Goal: Task Accomplishment & Management: Manage account settings

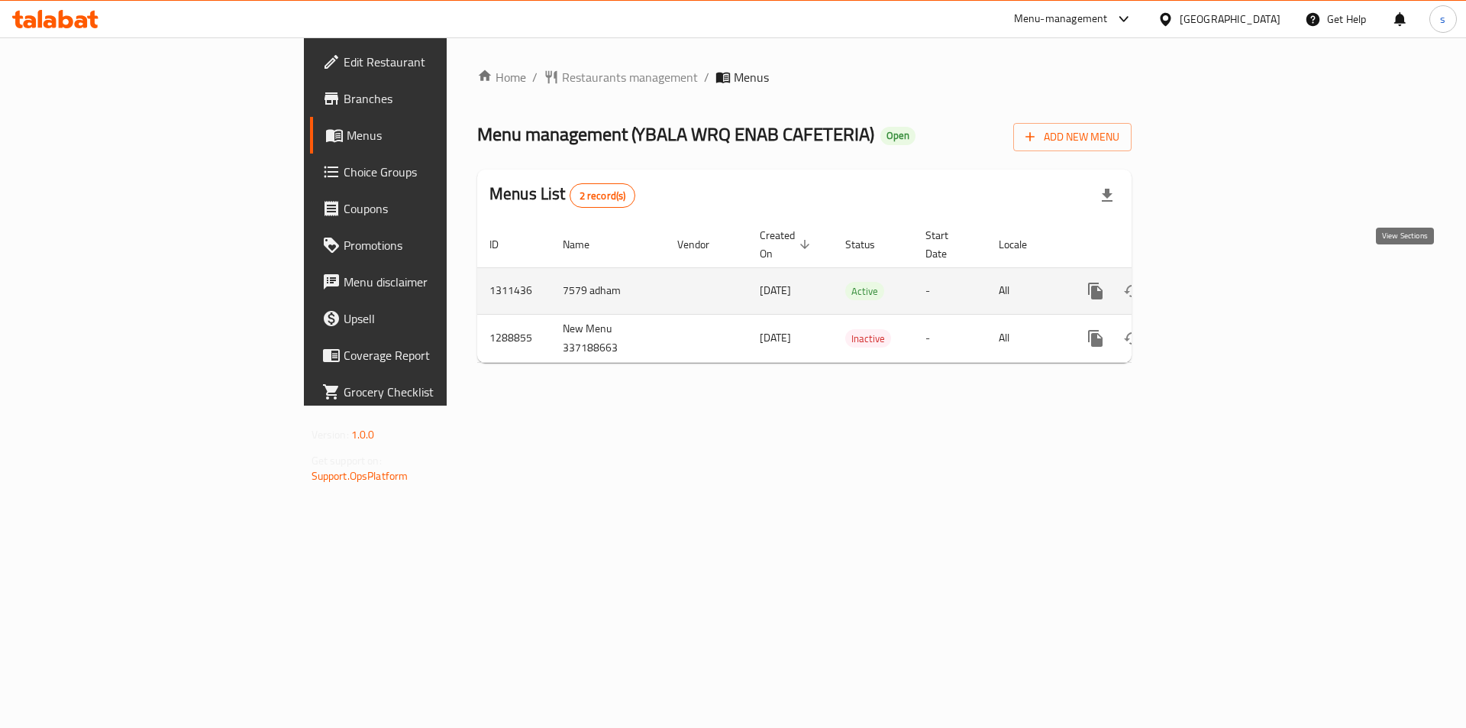
click at [1224, 273] on link "enhanced table" at bounding box center [1205, 291] width 37 height 37
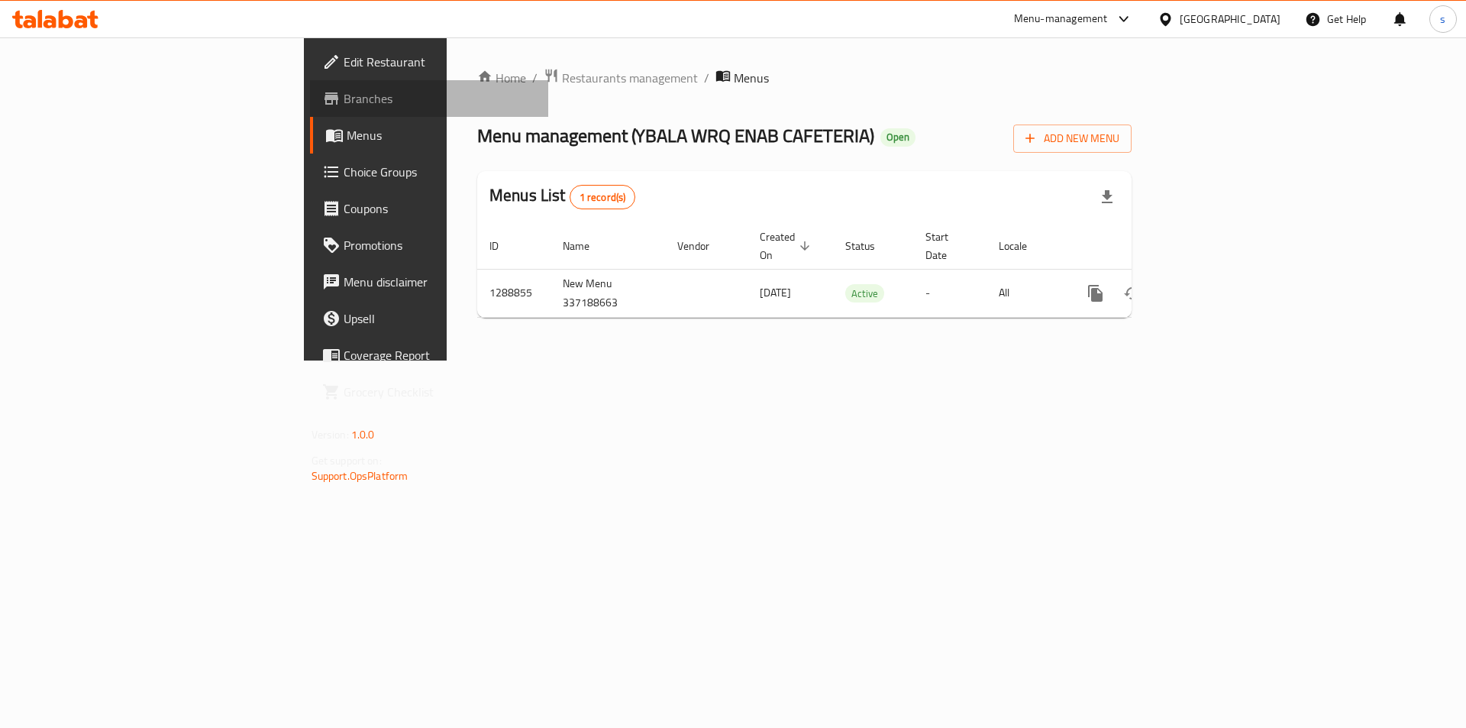
click at [344, 105] on span "Branches" at bounding box center [440, 98] width 193 height 18
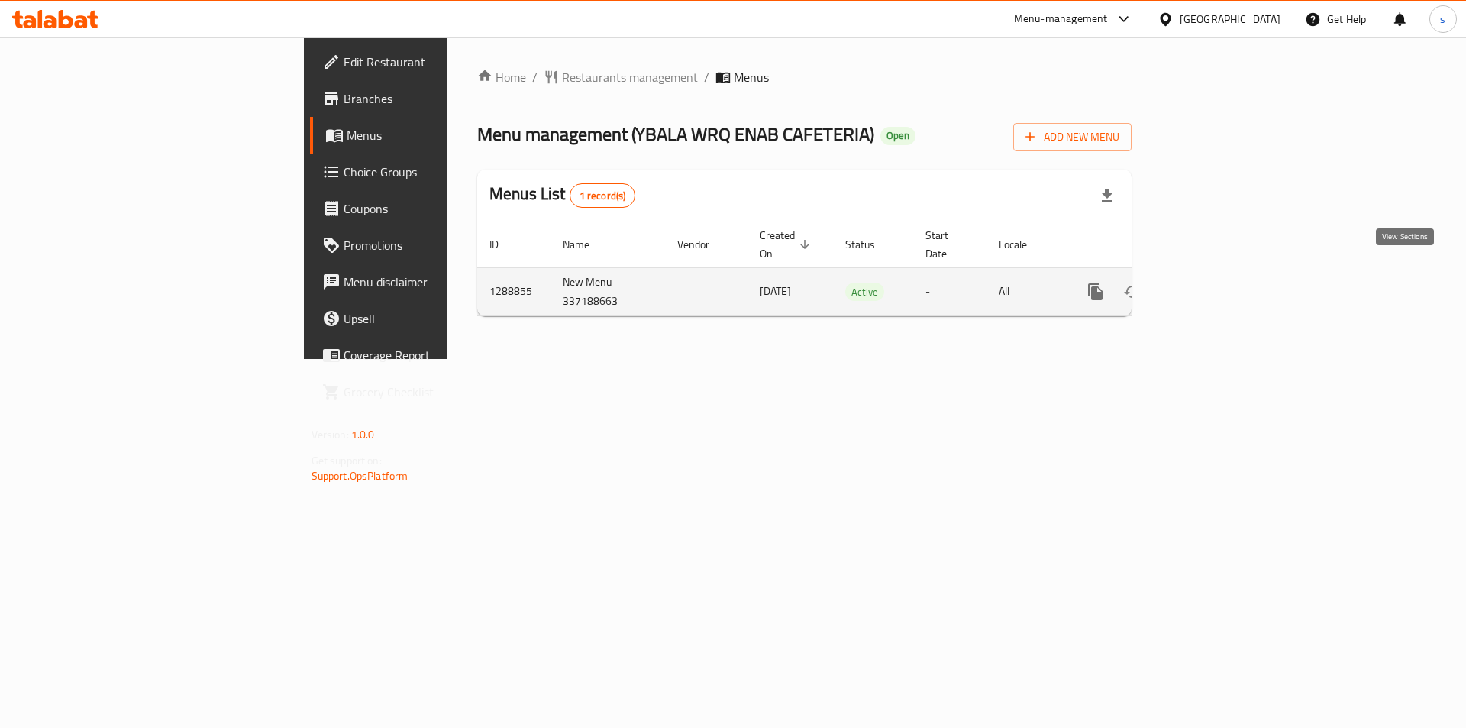
click at [1215, 283] on icon "enhanced table" at bounding box center [1206, 292] width 18 height 18
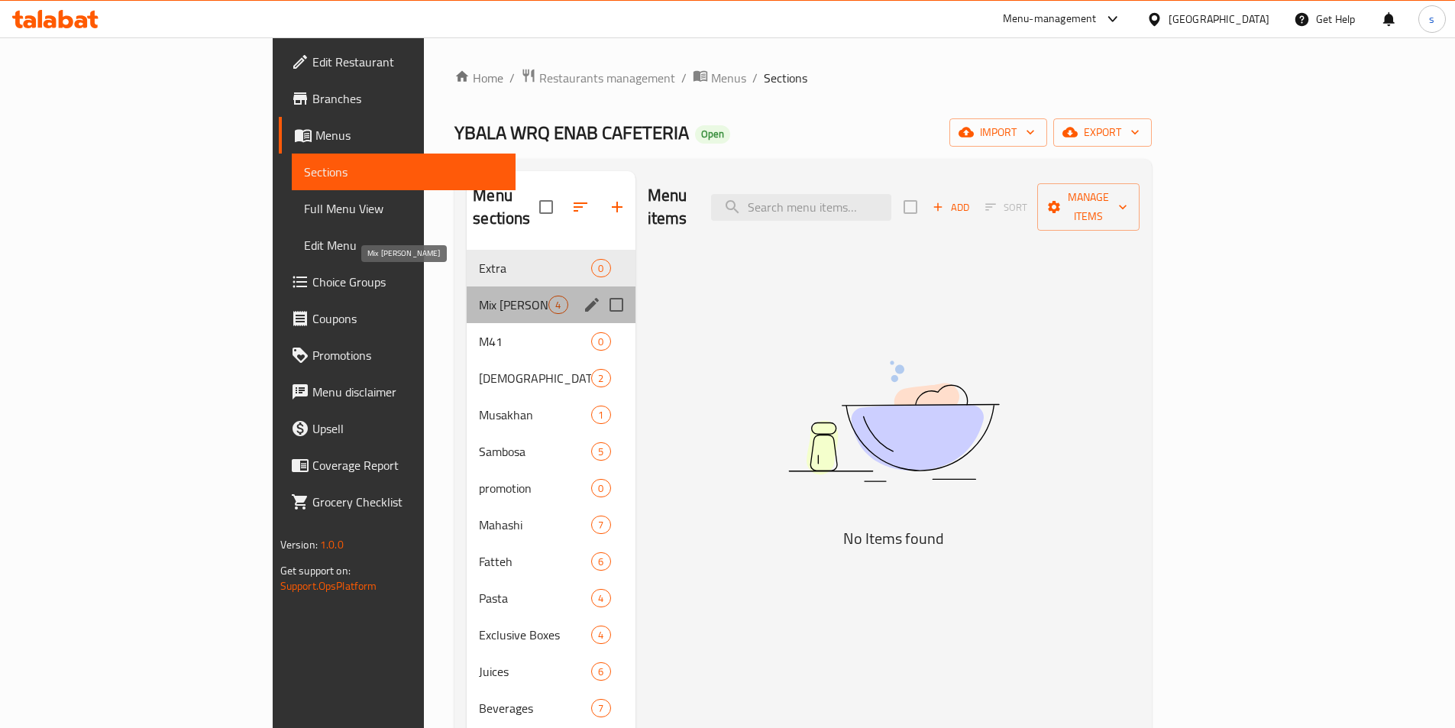
click at [479, 296] on span "Mix Mahashi" at bounding box center [513, 305] width 69 height 18
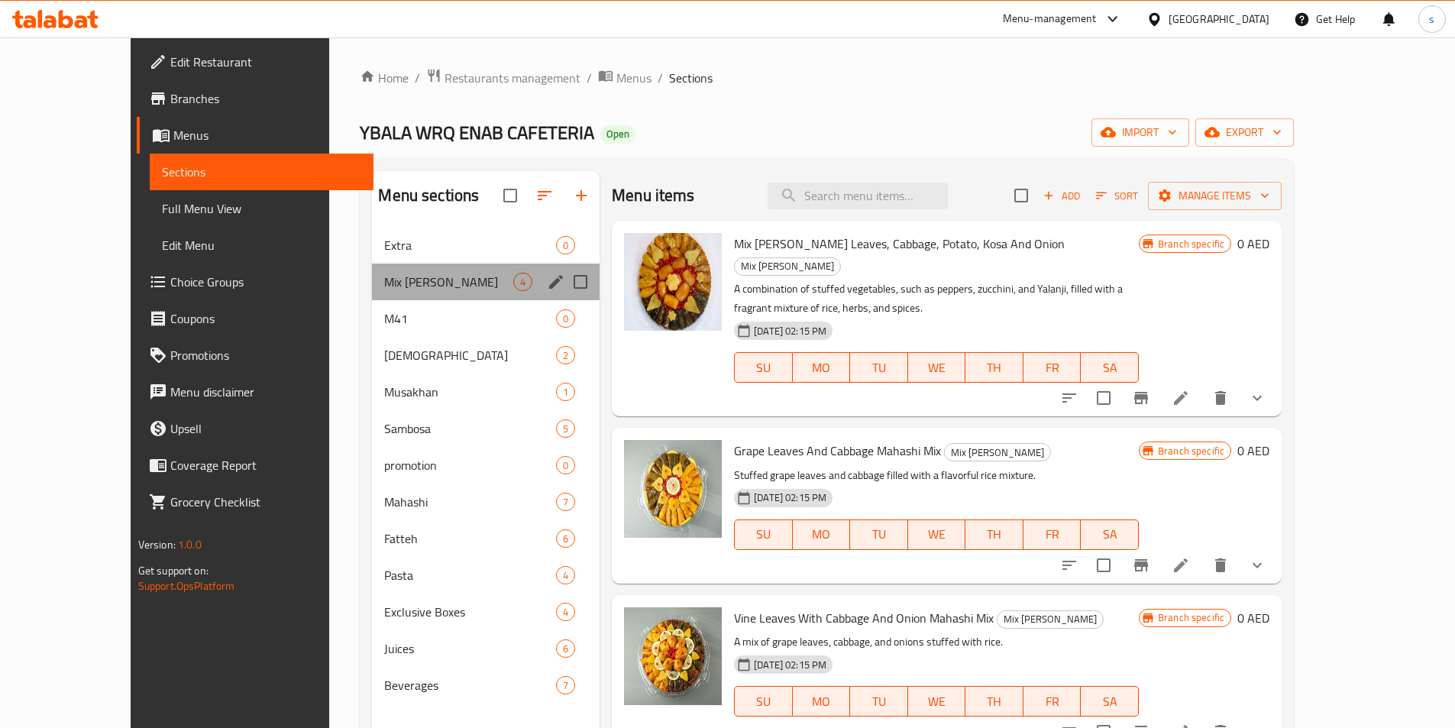
click at [376, 263] on div "Mix Mahashi 4" at bounding box center [486, 281] width 228 height 37
click at [384, 252] on span "Extra" at bounding box center [448, 245] width 129 height 18
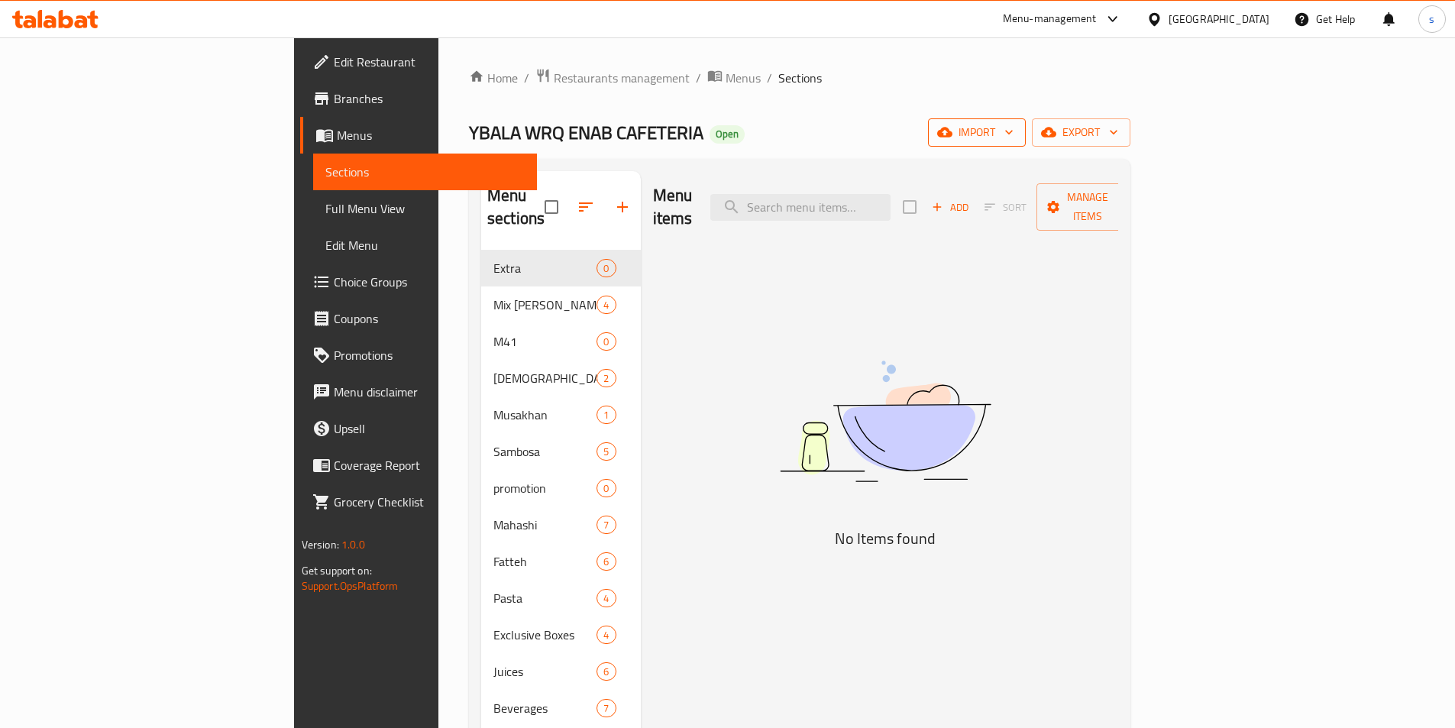
click at [1013, 126] on span "import" at bounding box center [976, 132] width 73 height 19
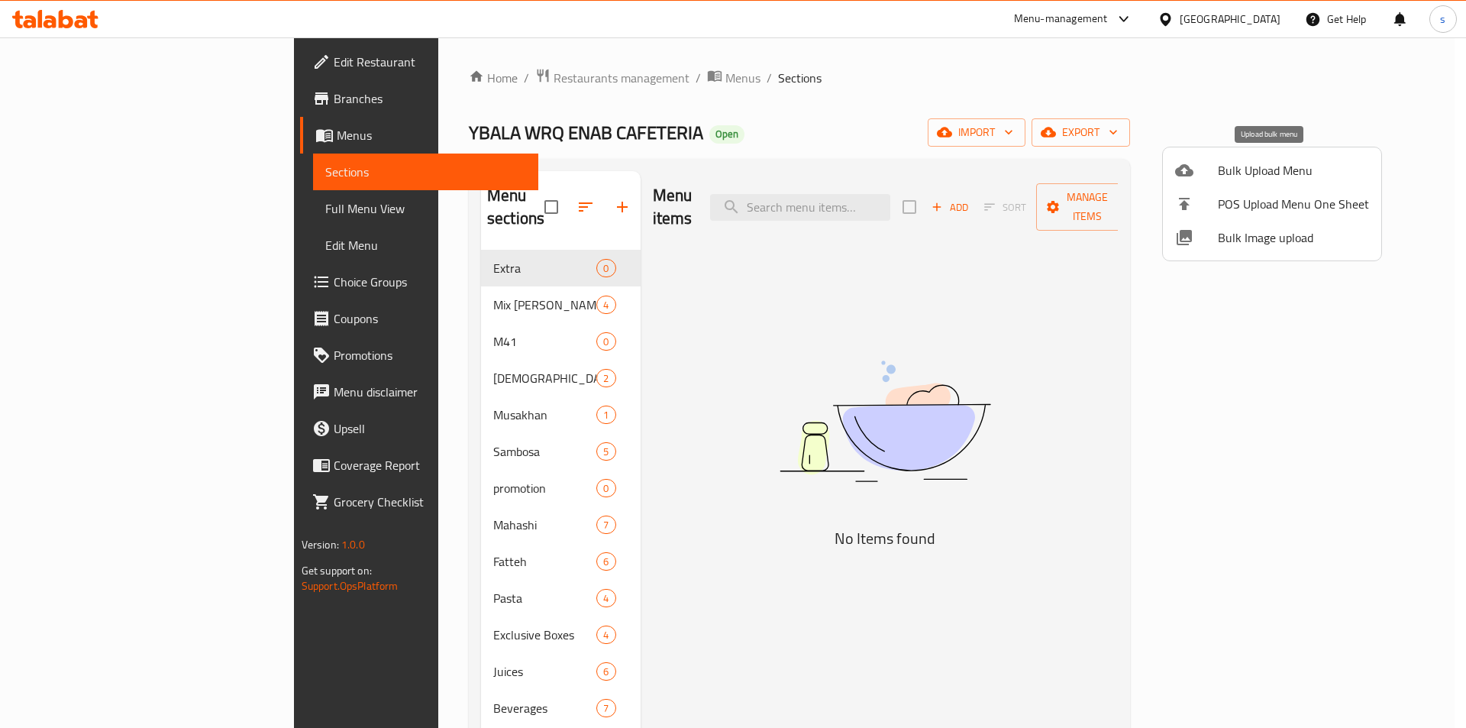
click at [1239, 173] on span "Bulk Upload Menu" at bounding box center [1293, 170] width 151 height 18
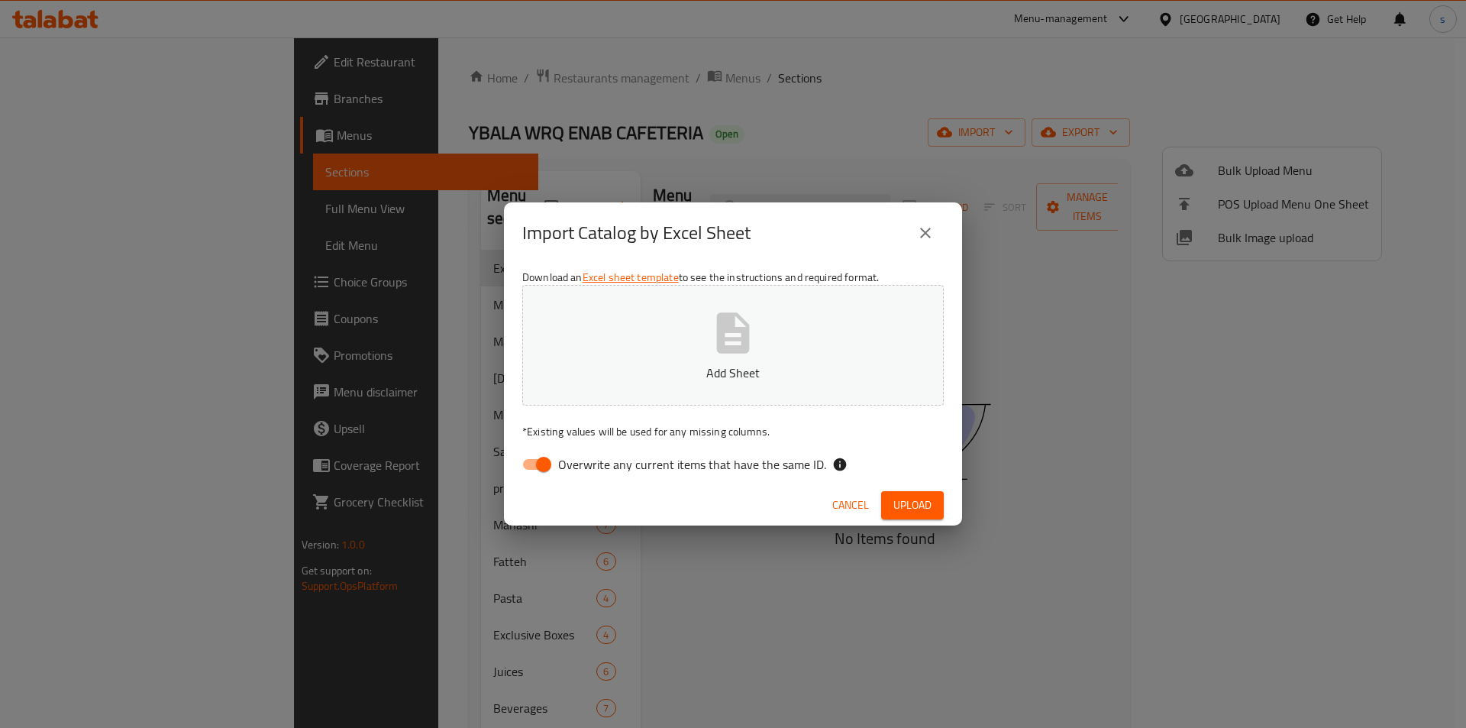
click at [931, 239] on icon "close" at bounding box center [925, 233] width 18 height 18
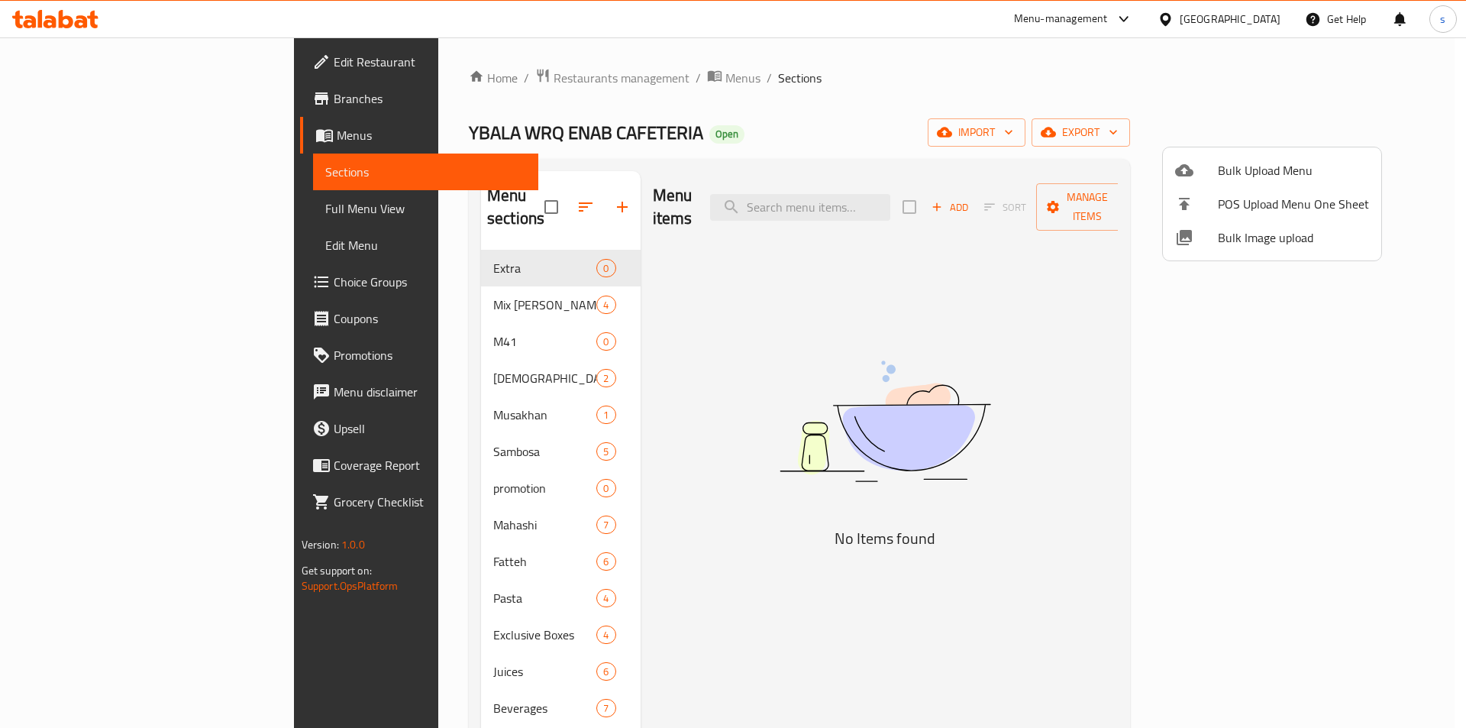
click at [1229, 294] on div at bounding box center [733, 364] width 1466 height 728
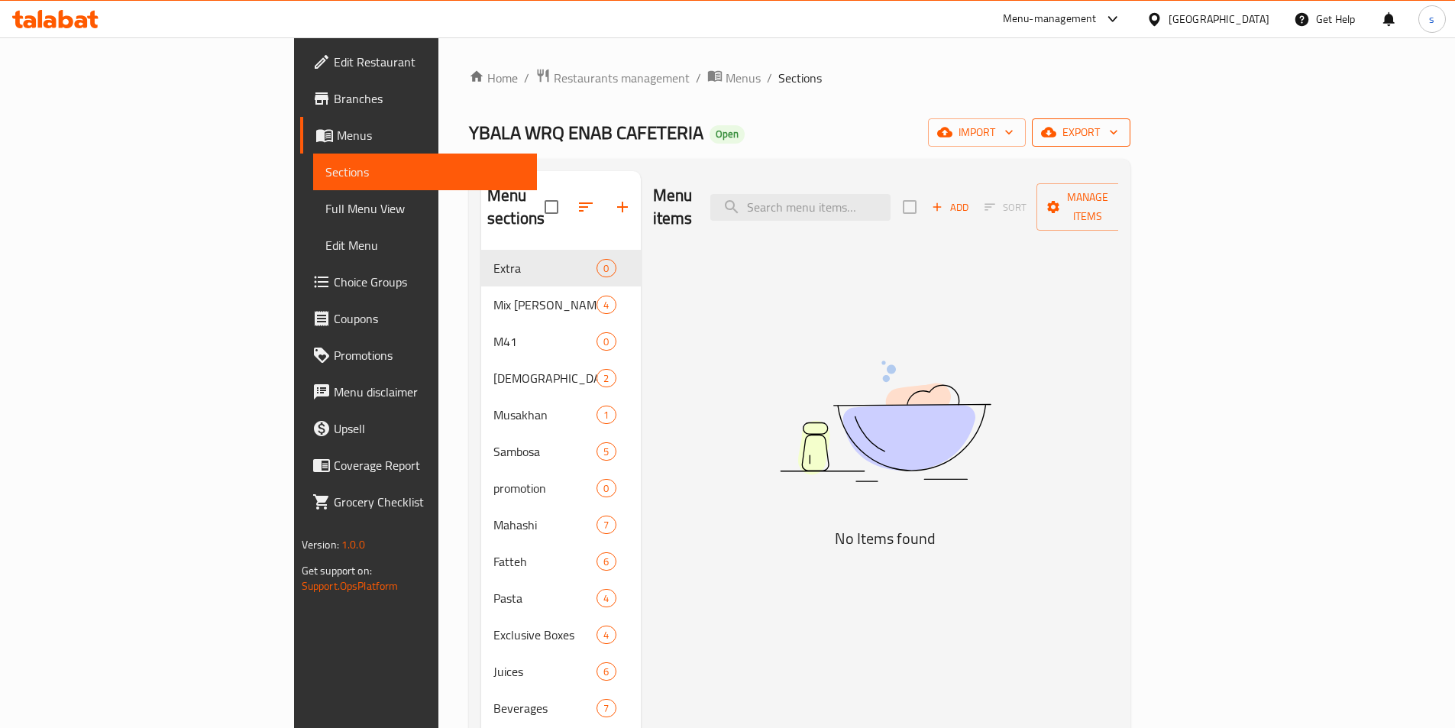
click at [1056, 131] on icon "button" at bounding box center [1048, 133] width 15 height 10
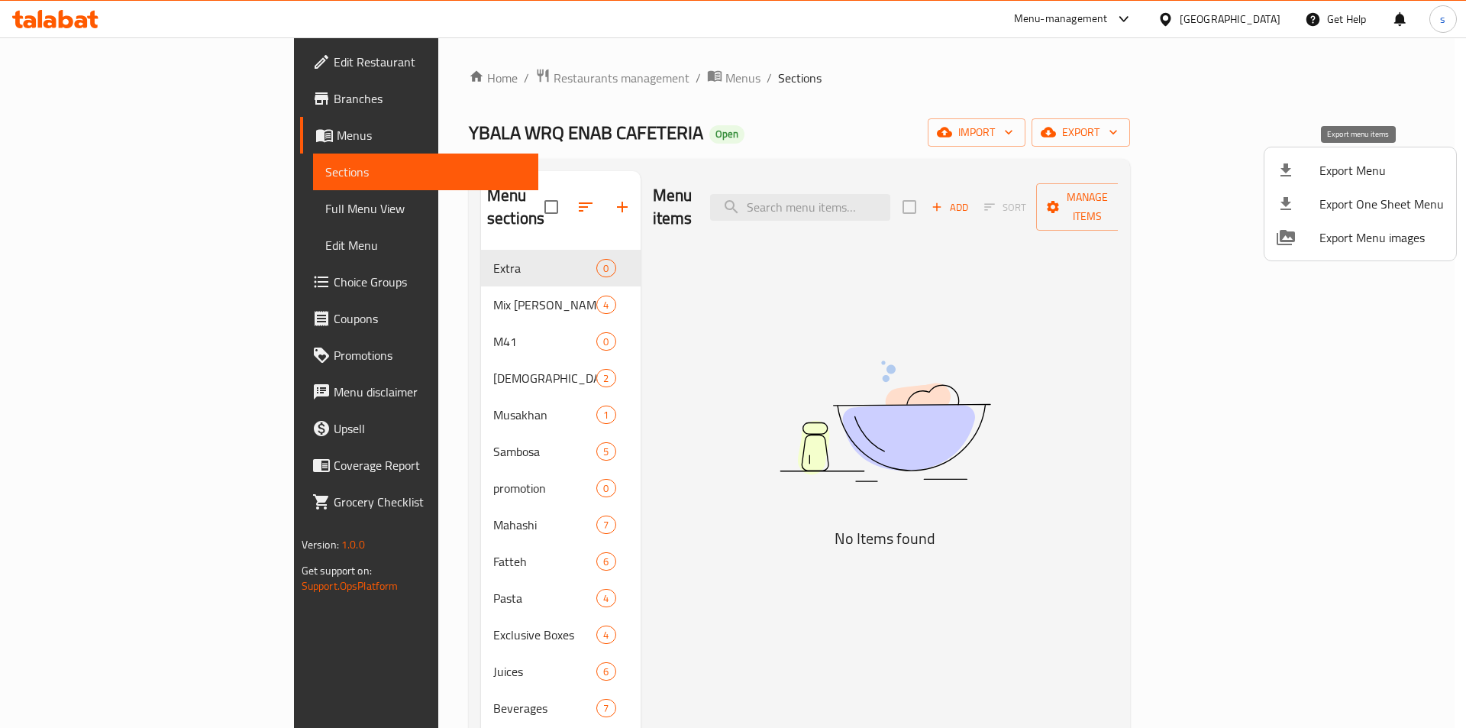
click at [1363, 179] on span "Export Menu" at bounding box center [1382, 170] width 124 height 18
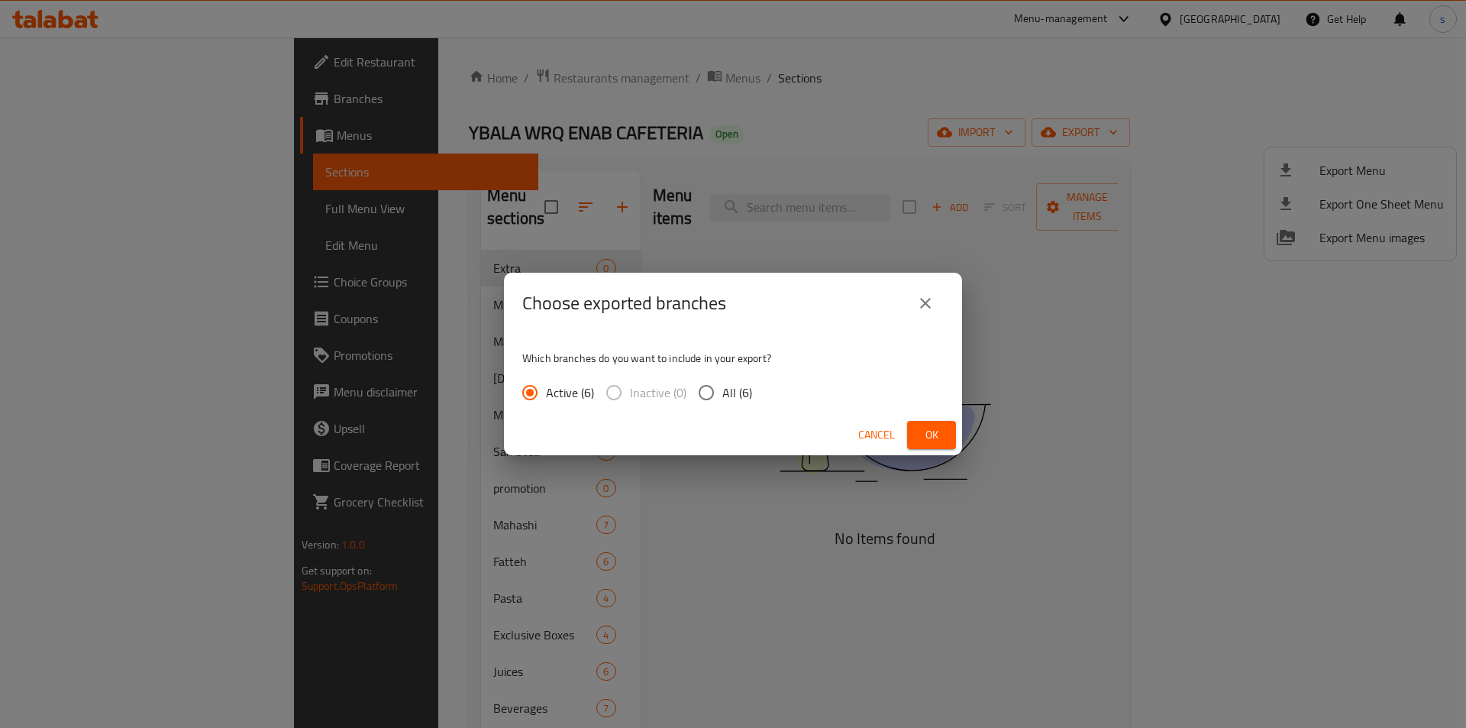
click at [712, 395] on input "All (6)" at bounding box center [706, 392] width 32 height 32
radio input "true"
click at [942, 436] on span "Ok" at bounding box center [931, 434] width 24 height 19
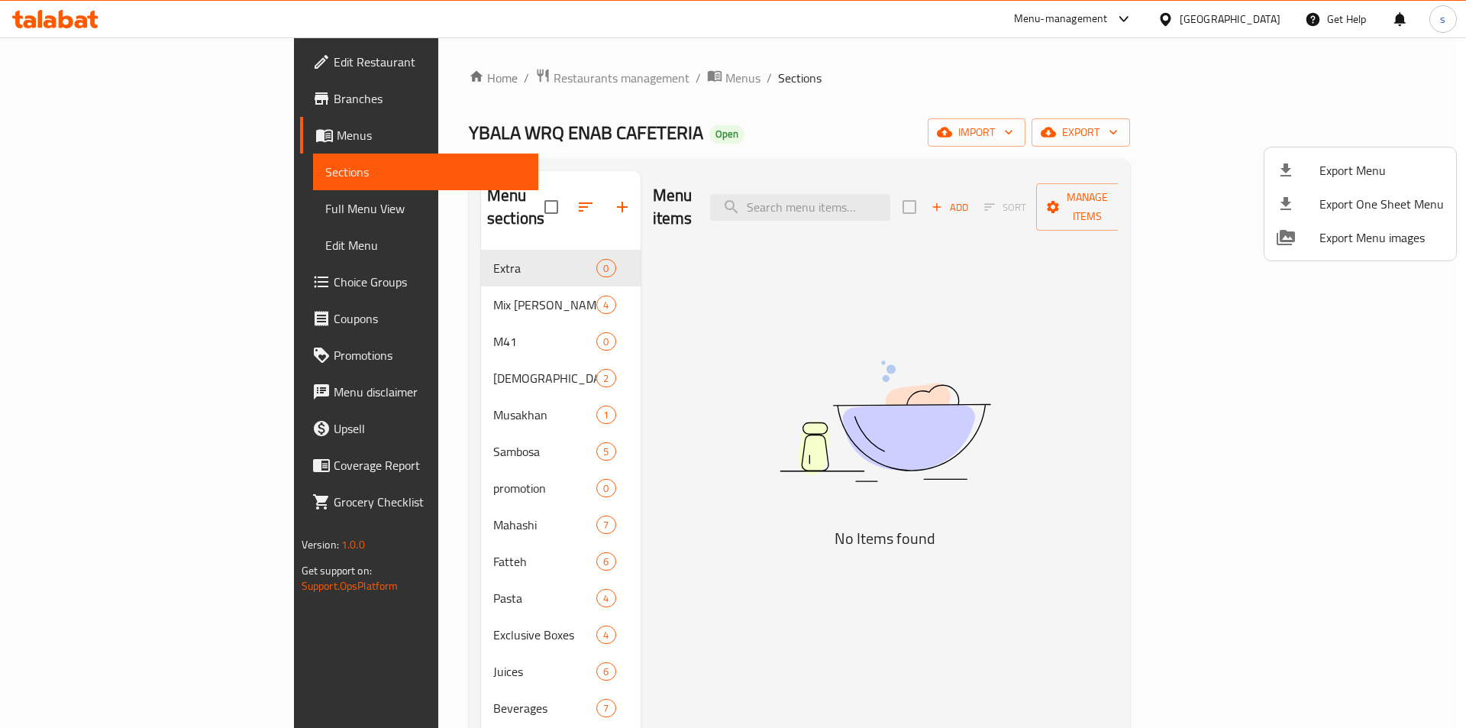
click at [60, 96] on div at bounding box center [733, 364] width 1466 height 728
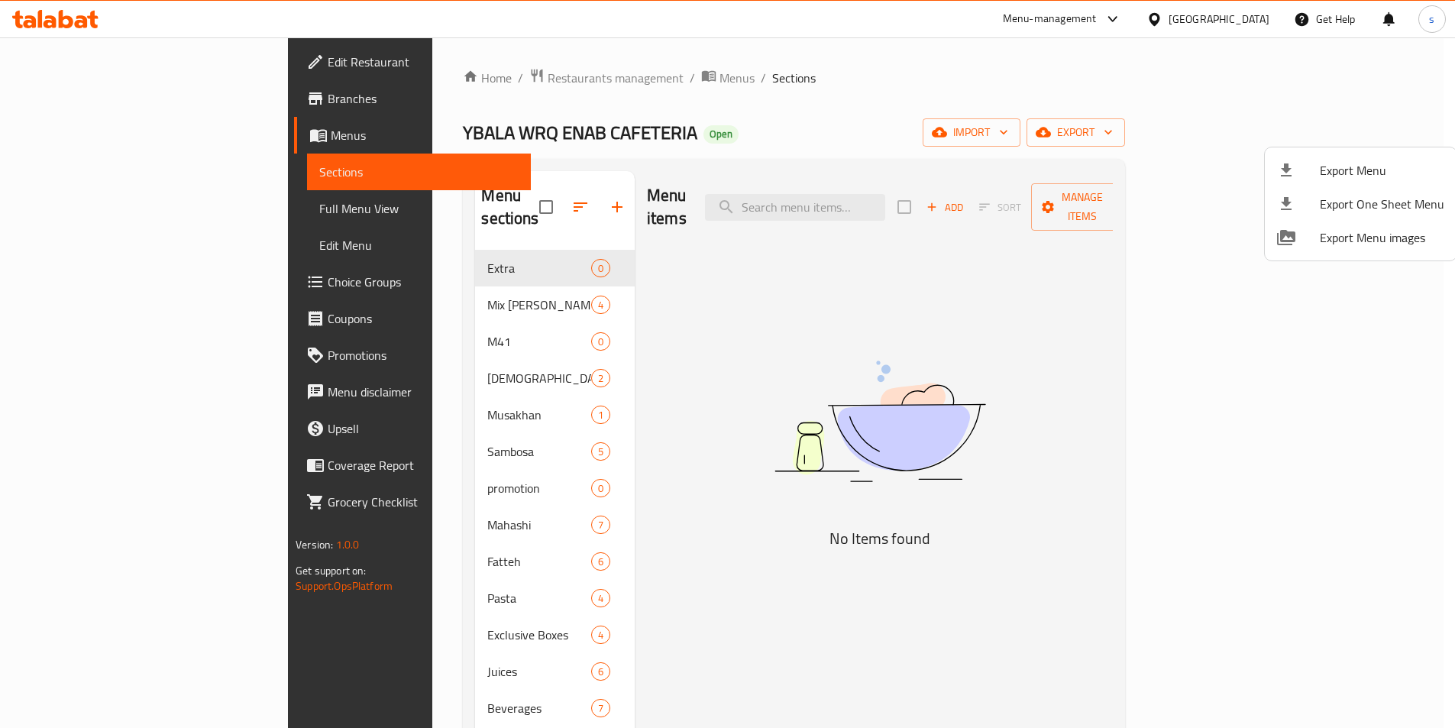
click at [328, 96] on span "Branches" at bounding box center [423, 98] width 191 height 18
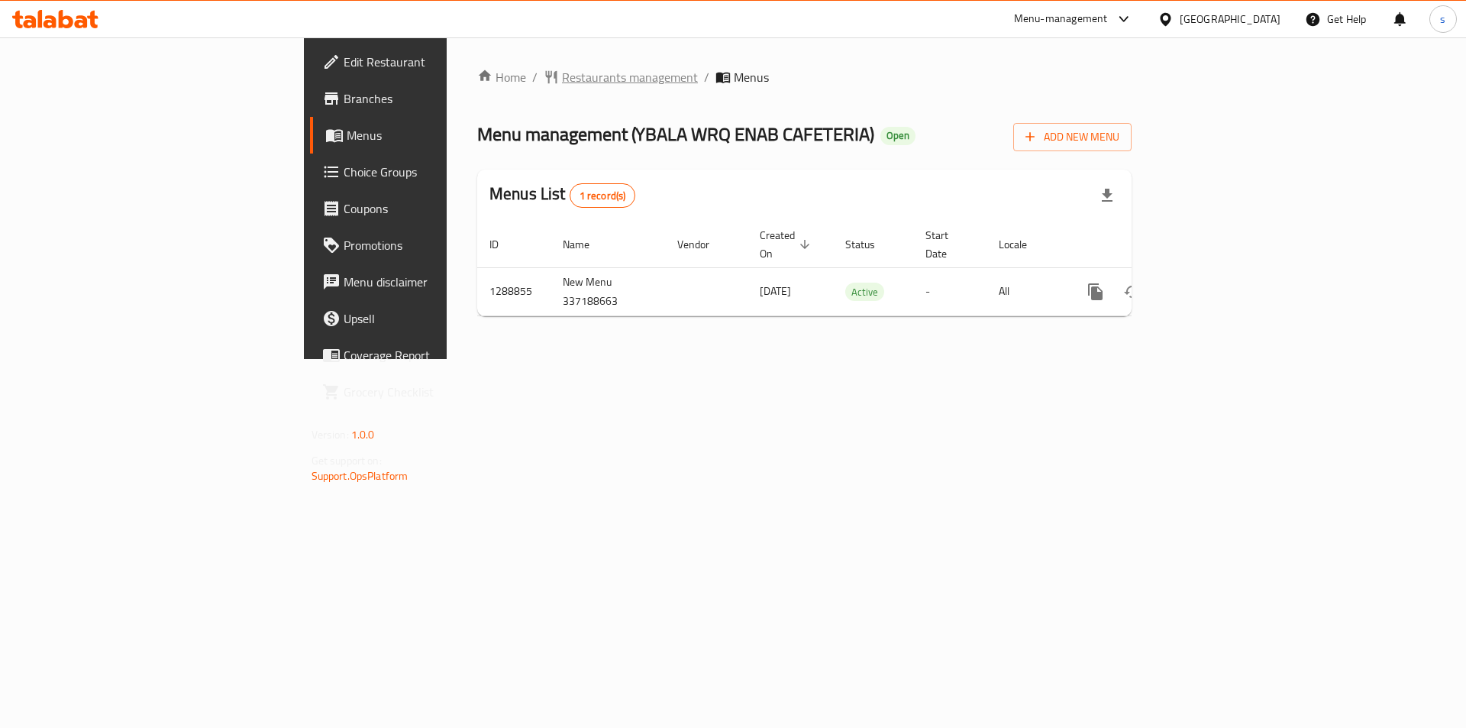
click at [562, 79] on span "Restaurants management" at bounding box center [630, 77] width 136 height 18
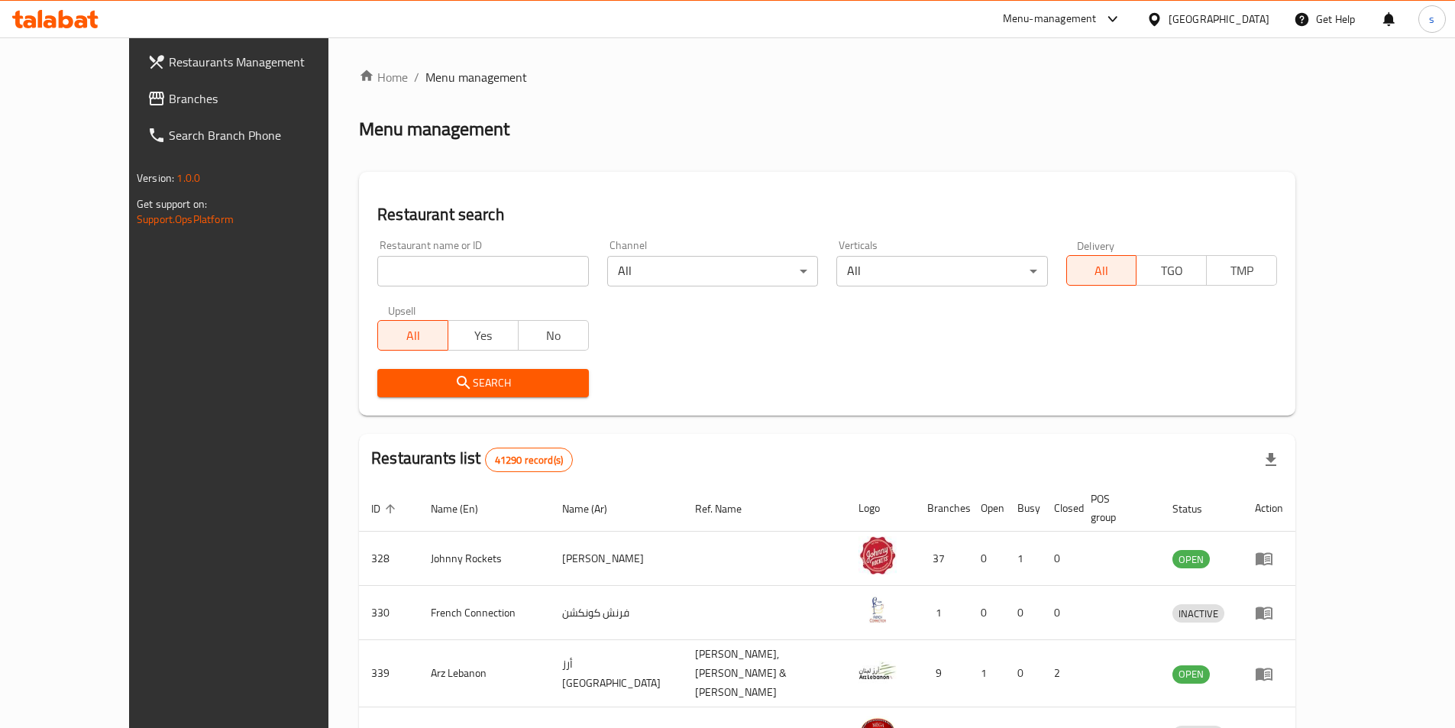
click at [169, 98] on span "Branches" at bounding box center [264, 98] width 191 height 18
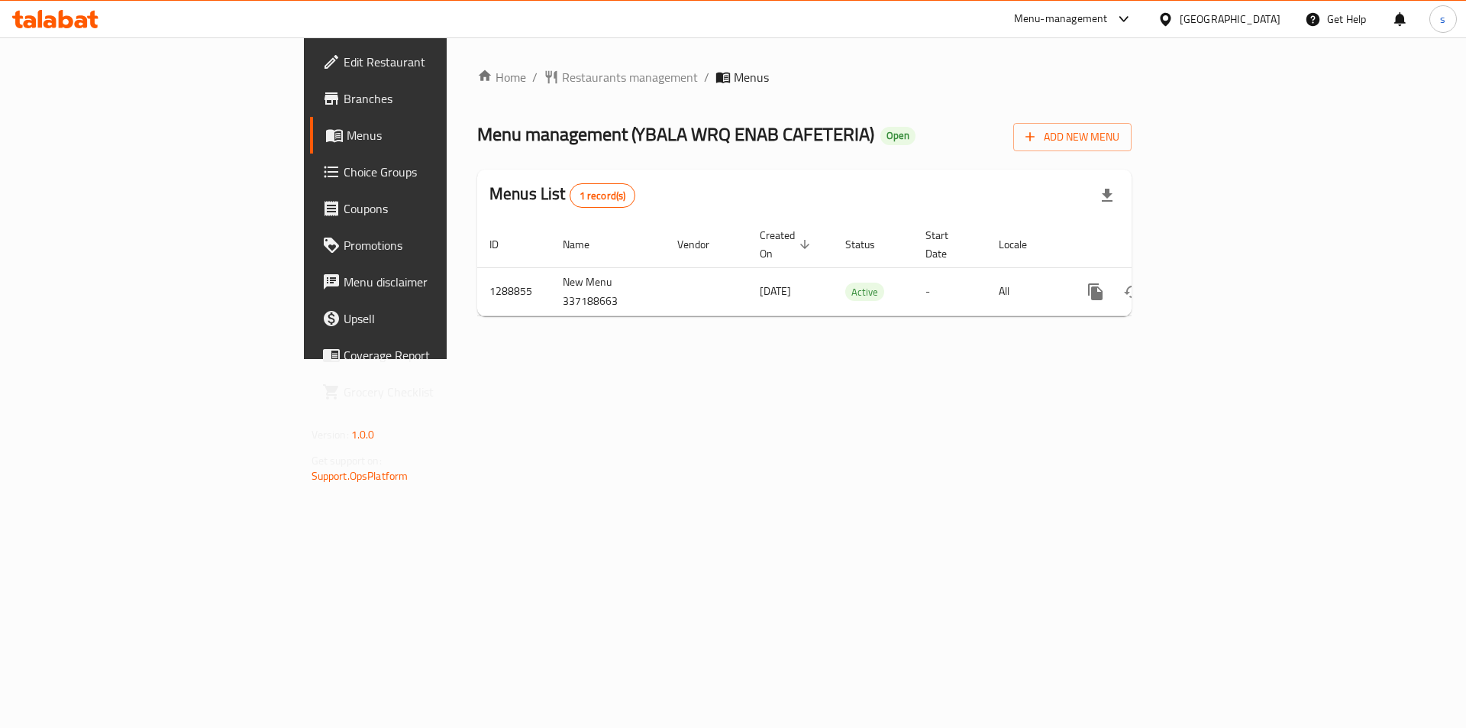
click at [477, 92] on div "Home / Restaurants management / Menus Menu management ( YBALA WRQ ENAB CAFETERI…" at bounding box center [804, 198] width 654 height 260
click at [562, 73] on span "Restaurants management" at bounding box center [630, 77] width 136 height 18
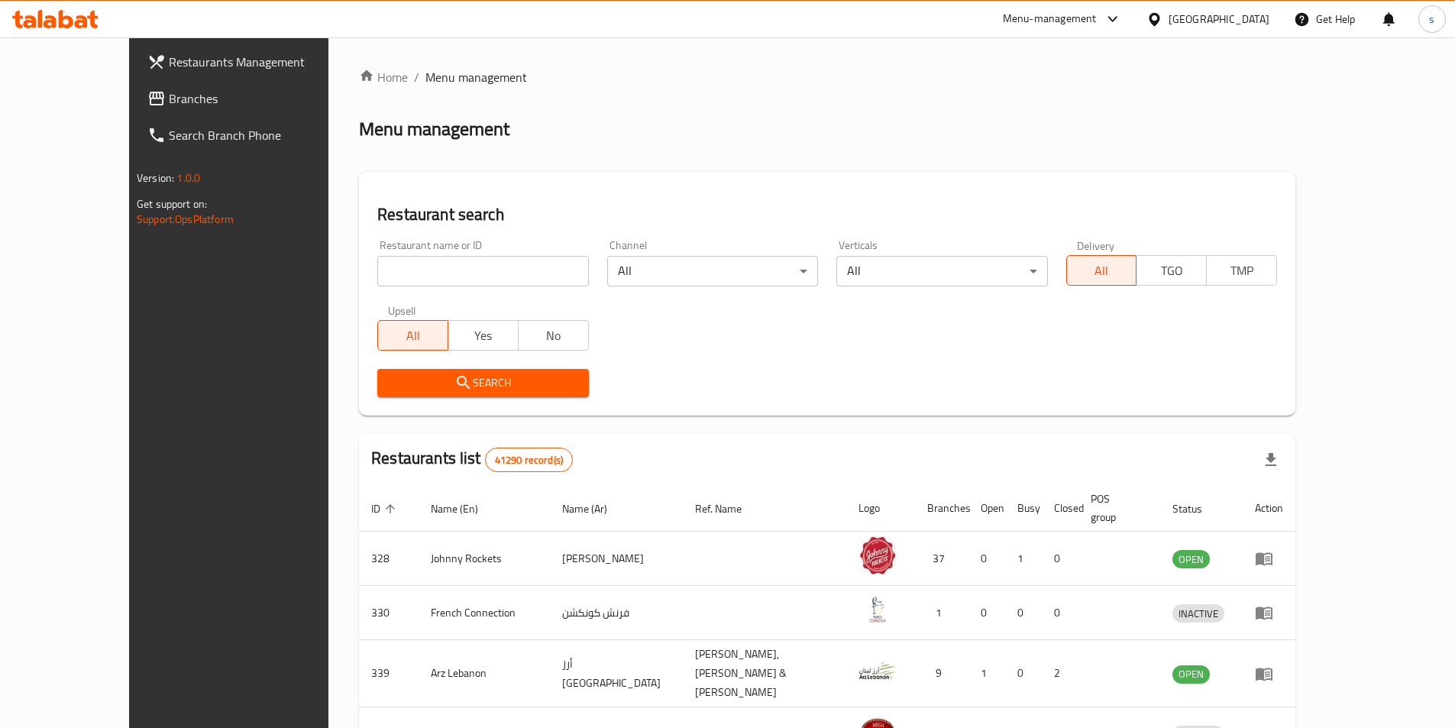
click at [169, 98] on span "Branches" at bounding box center [264, 98] width 191 height 18
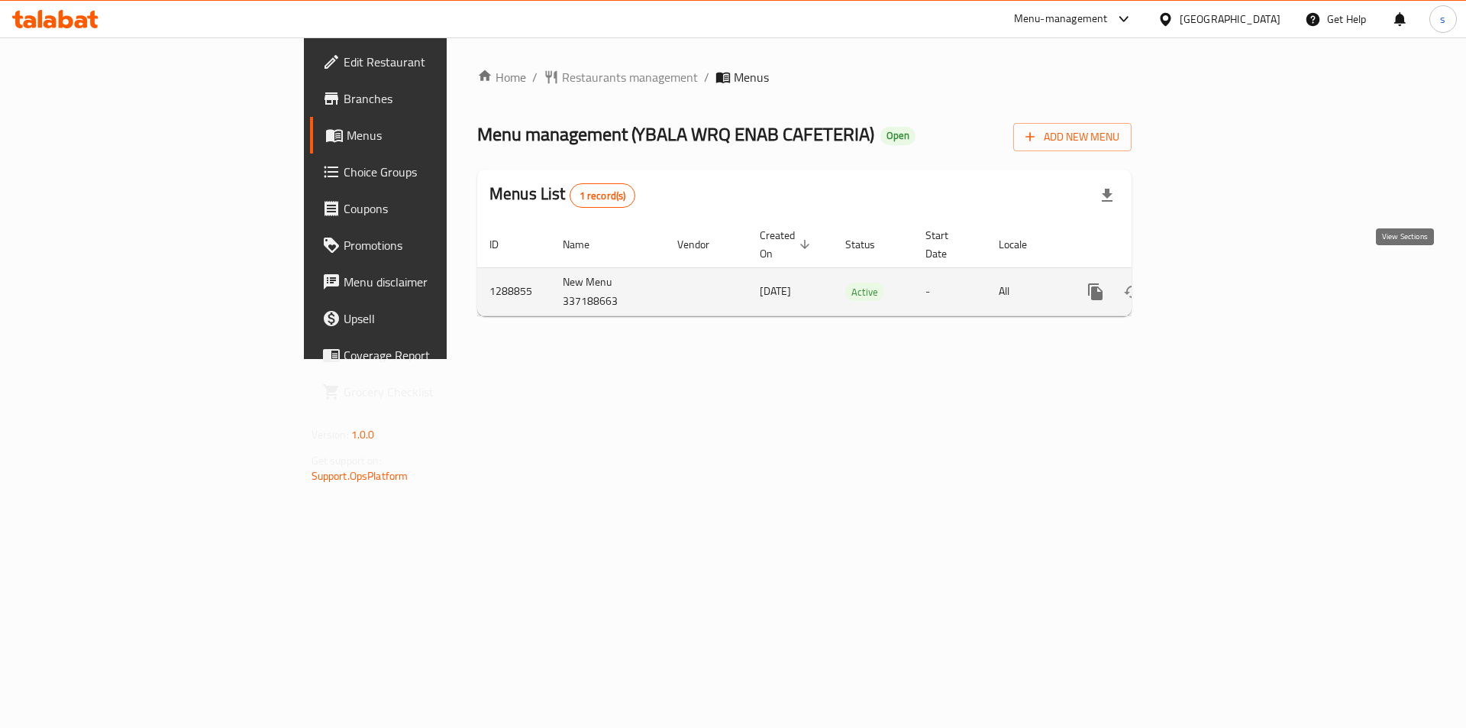
click at [1224, 278] on link "enhanced table" at bounding box center [1205, 291] width 37 height 37
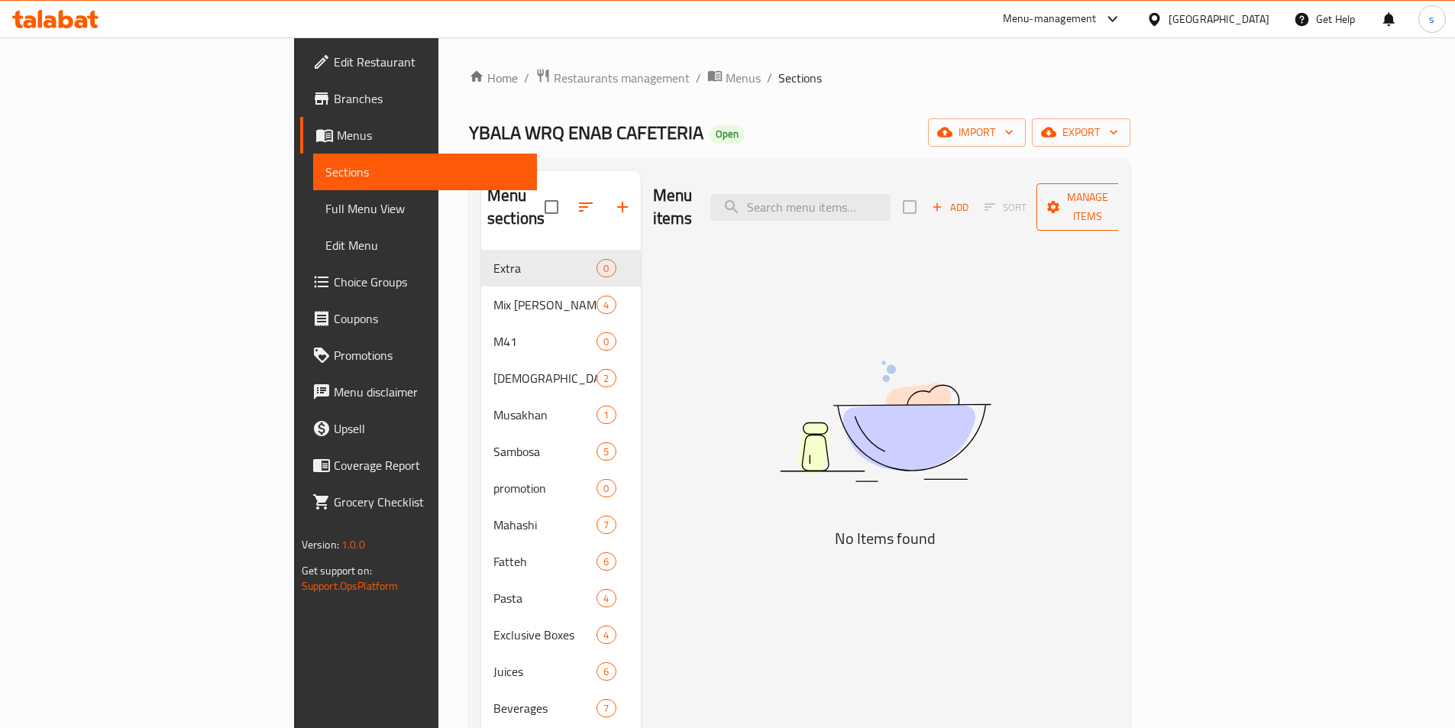
click at [1126, 189] on span "Manage items" at bounding box center [1087, 207] width 78 height 38
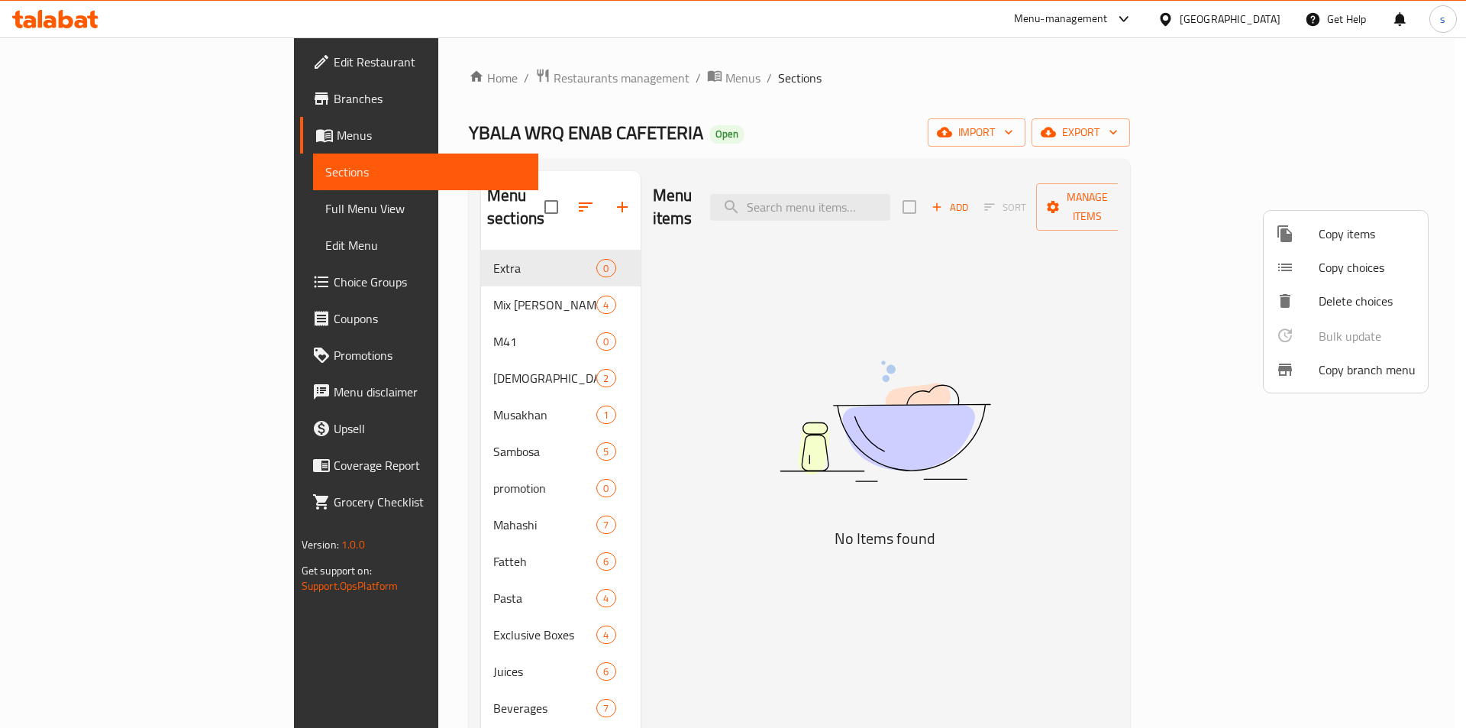
click at [1298, 380] on li "Copy branch menu" at bounding box center [1346, 370] width 164 height 34
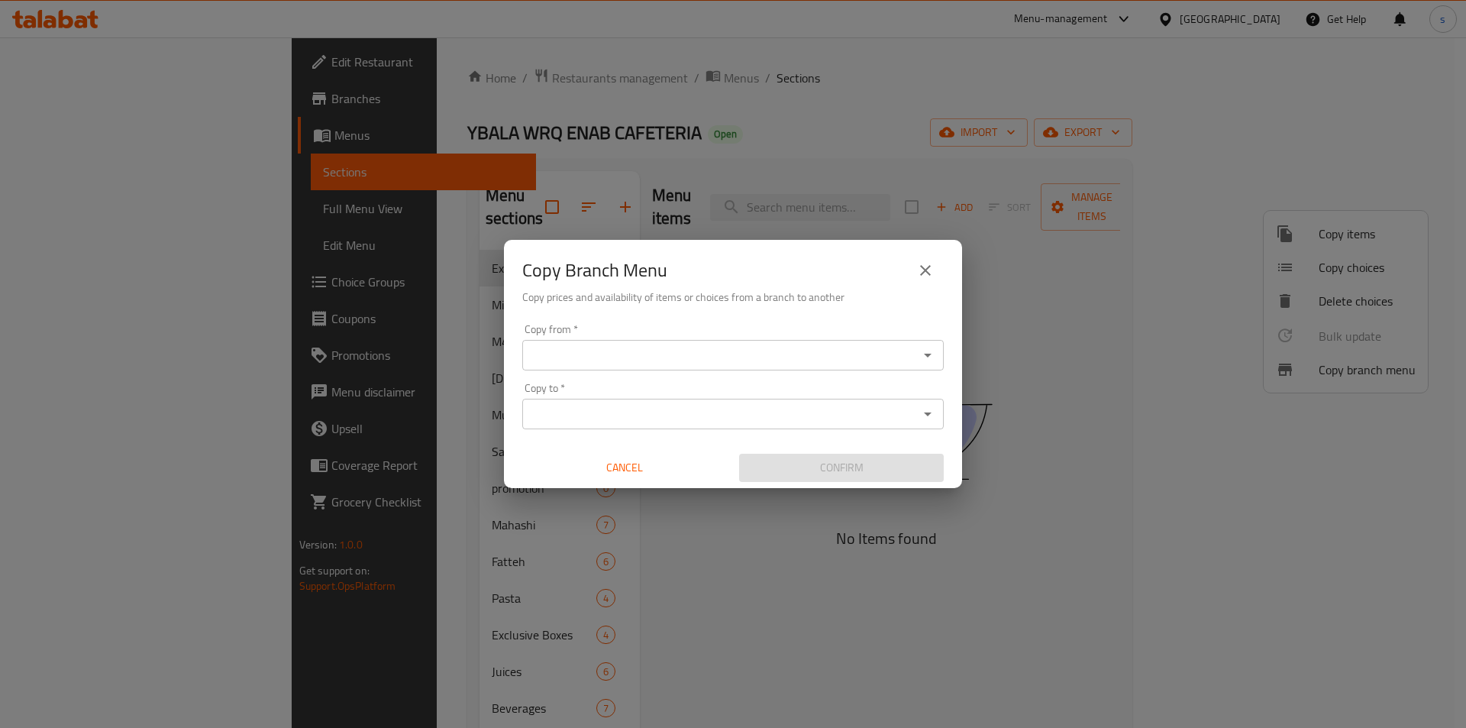
click at [745, 352] on input "Copy from   *" at bounding box center [720, 354] width 387 height 21
click at [839, 363] on input "Copy from   *" at bounding box center [720, 354] width 387 height 21
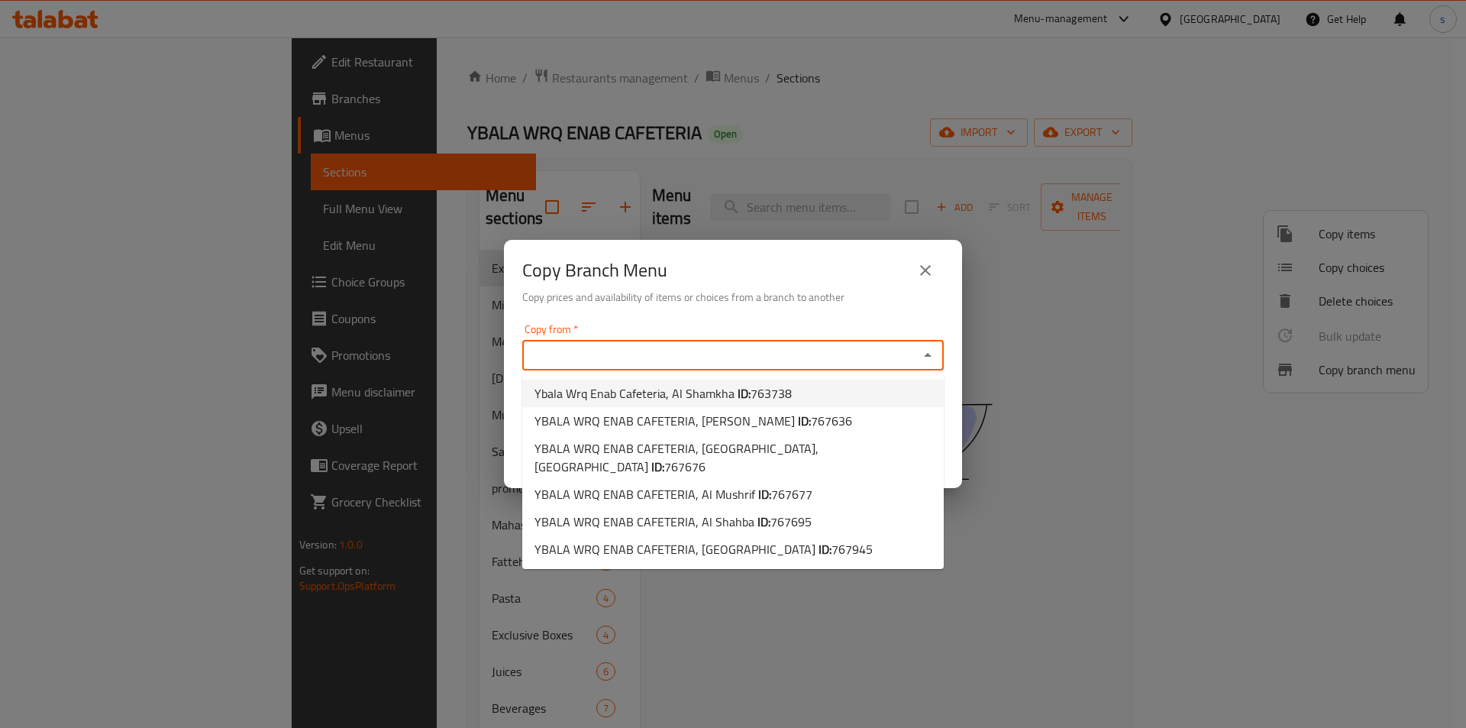
click at [781, 401] on span "763738" at bounding box center [771, 393] width 41 height 23
type input "Ybala Wrq Enab Cafeteria, Al Shamkha"
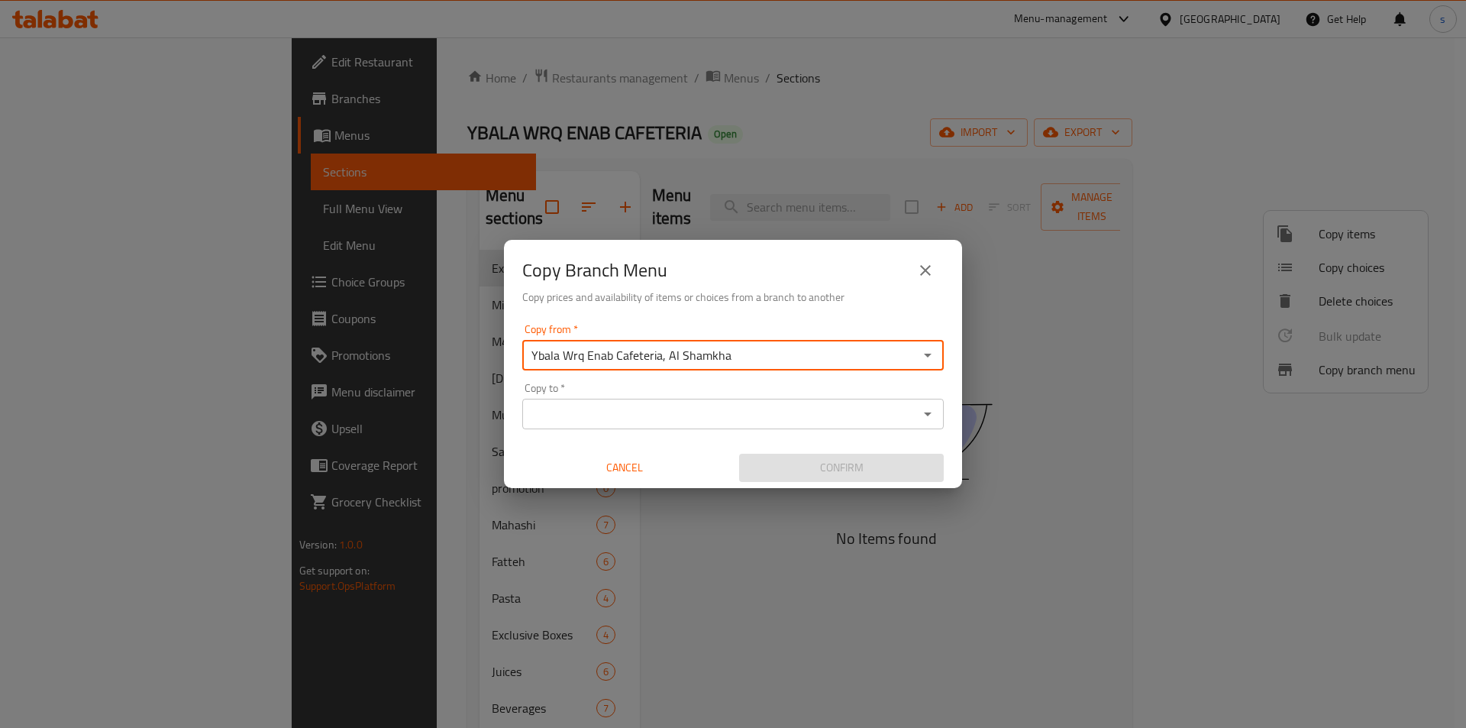
click at [846, 420] on input "Copy to   *" at bounding box center [720, 413] width 387 height 21
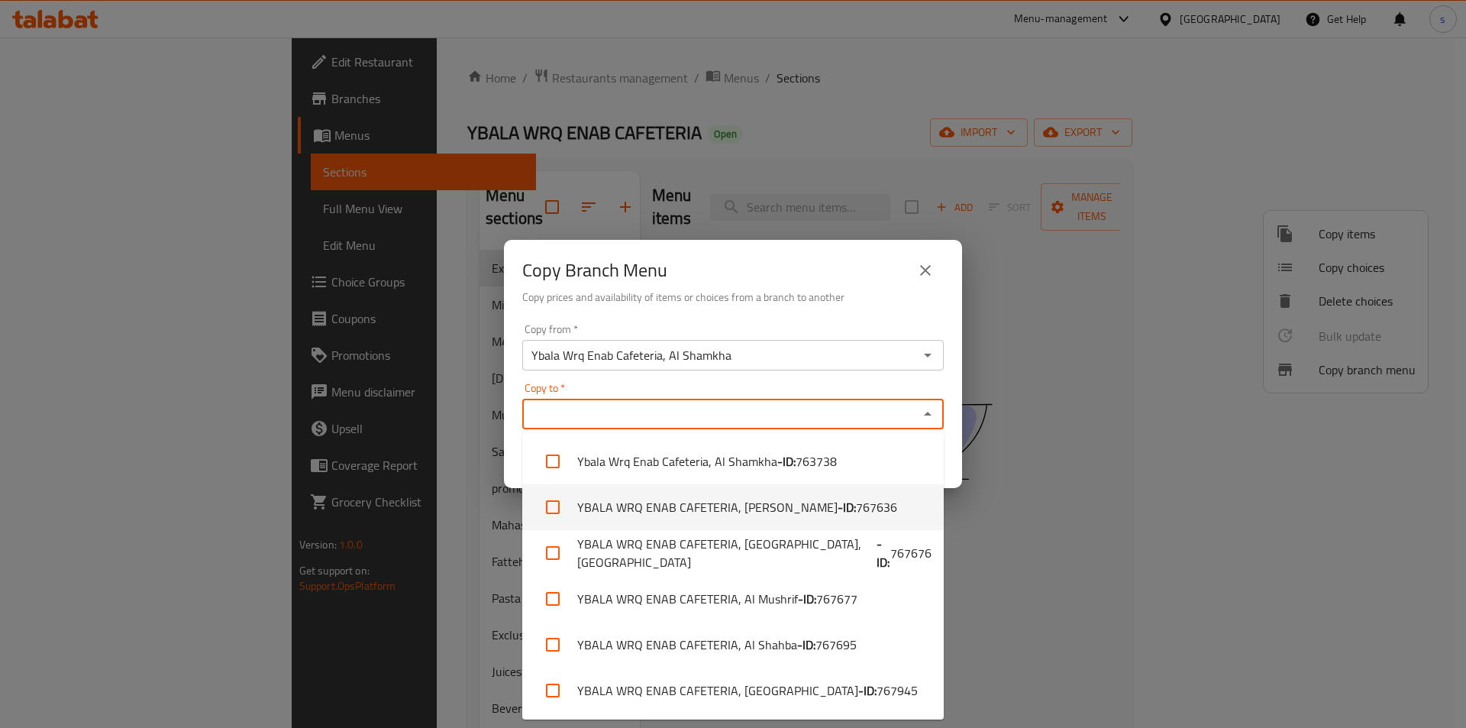
click at [856, 509] on span "767636" at bounding box center [876, 507] width 41 height 18
checkbox input "true"
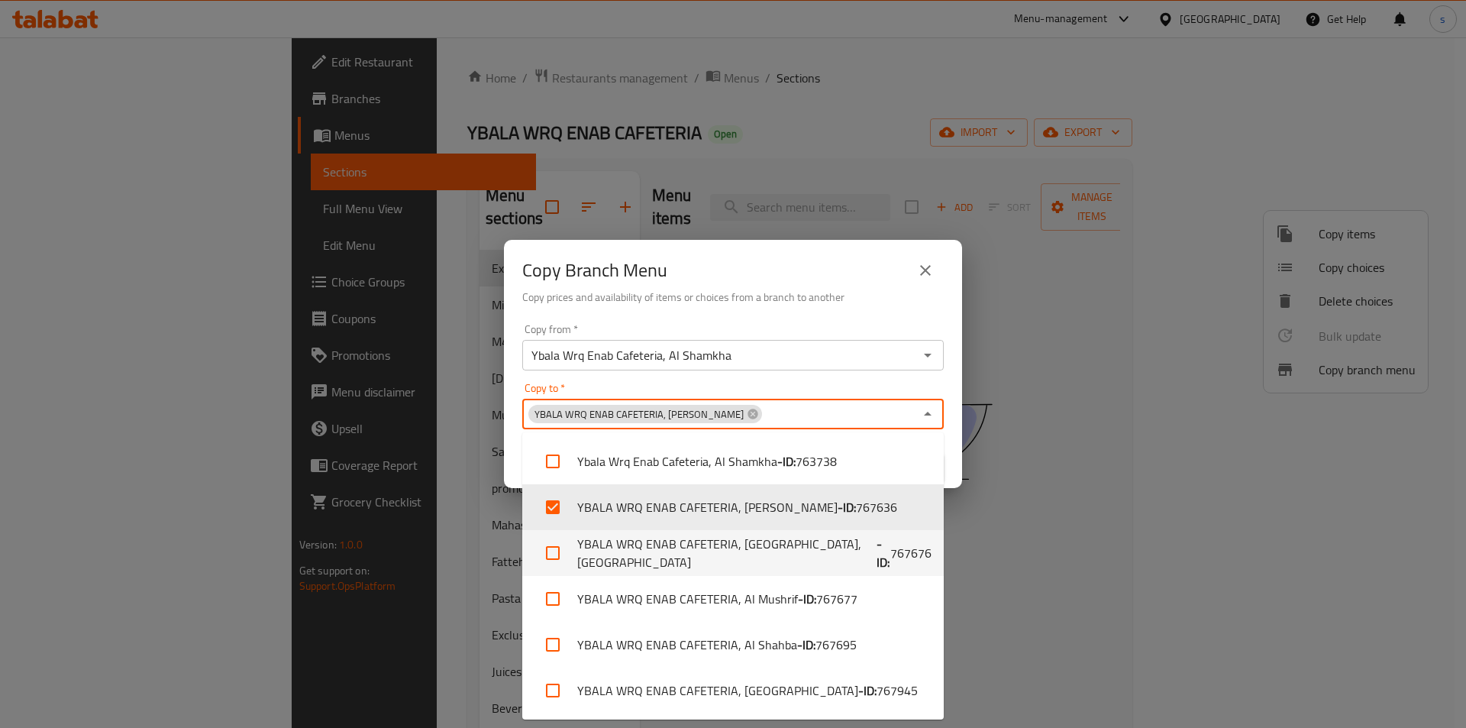
click at [476, 557] on div "Copy Branch Menu Copy prices and availability of items or choices from a branch…" at bounding box center [733, 364] width 1466 height 728
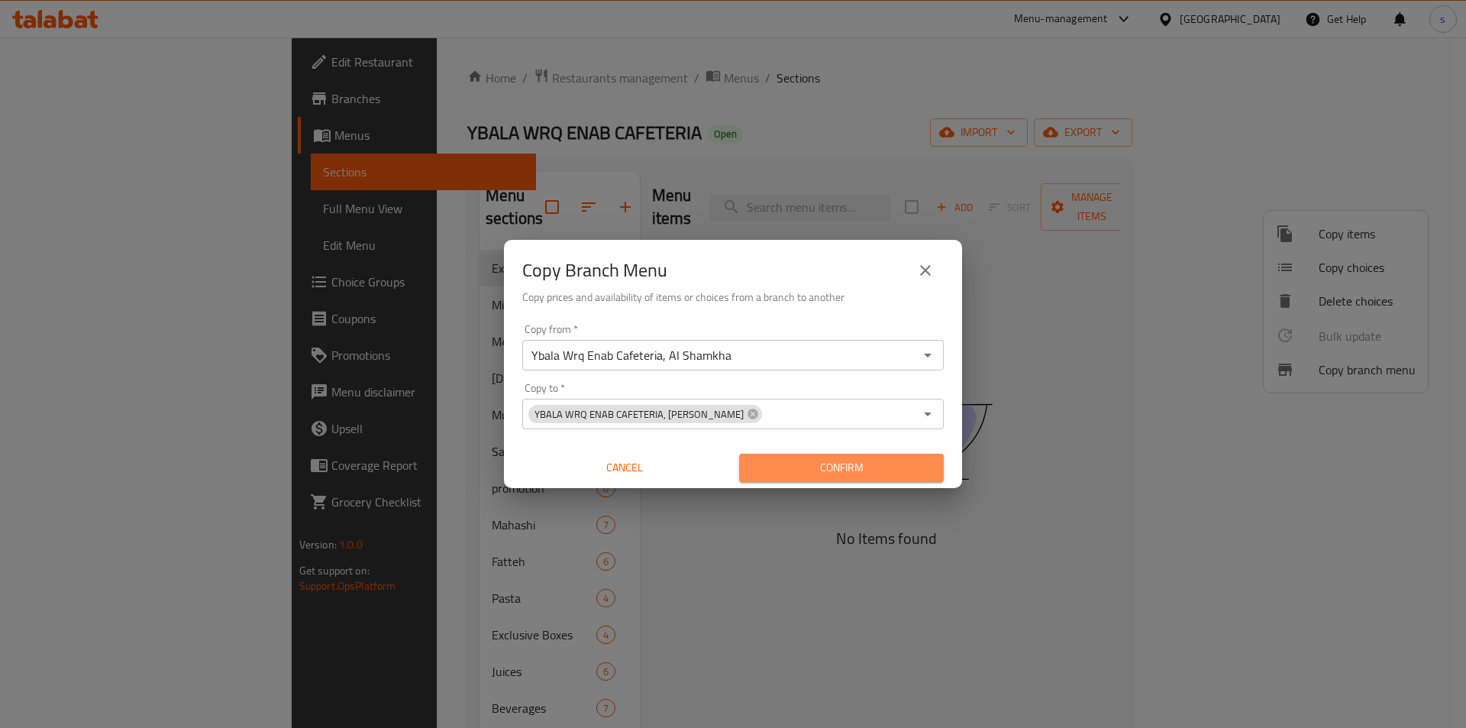
click at [772, 467] on span "Confirm" at bounding box center [841, 467] width 180 height 19
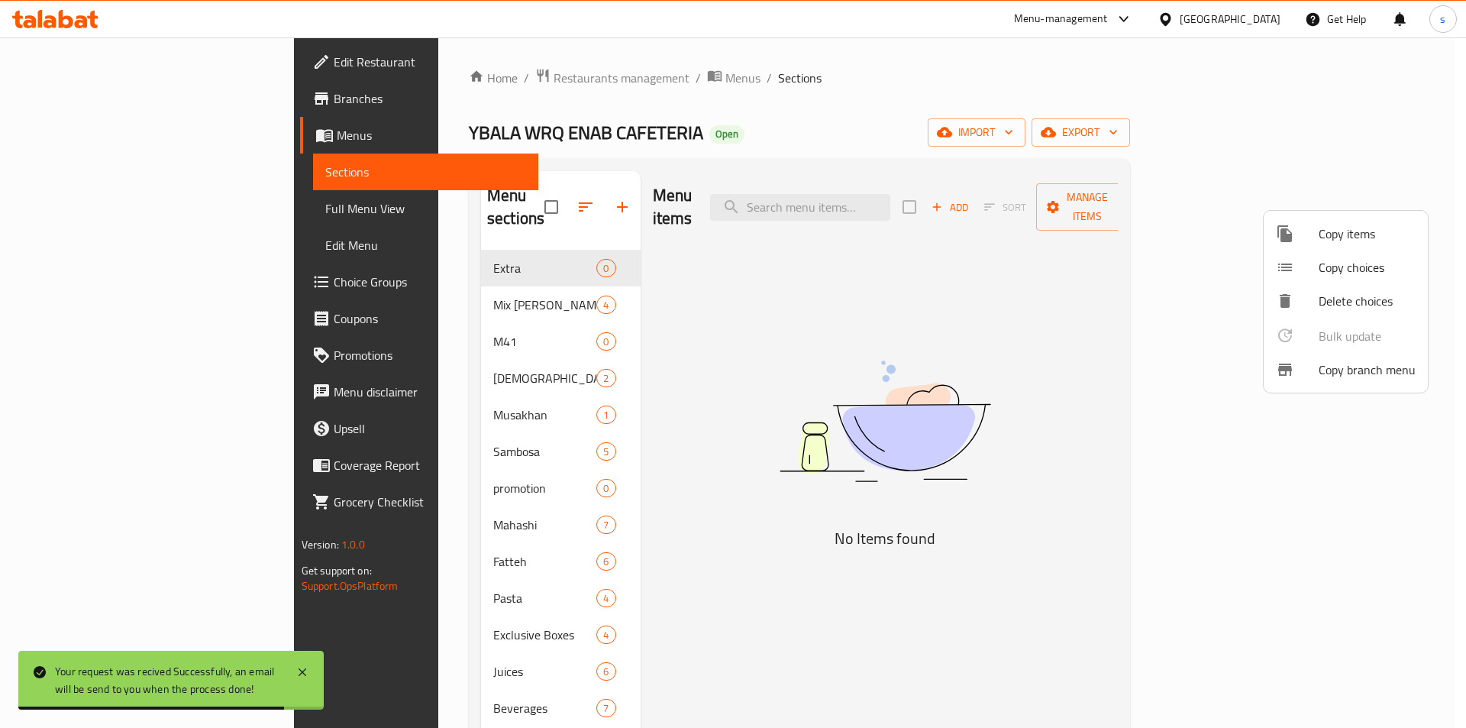
click at [1372, 210] on div "Copy items Copy choices Delete choices Bulk update 0 Copy branch menu" at bounding box center [1346, 301] width 166 height 183
click at [1354, 201] on div at bounding box center [733, 364] width 1466 height 728
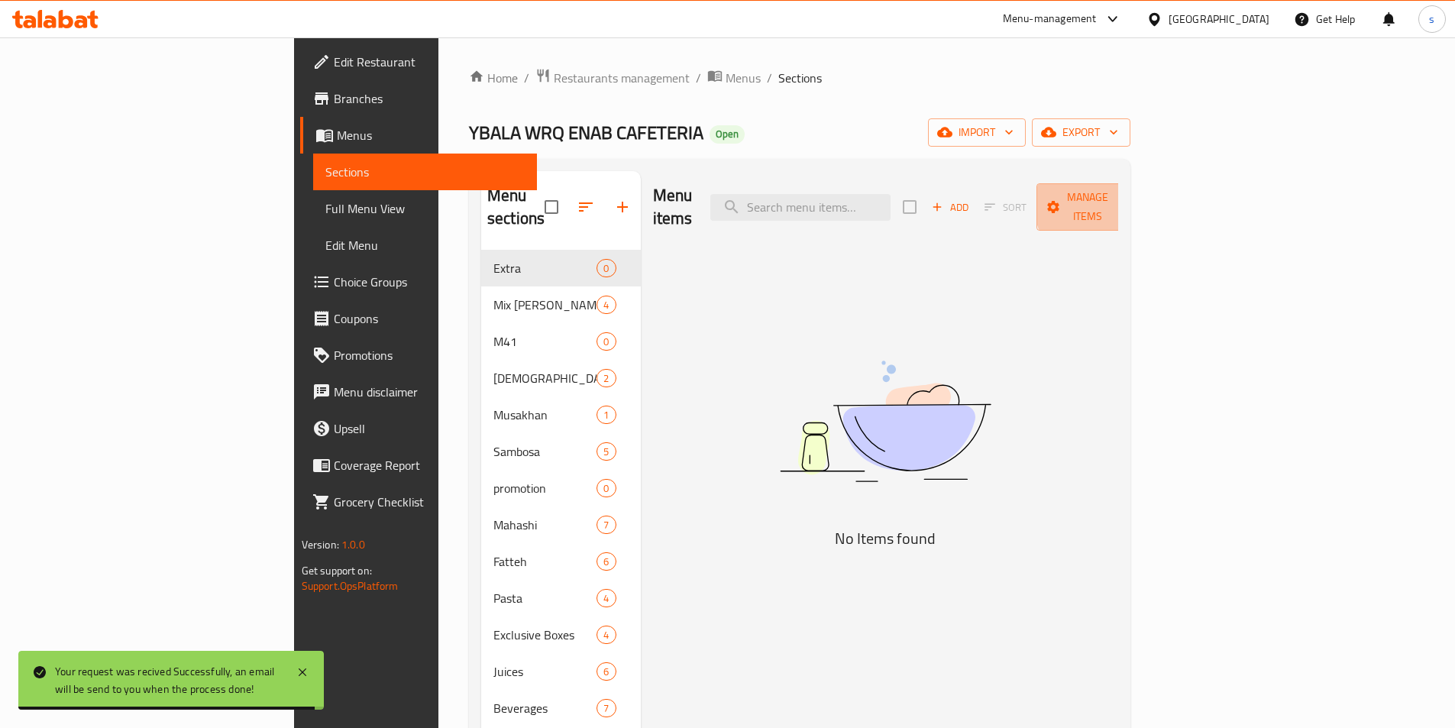
click at [1126, 201] on span "Manage items" at bounding box center [1087, 207] width 78 height 38
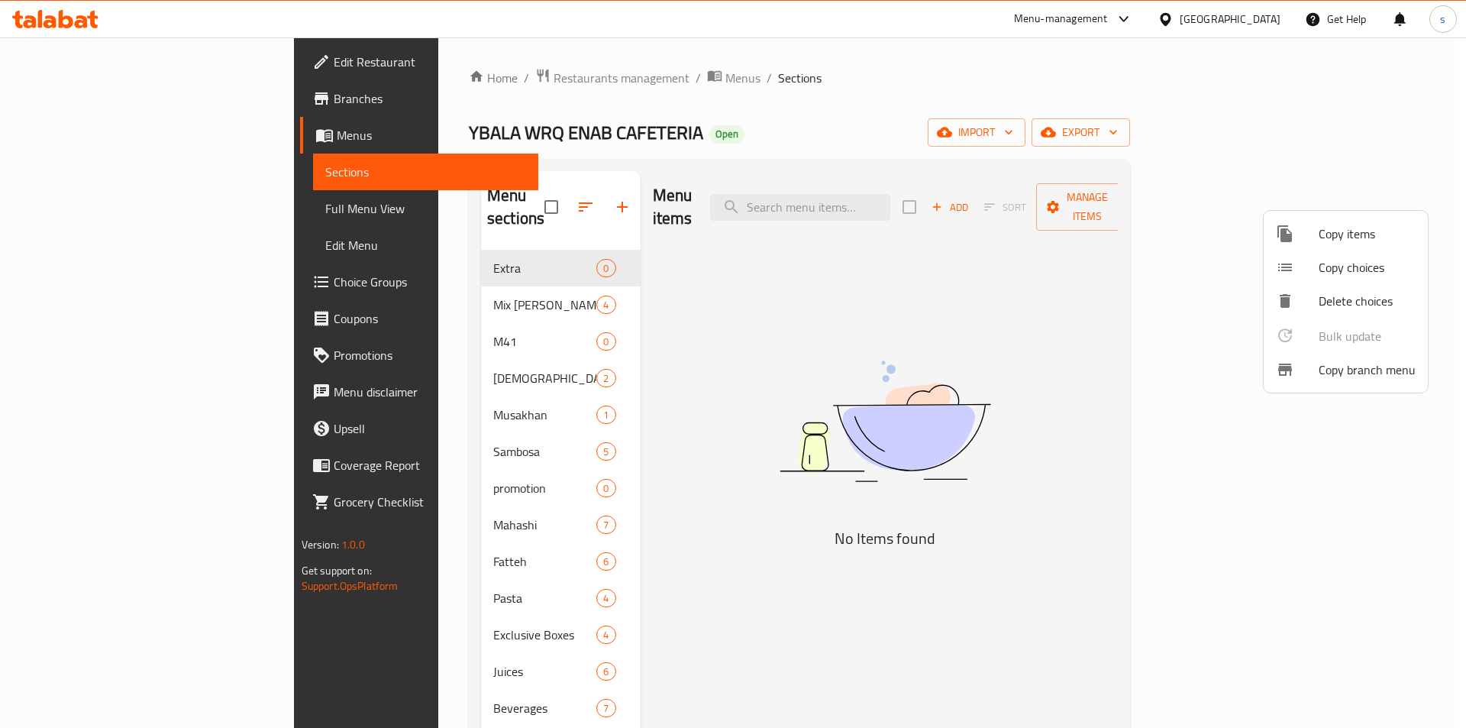
click at [1307, 367] on div at bounding box center [1297, 369] width 43 height 18
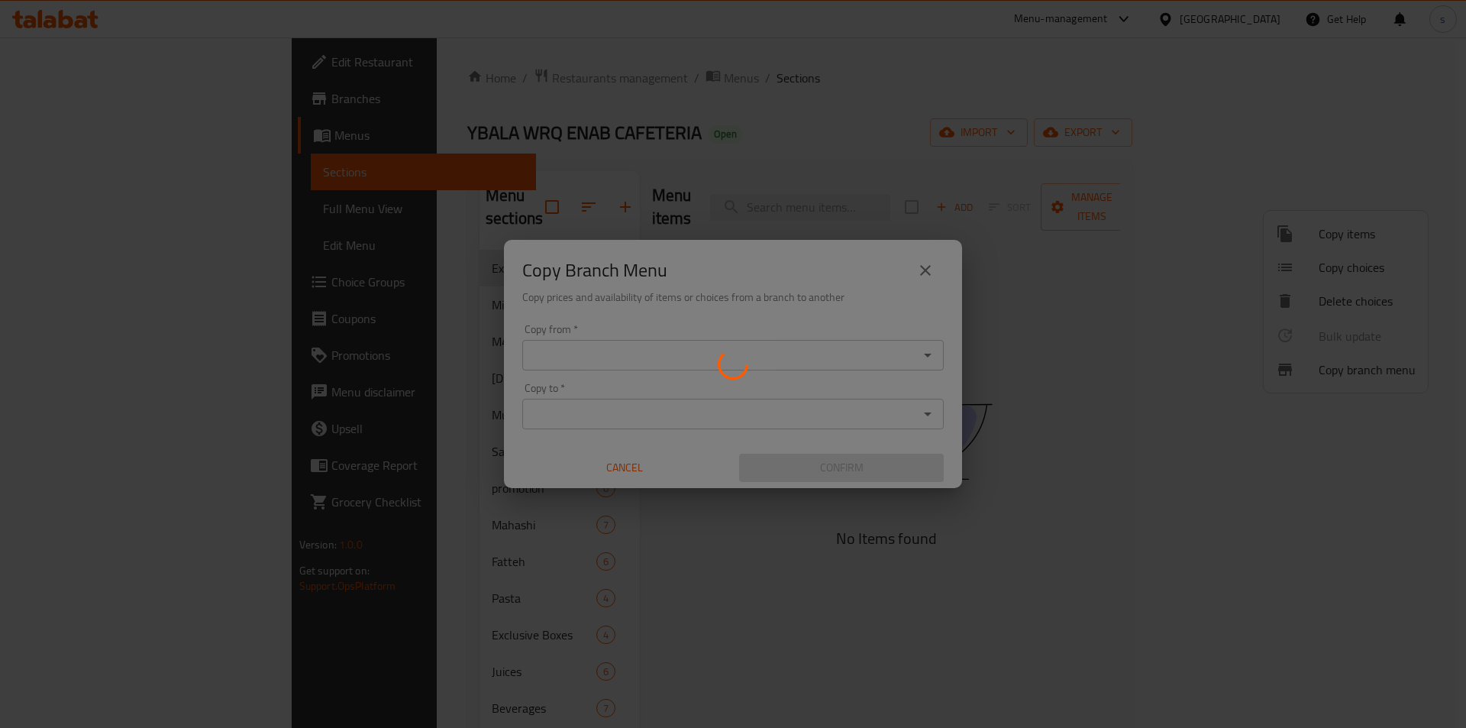
click at [777, 362] on div at bounding box center [733, 364] width 1466 height 728
click at [780, 360] on div at bounding box center [733, 364] width 1466 height 728
click at [786, 359] on div at bounding box center [733, 364] width 1466 height 728
click at [783, 357] on div at bounding box center [733, 364] width 1466 height 728
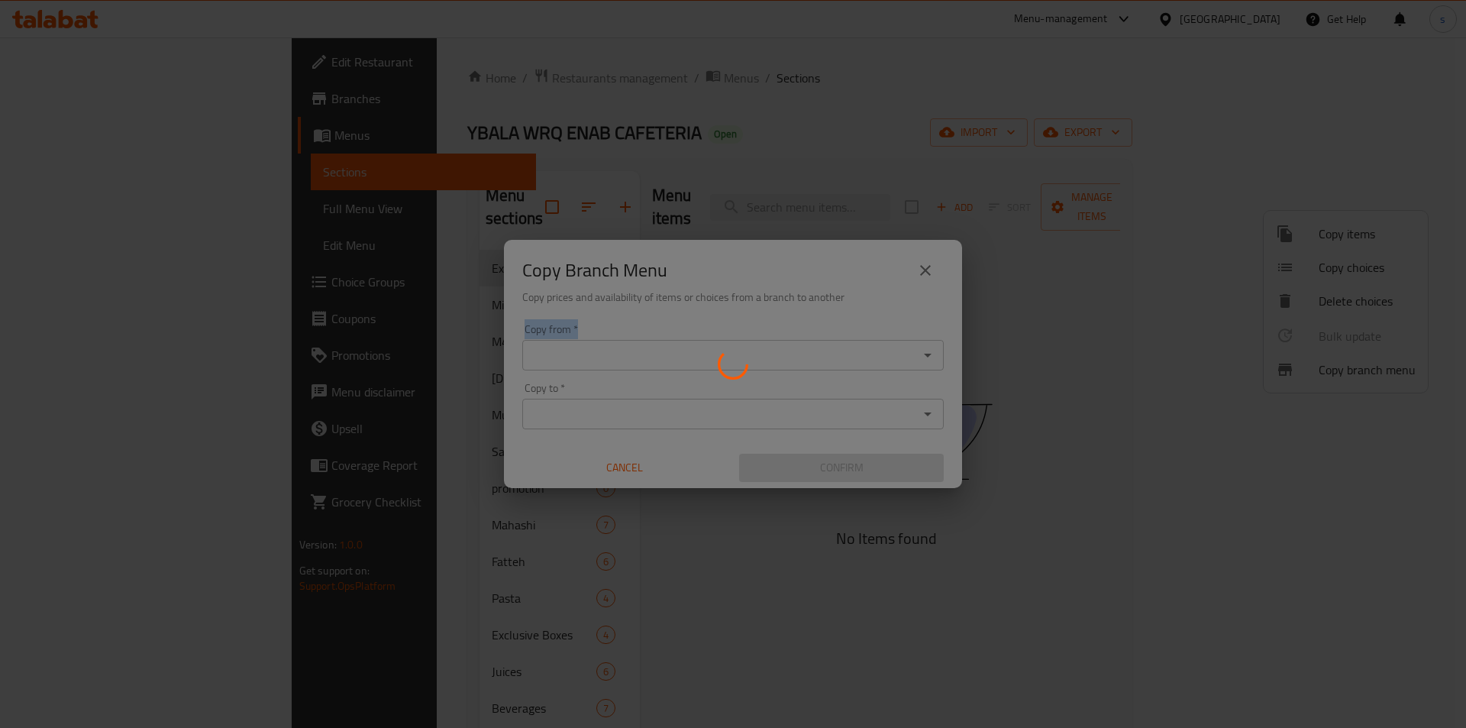
click at [783, 357] on div at bounding box center [733, 364] width 1466 height 728
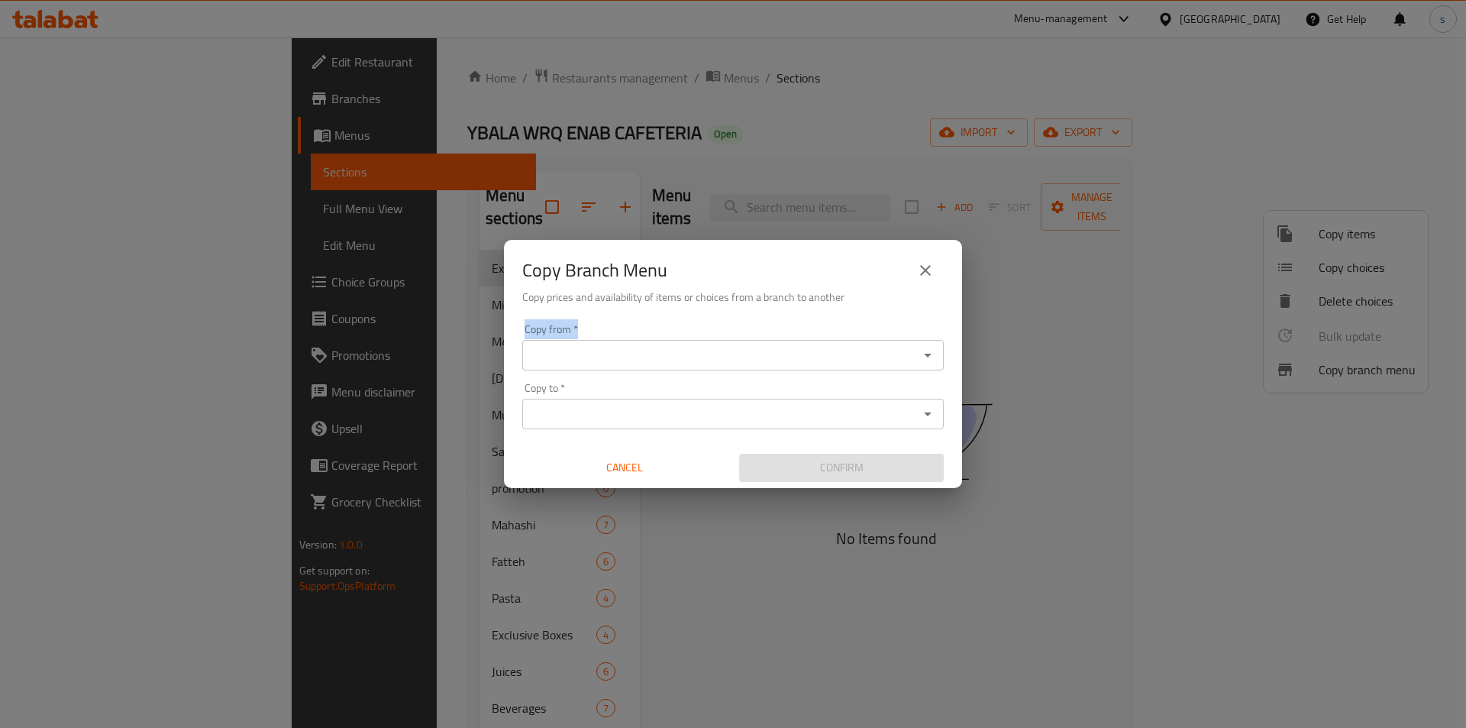
click at [926, 281] on button "close" at bounding box center [925, 270] width 37 height 37
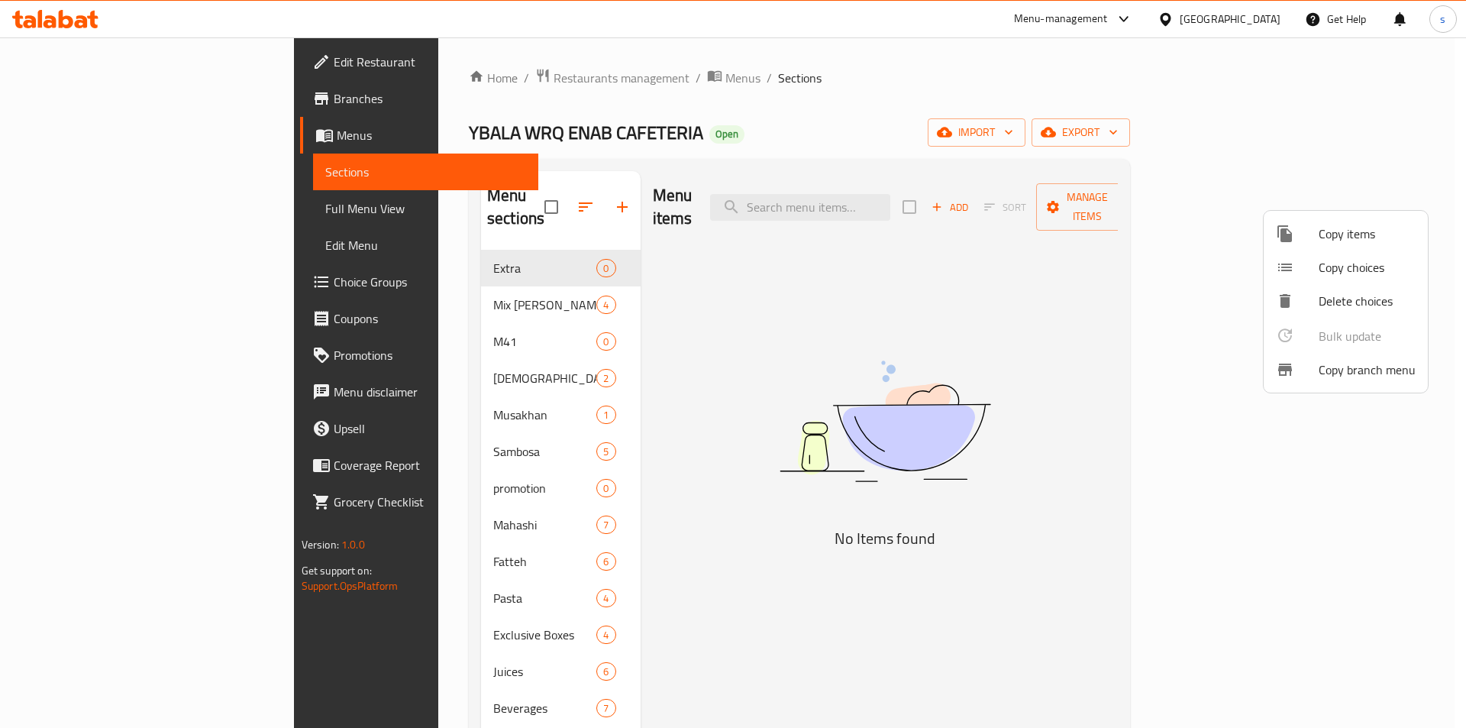
click at [50, 94] on div at bounding box center [733, 364] width 1466 height 728
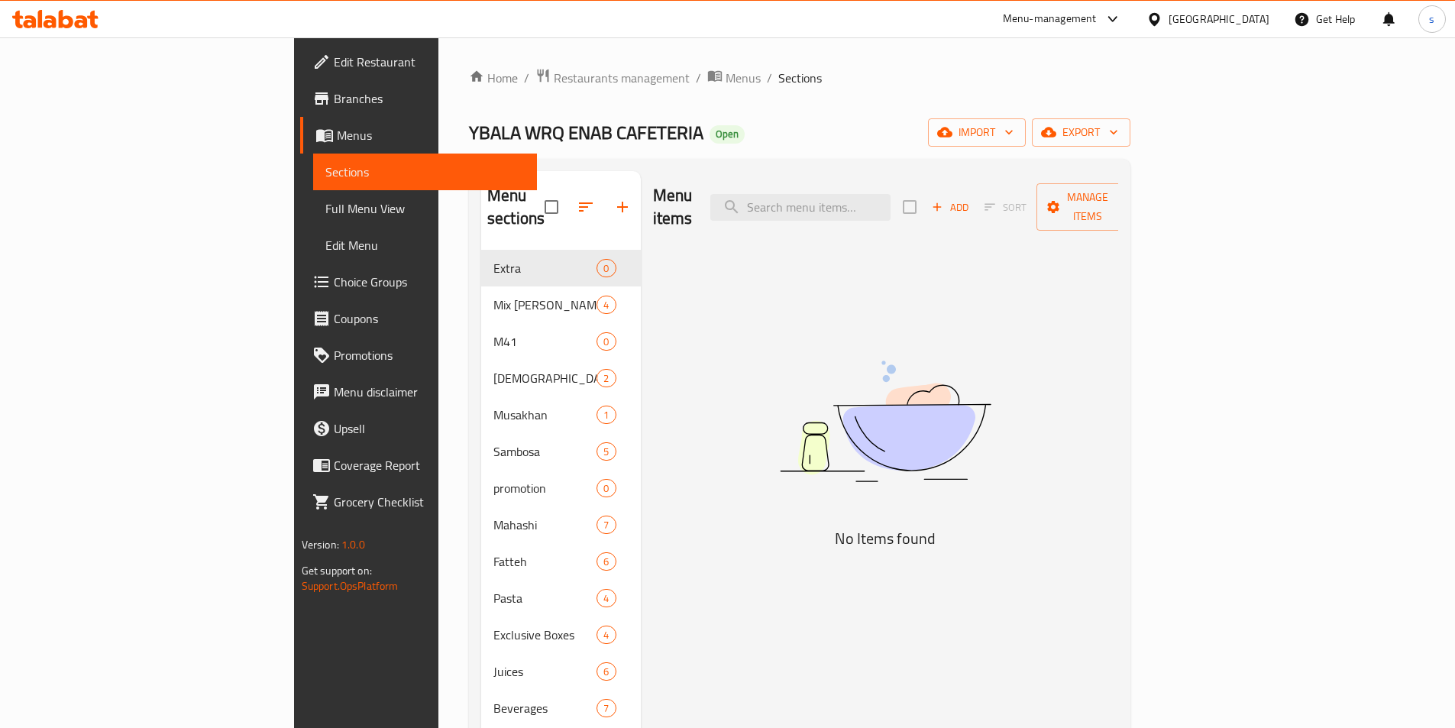
click at [334, 102] on span "Branches" at bounding box center [429, 98] width 191 height 18
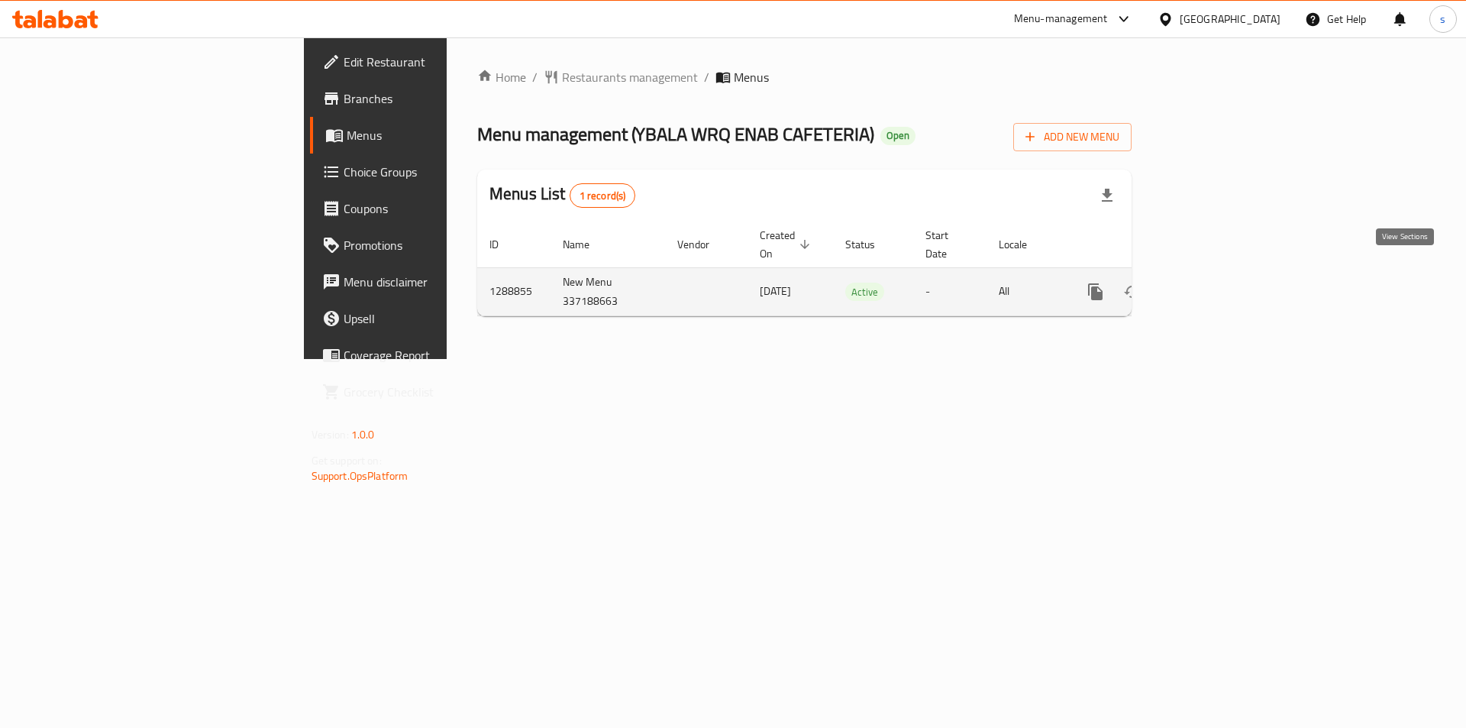
click at [1224, 273] on link "enhanced table" at bounding box center [1205, 291] width 37 height 37
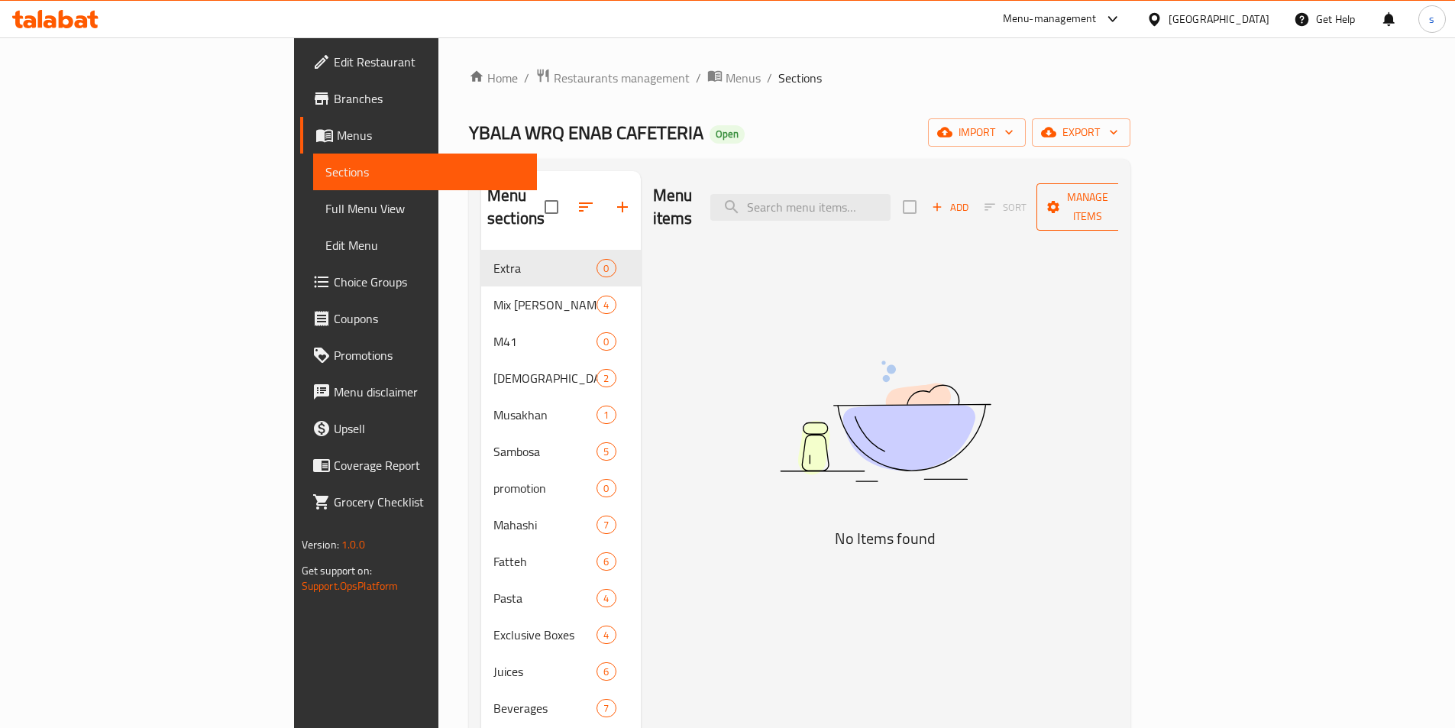
click at [1126, 196] on span "Manage items" at bounding box center [1087, 207] width 78 height 38
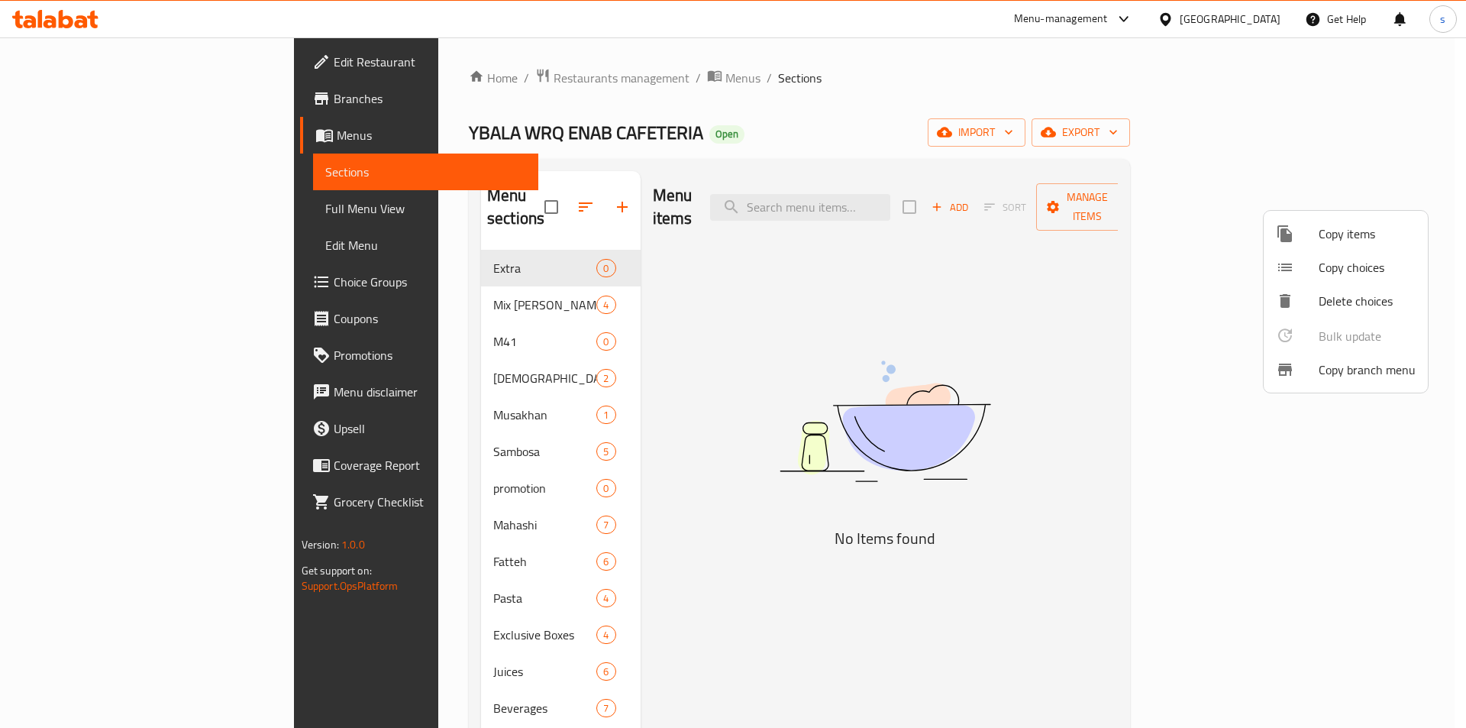
click at [1336, 365] on span "Copy branch menu" at bounding box center [1367, 369] width 97 height 18
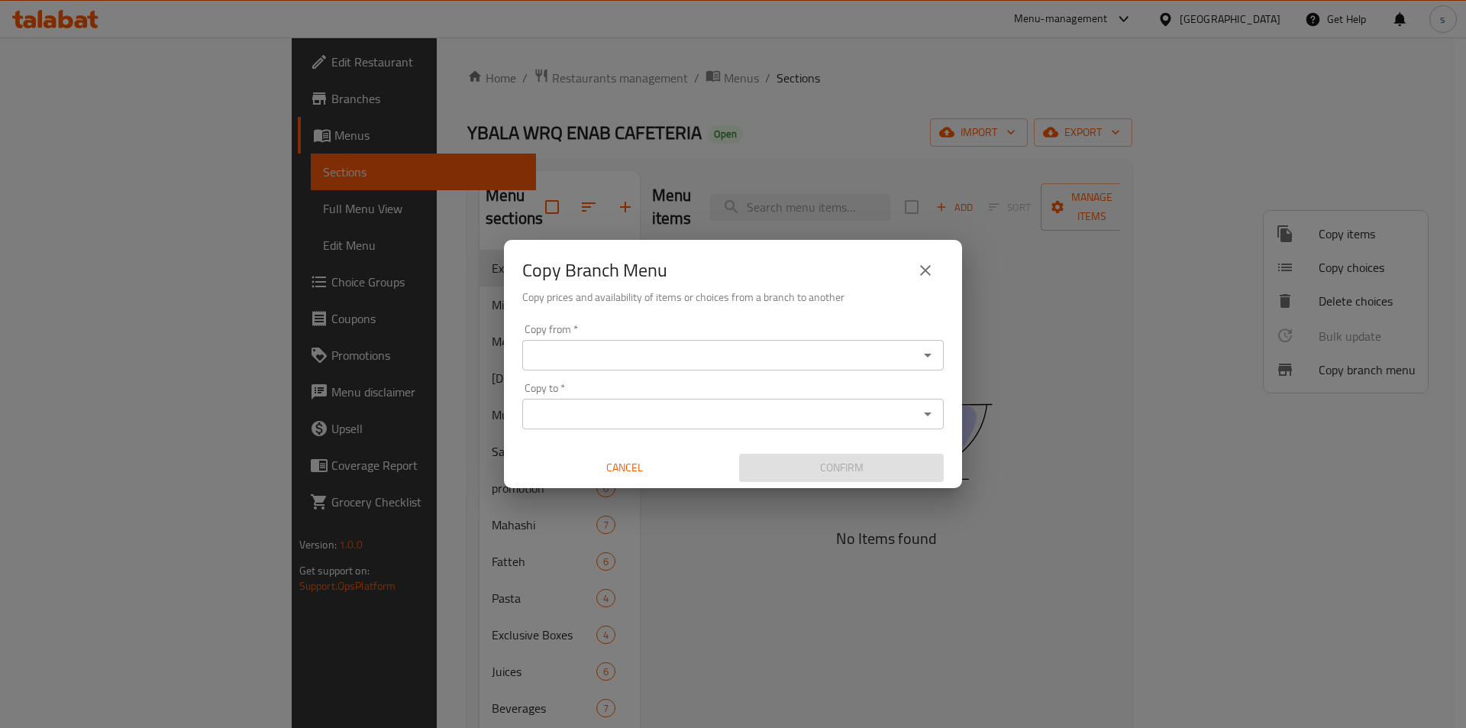
click at [628, 342] on div "Copy from *" at bounding box center [733, 355] width 422 height 31
click at [935, 273] on button "close" at bounding box center [925, 270] width 37 height 37
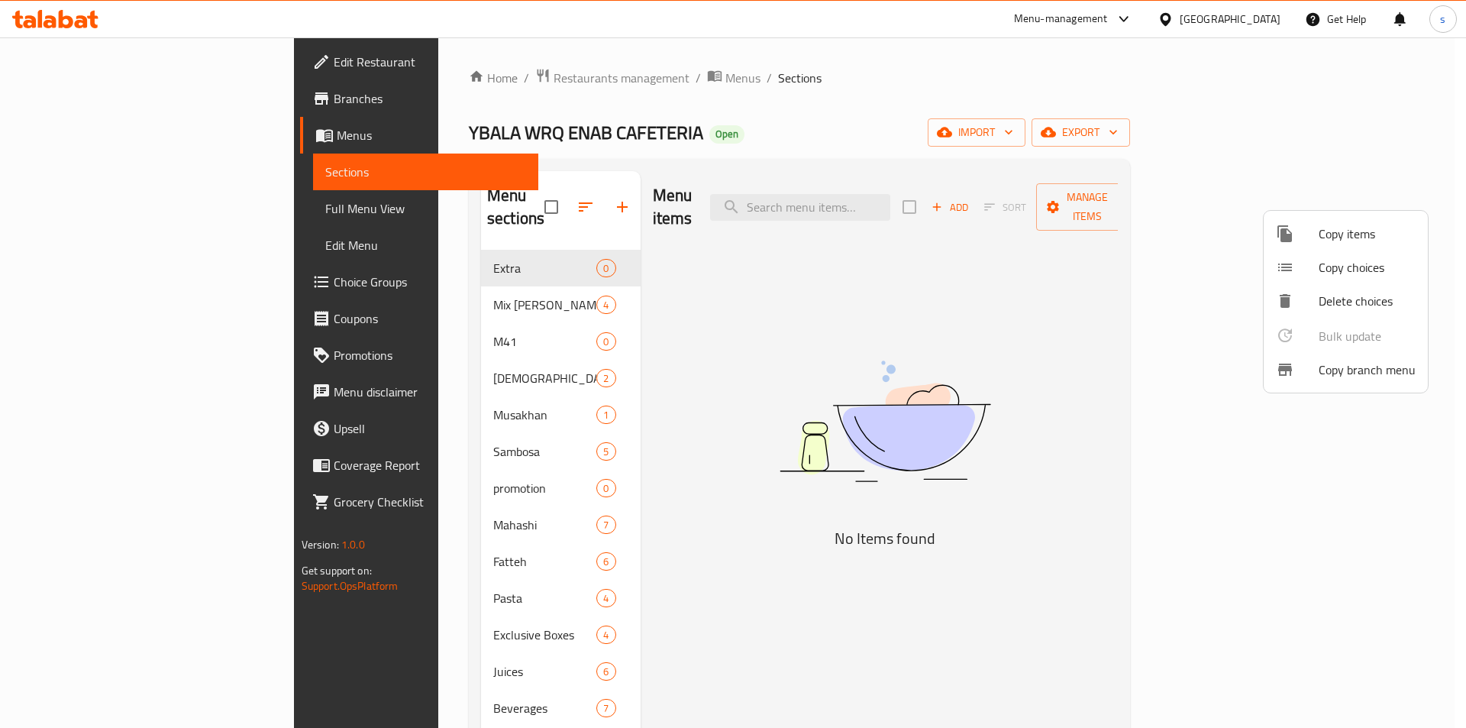
click at [544, 79] on div at bounding box center [733, 364] width 1466 height 728
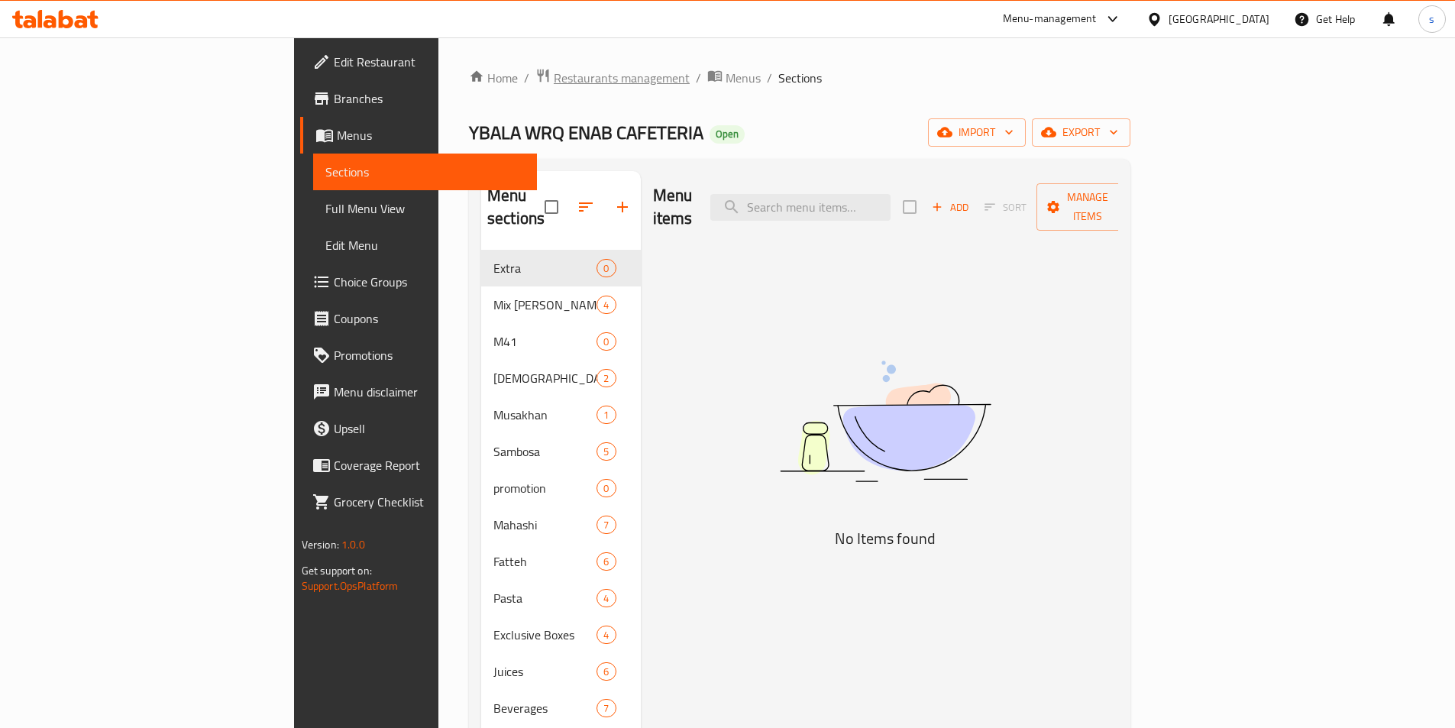
click at [554, 72] on span "Restaurants management" at bounding box center [622, 78] width 136 height 18
click at [1126, 190] on span "Manage items" at bounding box center [1087, 207] width 78 height 38
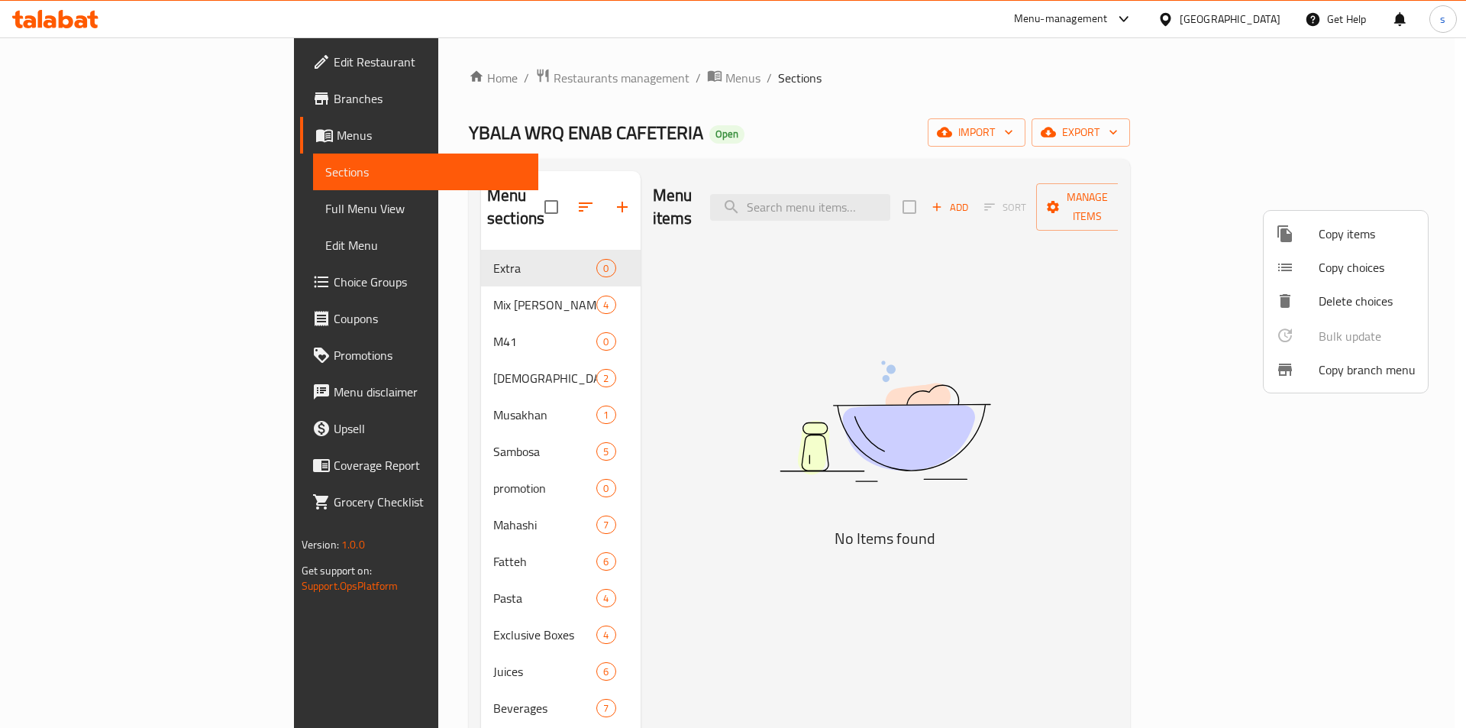
click at [1342, 383] on li "Copy branch menu" at bounding box center [1346, 370] width 164 height 34
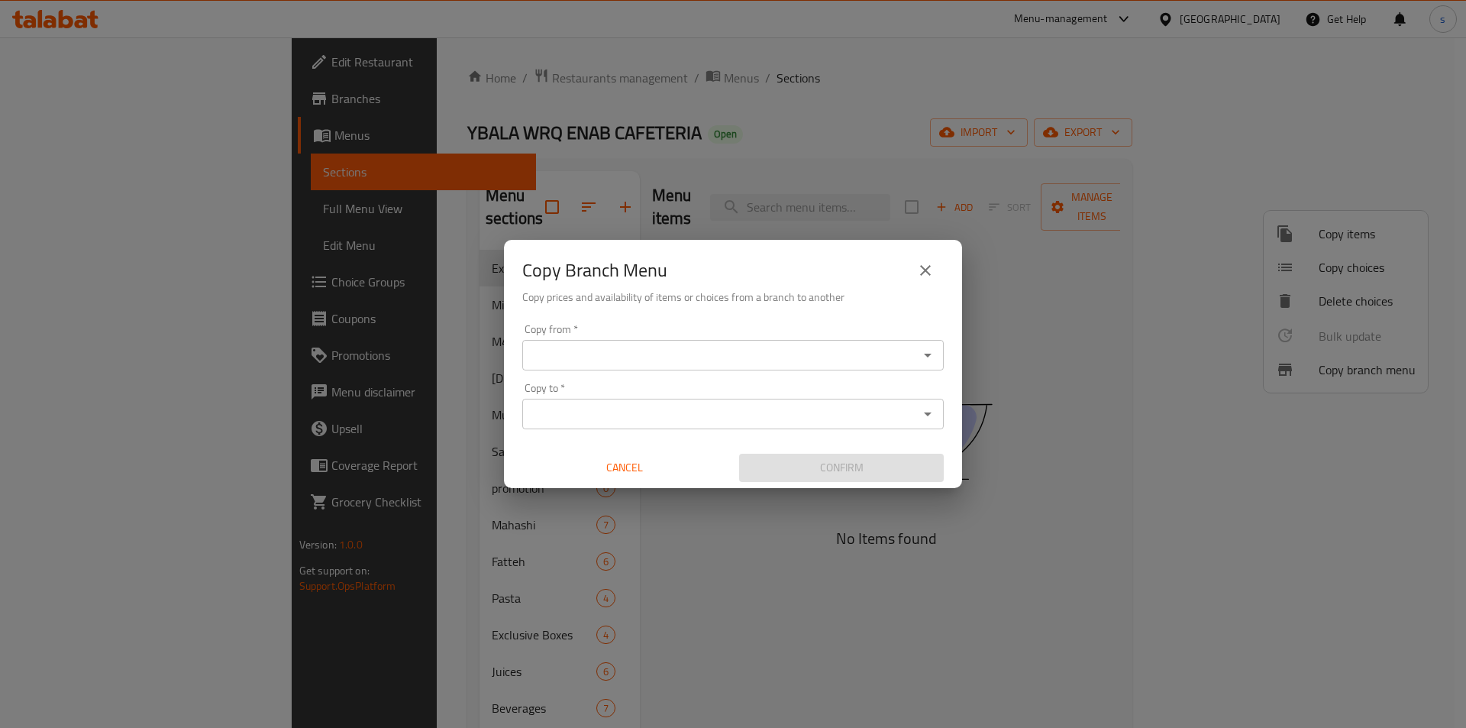
click at [859, 350] on input "Copy from   *" at bounding box center [720, 354] width 387 height 21
click at [1034, 424] on div "Copy Branch Menu Copy prices and availability of items or choices from a branch…" at bounding box center [733, 364] width 1466 height 728
click at [800, 412] on input "Copy to   *" at bounding box center [720, 413] width 387 height 21
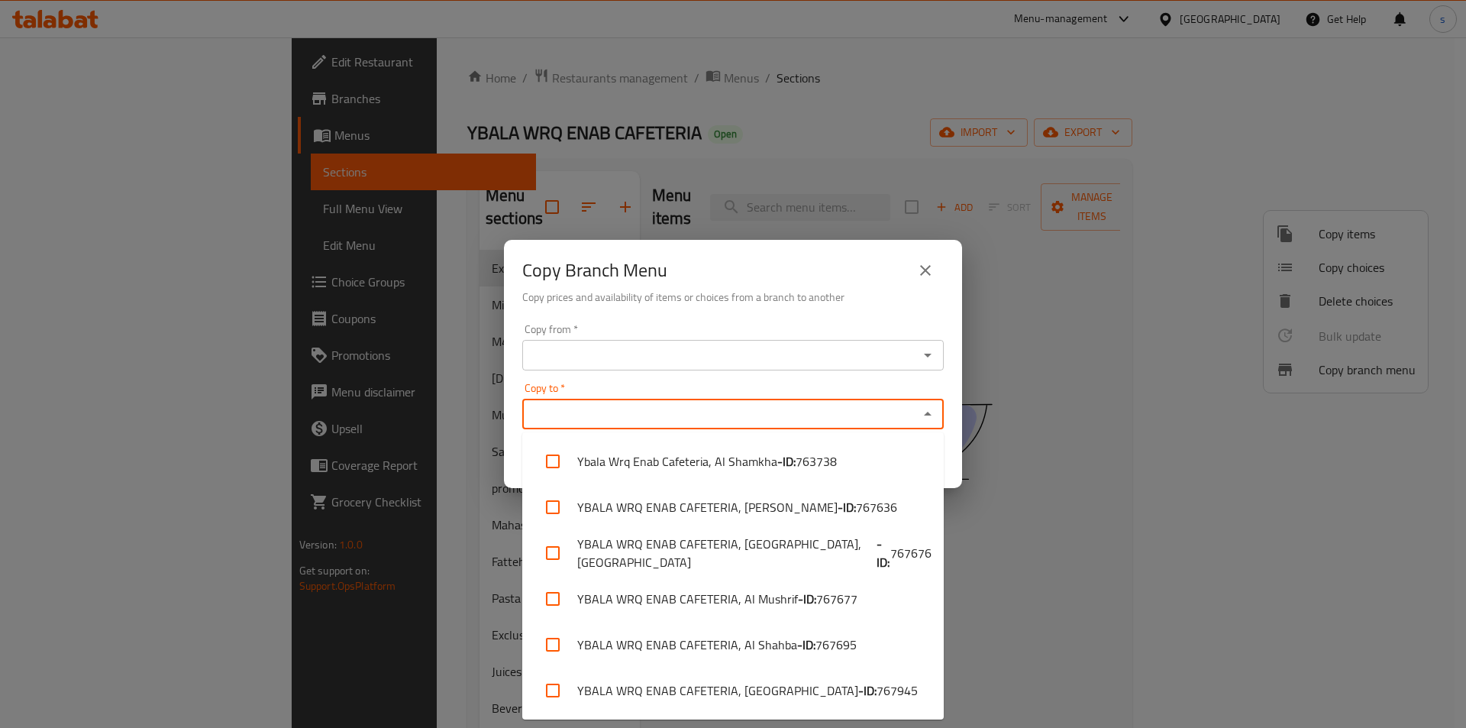
click at [1089, 457] on div "Copy Branch Menu Copy prices and availability of items or choices from a branch…" at bounding box center [733, 364] width 1466 height 728
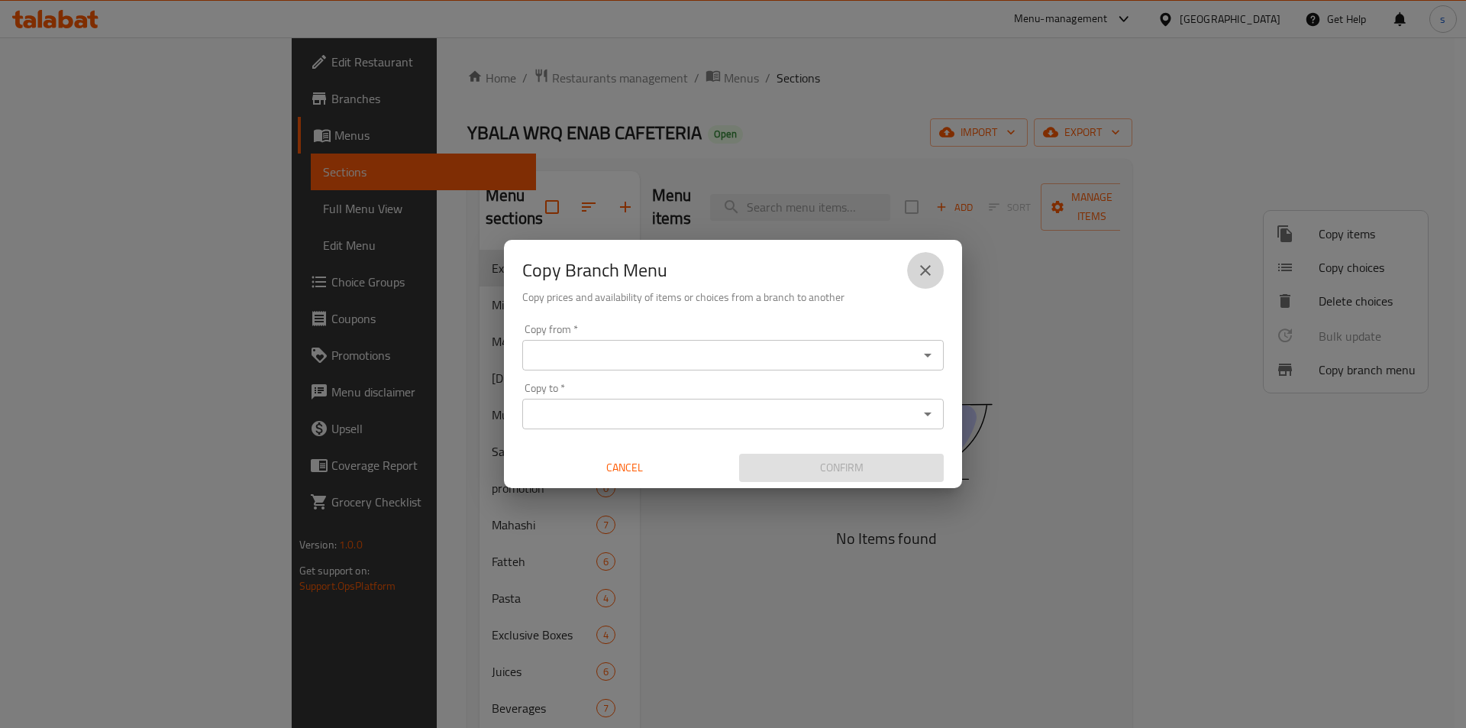
click at [919, 285] on button "close" at bounding box center [925, 270] width 37 height 37
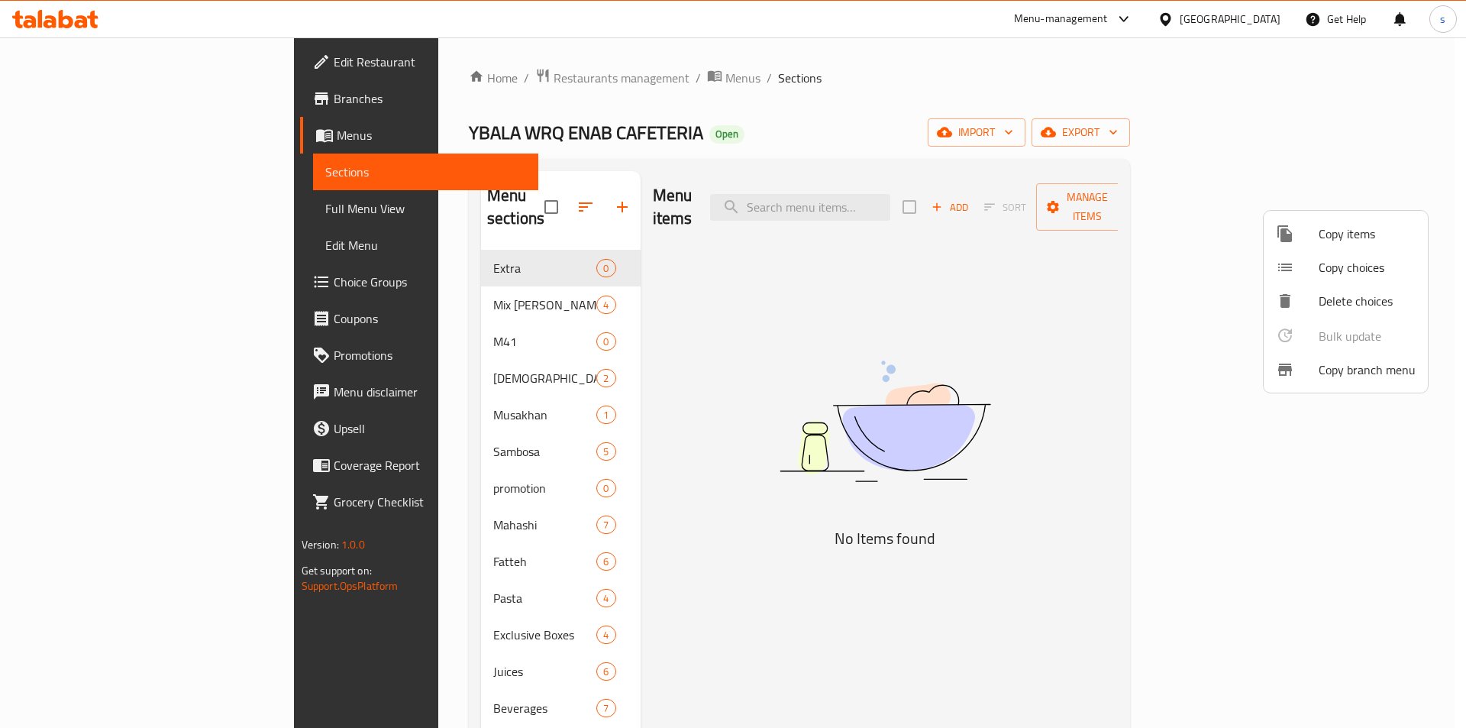
click at [51, 135] on div at bounding box center [733, 364] width 1466 height 728
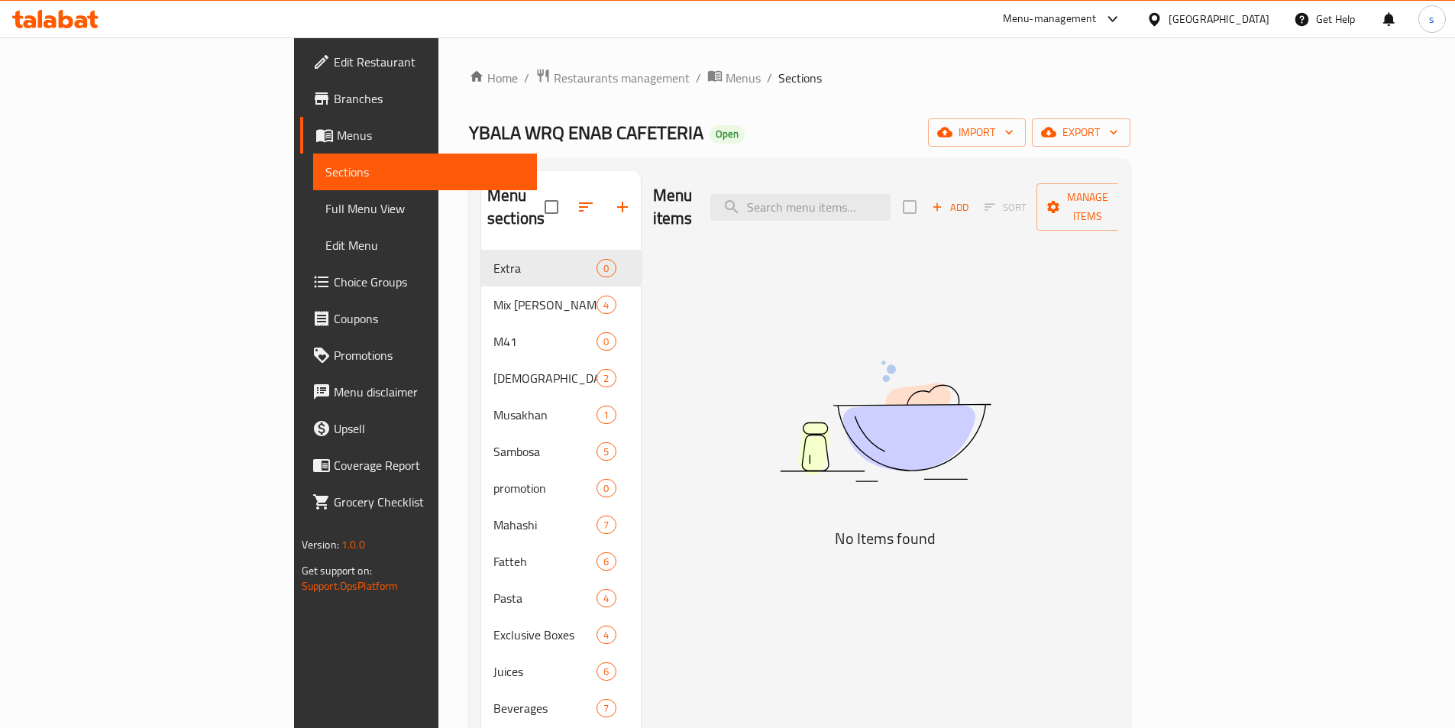
click at [337, 135] on span "Menus" at bounding box center [431, 135] width 188 height 18
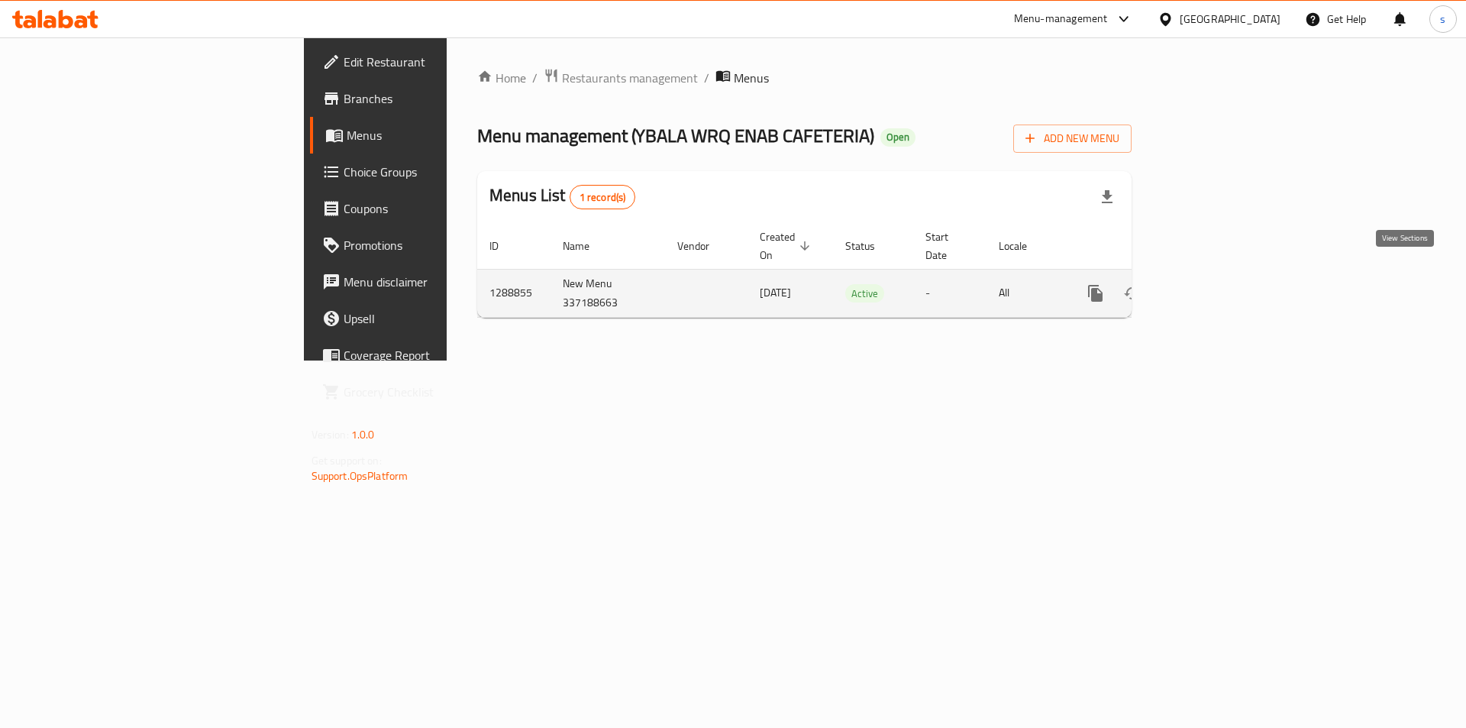
click at [1215, 284] on icon "enhanced table" at bounding box center [1206, 293] width 18 height 18
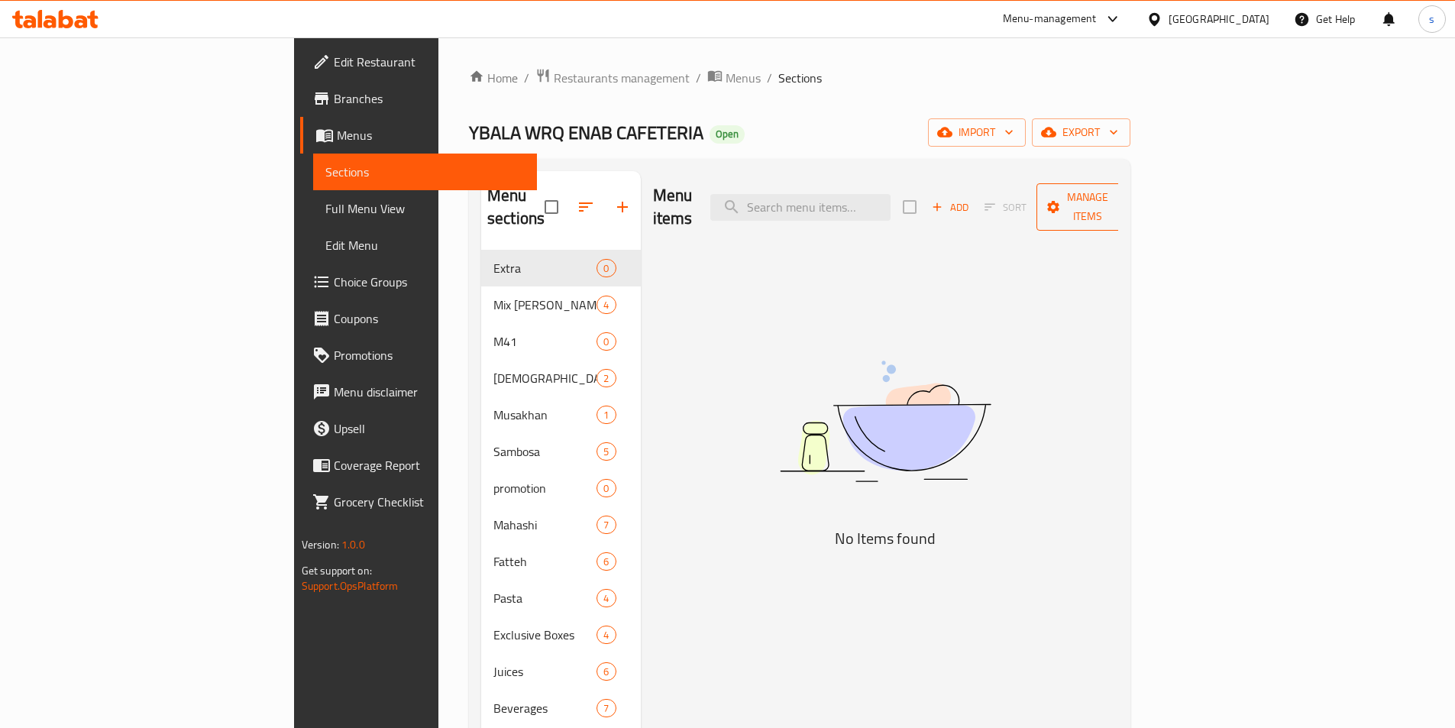
click at [1126, 204] on span "Manage items" at bounding box center [1087, 207] width 78 height 38
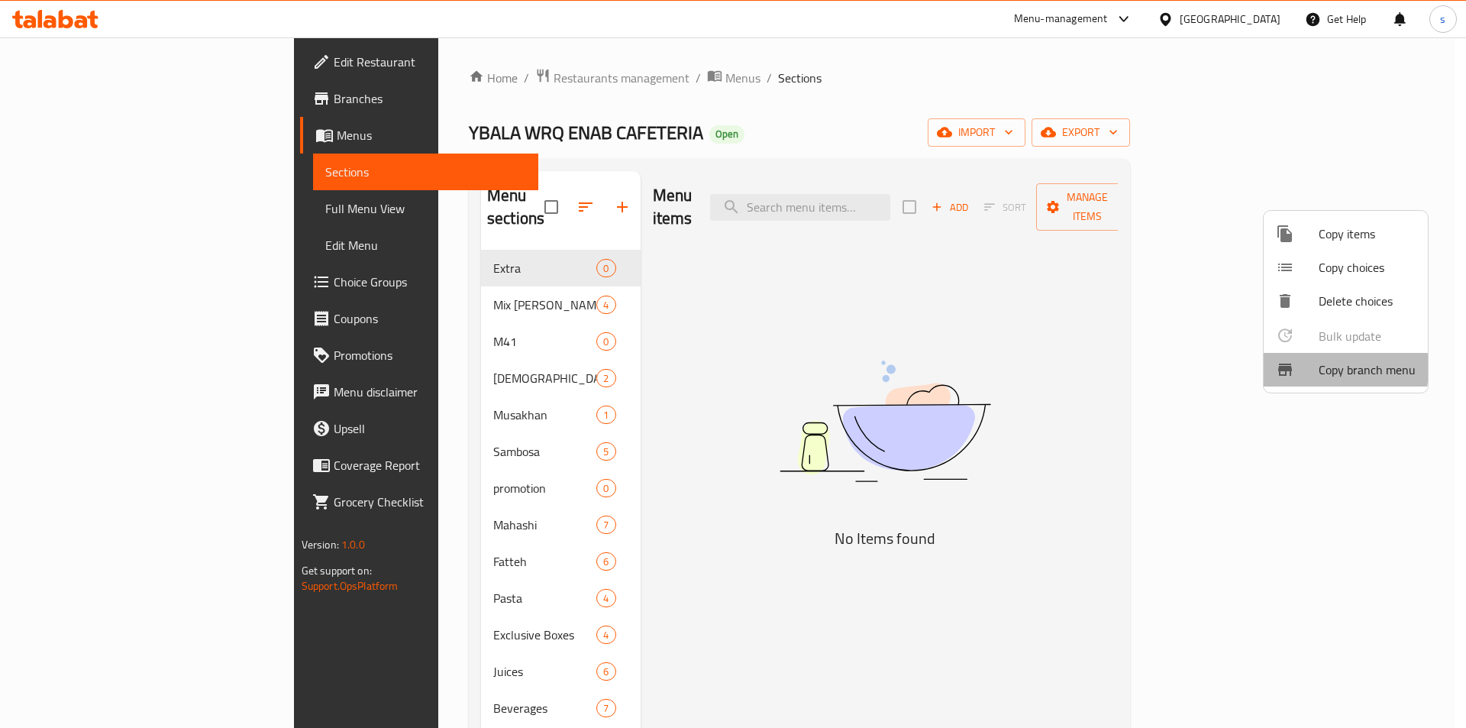
click at [1310, 368] on div at bounding box center [1297, 369] width 43 height 18
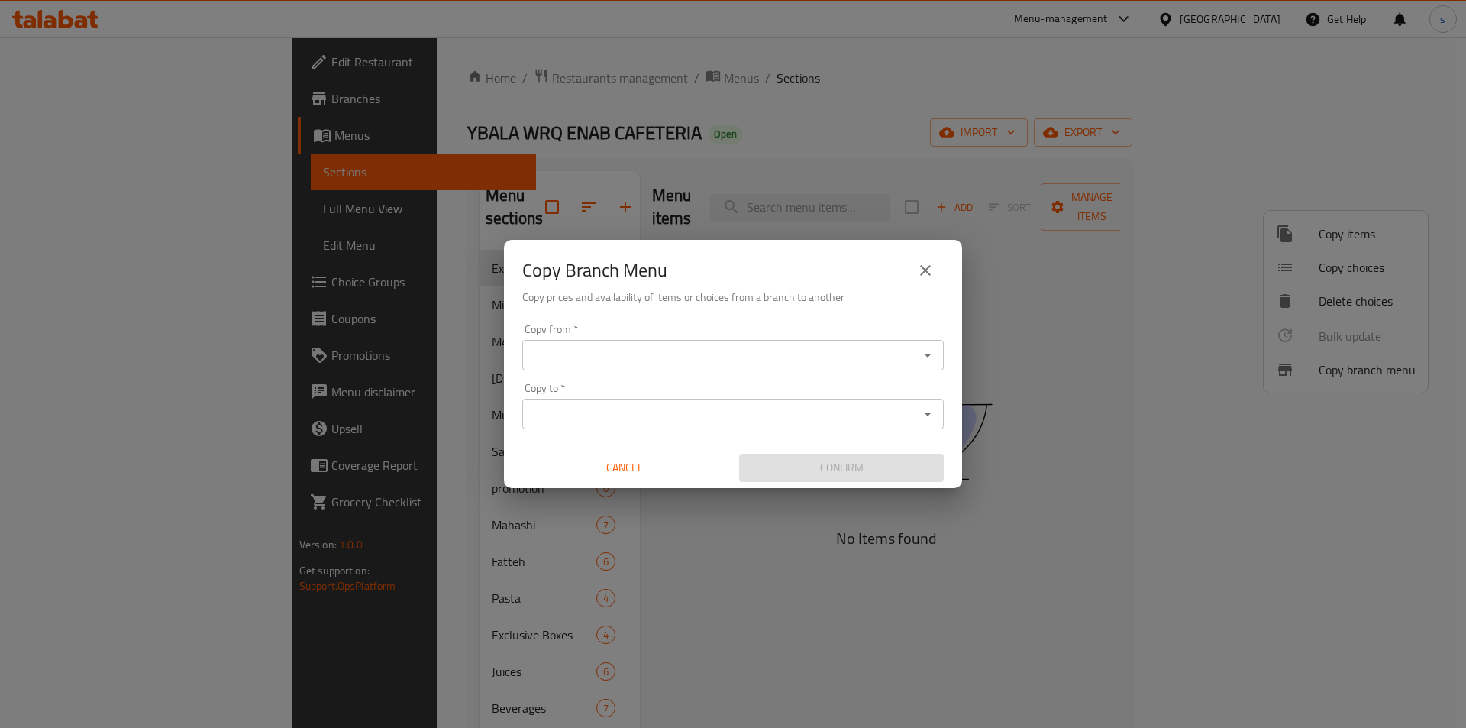
click at [847, 360] on input "Copy from   *" at bounding box center [720, 354] width 387 height 21
click at [934, 275] on icon "close" at bounding box center [925, 270] width 18 height 18
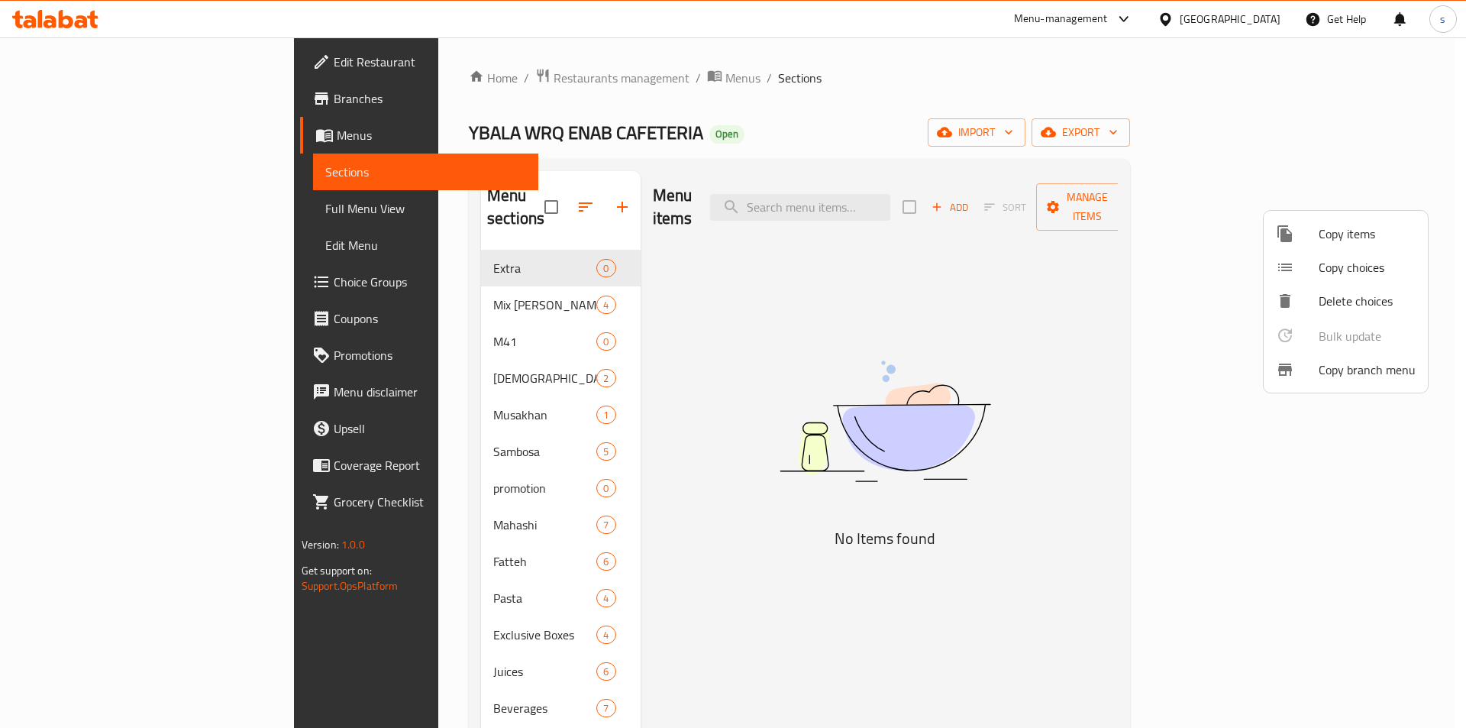
click at [57, 95] on div at bounding box center [733, 364] width 1466 height 728
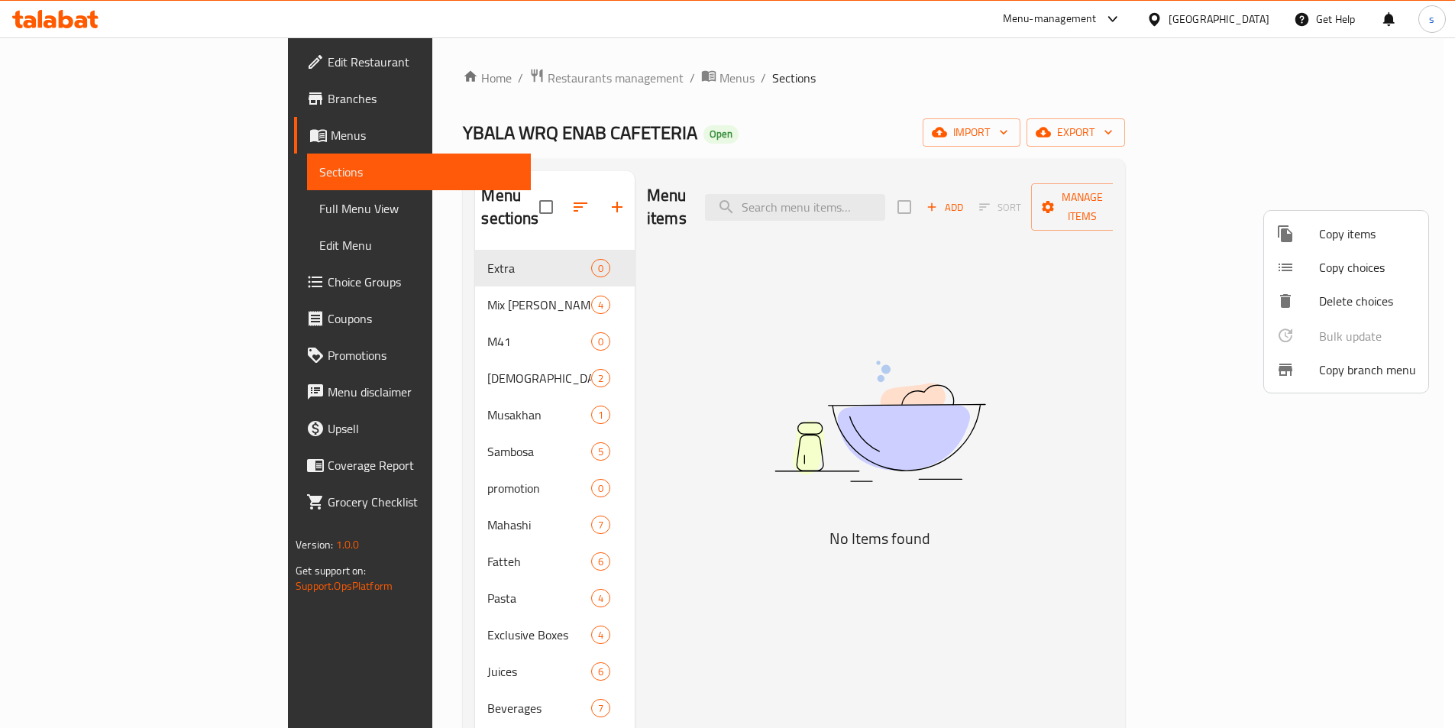
click at [328, 95] on span "Branches" at bounding box center [423, 98] width 191 height 18
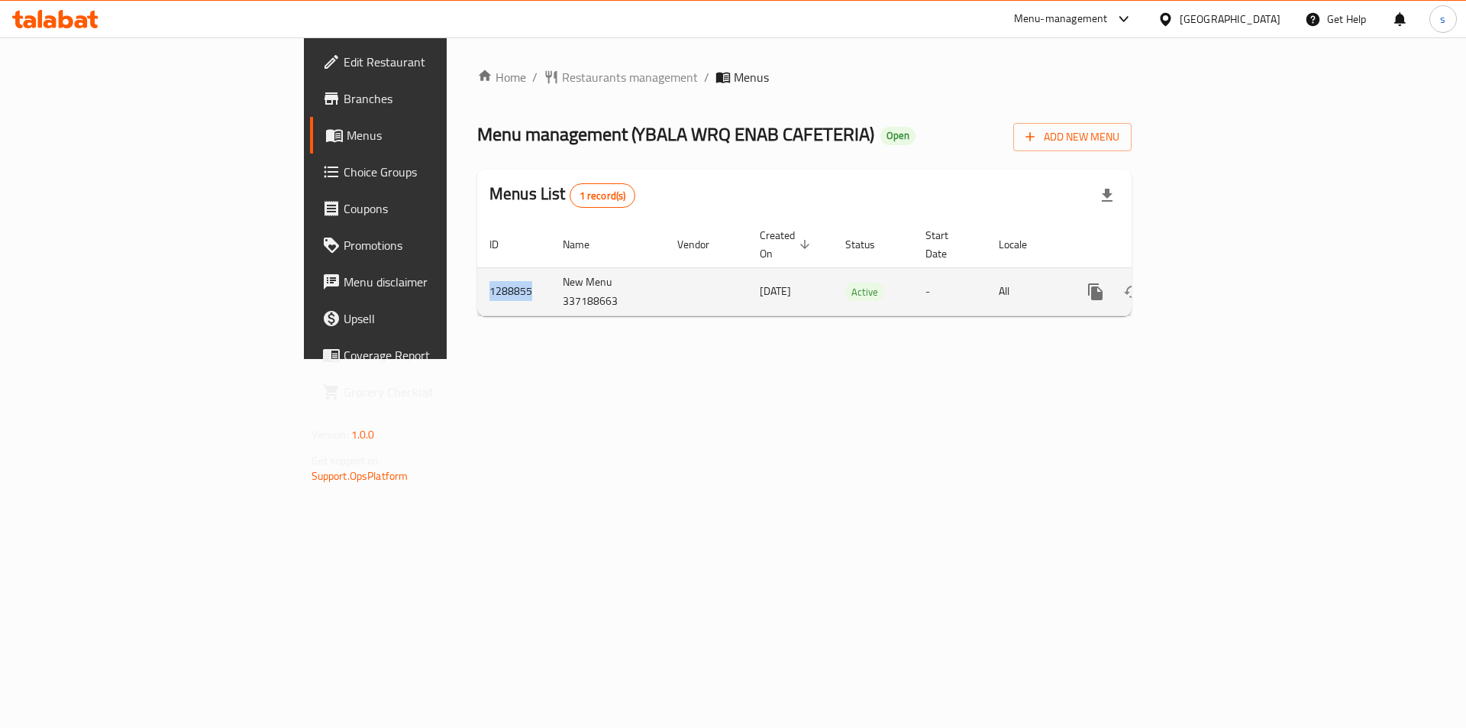
drag, startPoint x: 283, startPoint y: 279, endPoint x: 344, endPoint y: 286, distance: 60.8
click at [477, 286] on td "1288855" at bounding box center [513, 291] width 73 height 48
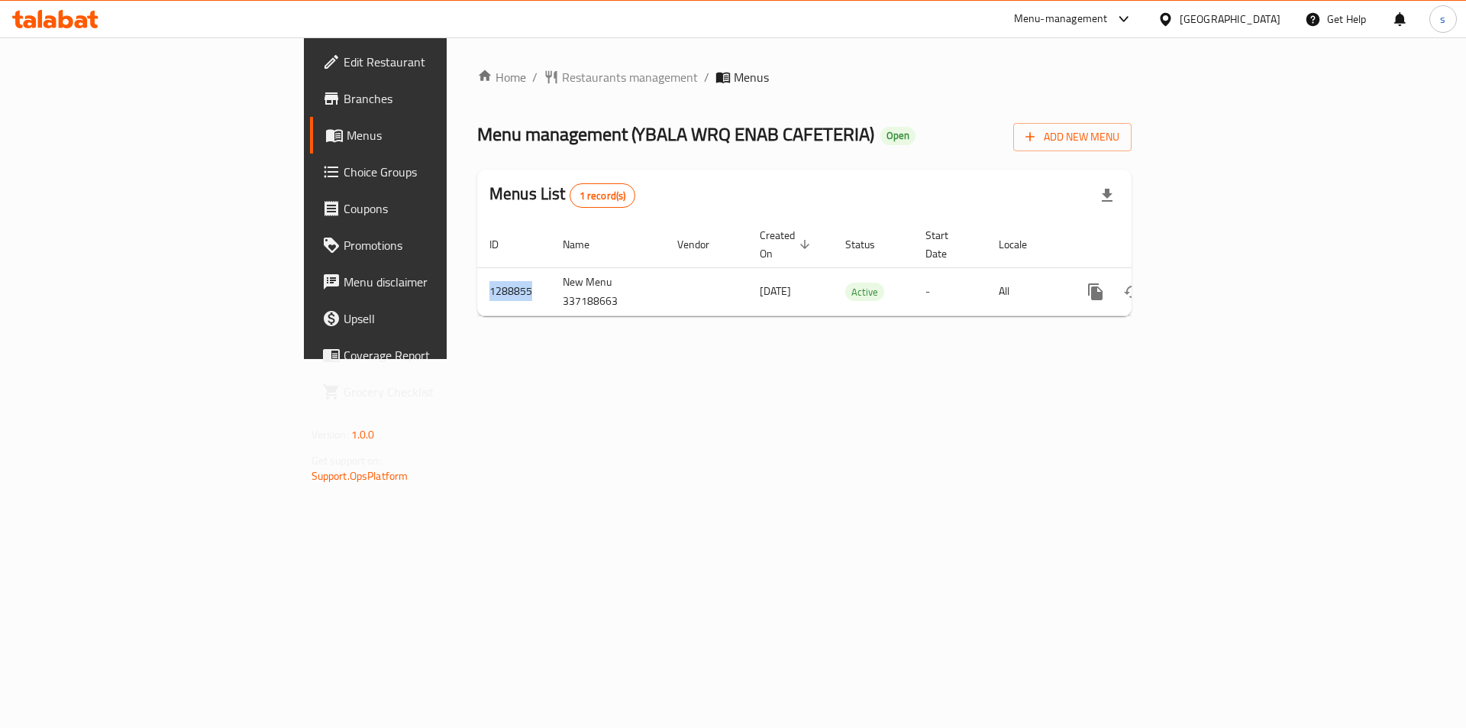
click at [344, 105] on span "Branches" at bounding box center [440, 98] width 193 height 18
click at [344, 90] on span "Branches" at bounding box center [440, 98] width 193 height 18
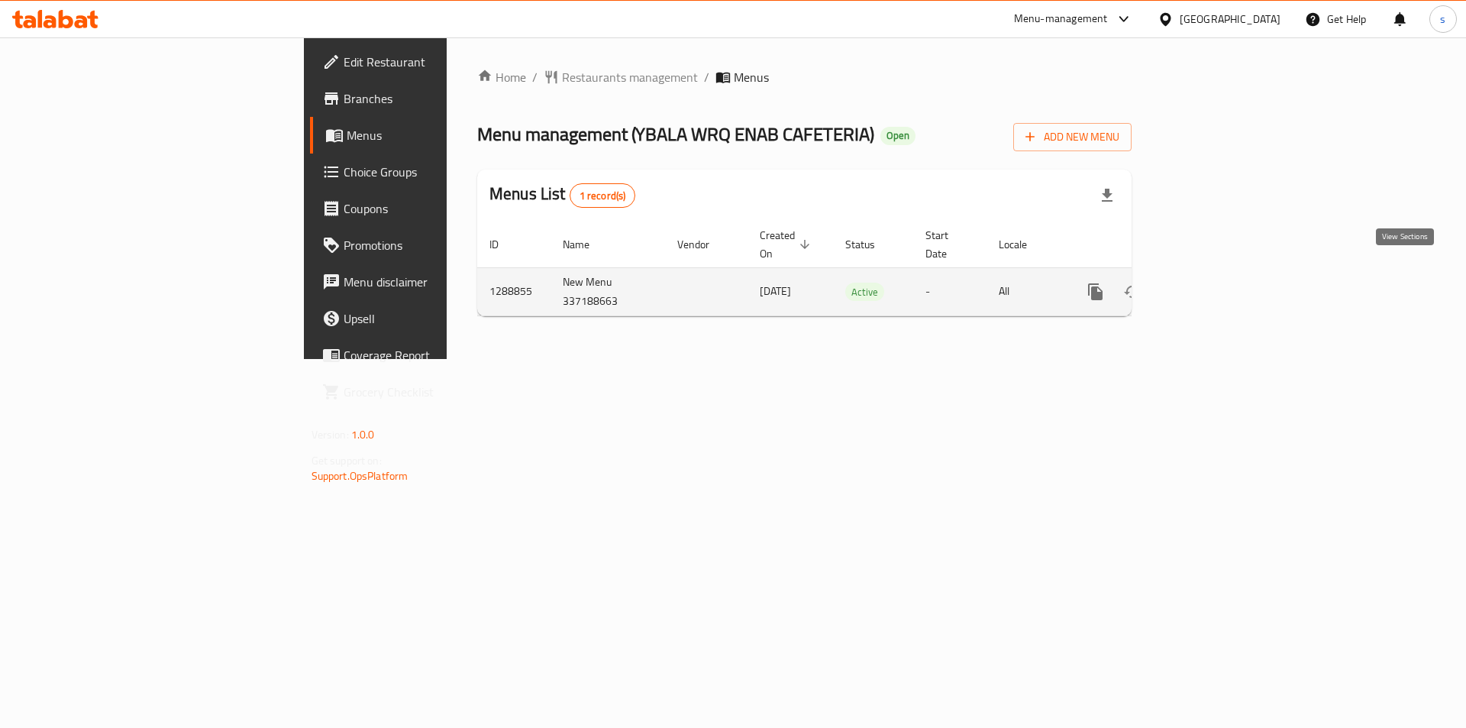
click at [1215, 283] on icon "enhanced table" at bounding box center [1206, 292] width 18 height 18
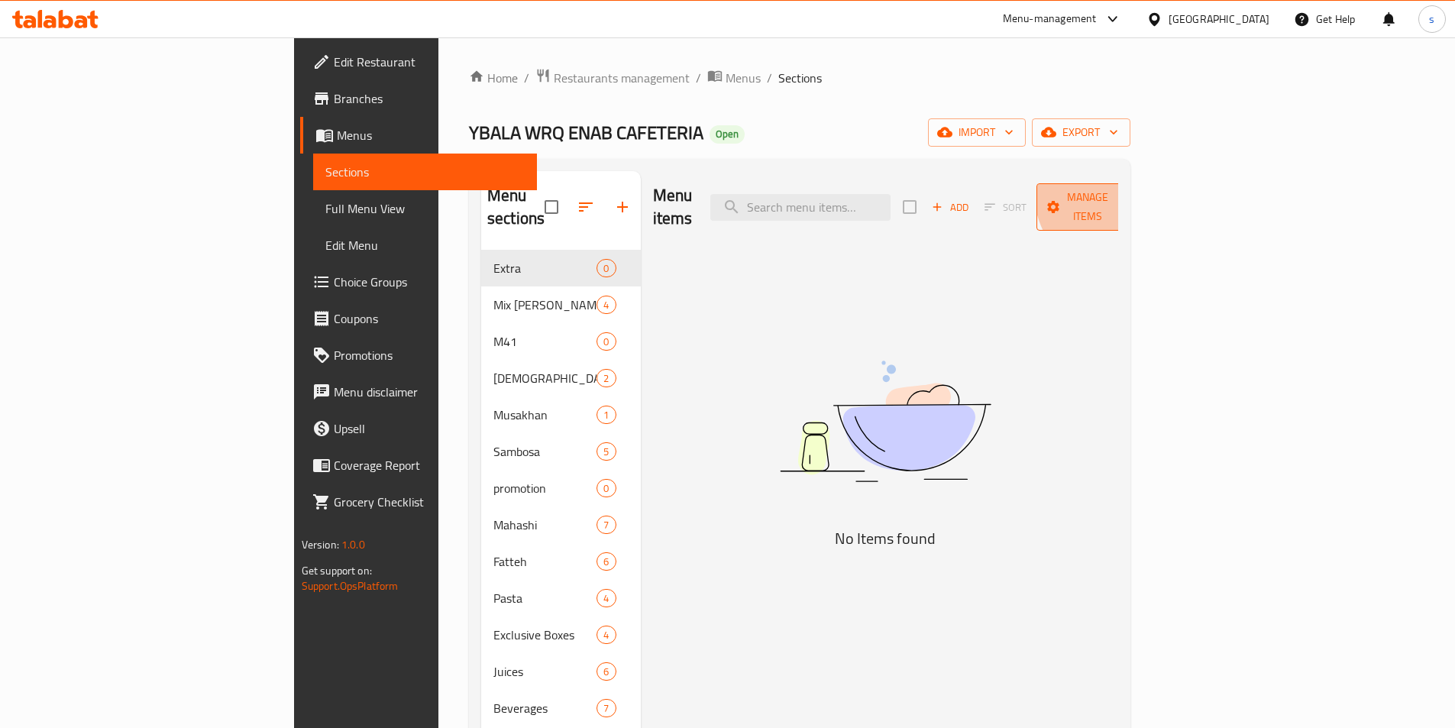
click at [1126, 189] on span "Manage items" at bounding box center [1087, 207] width 78 height 38
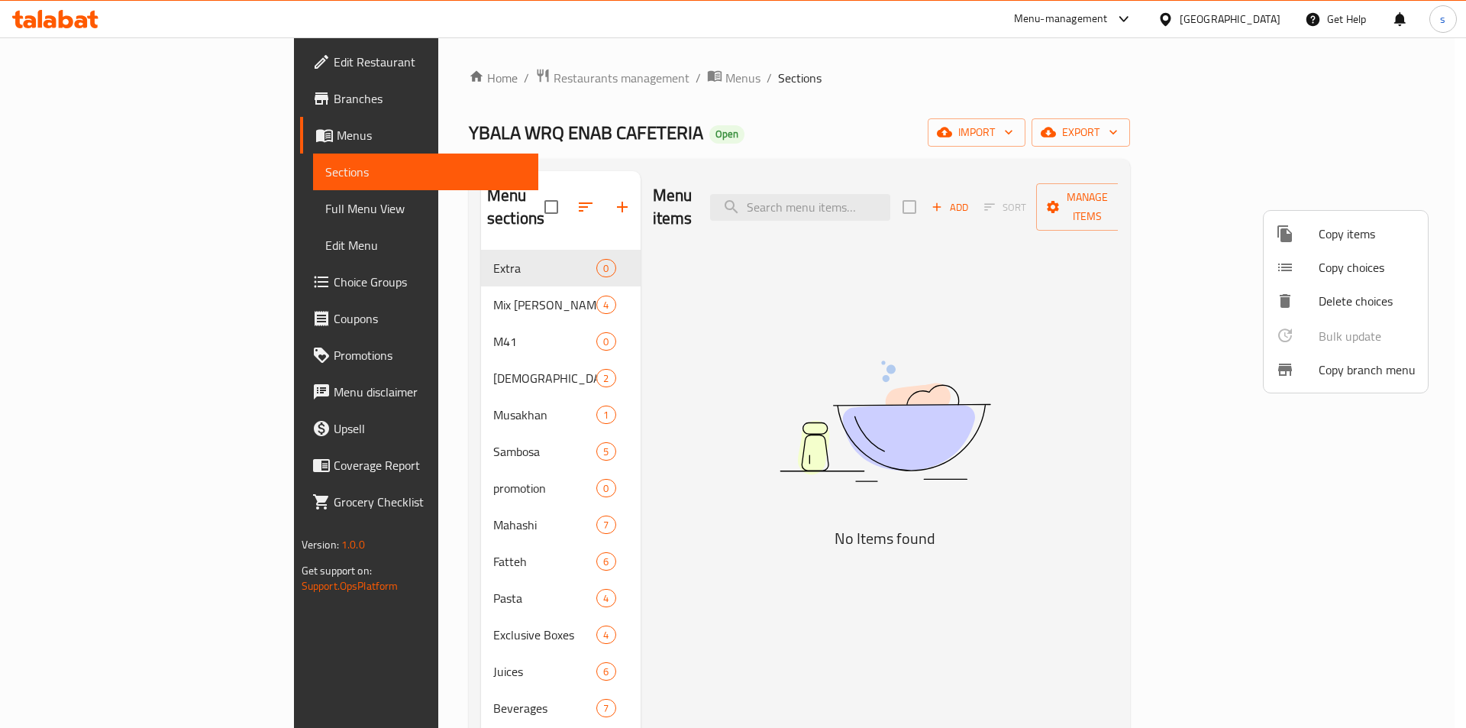
click at [1350, 373] on span "Copy branch menu" at bounding box center [1367, 369] width 97 height 18
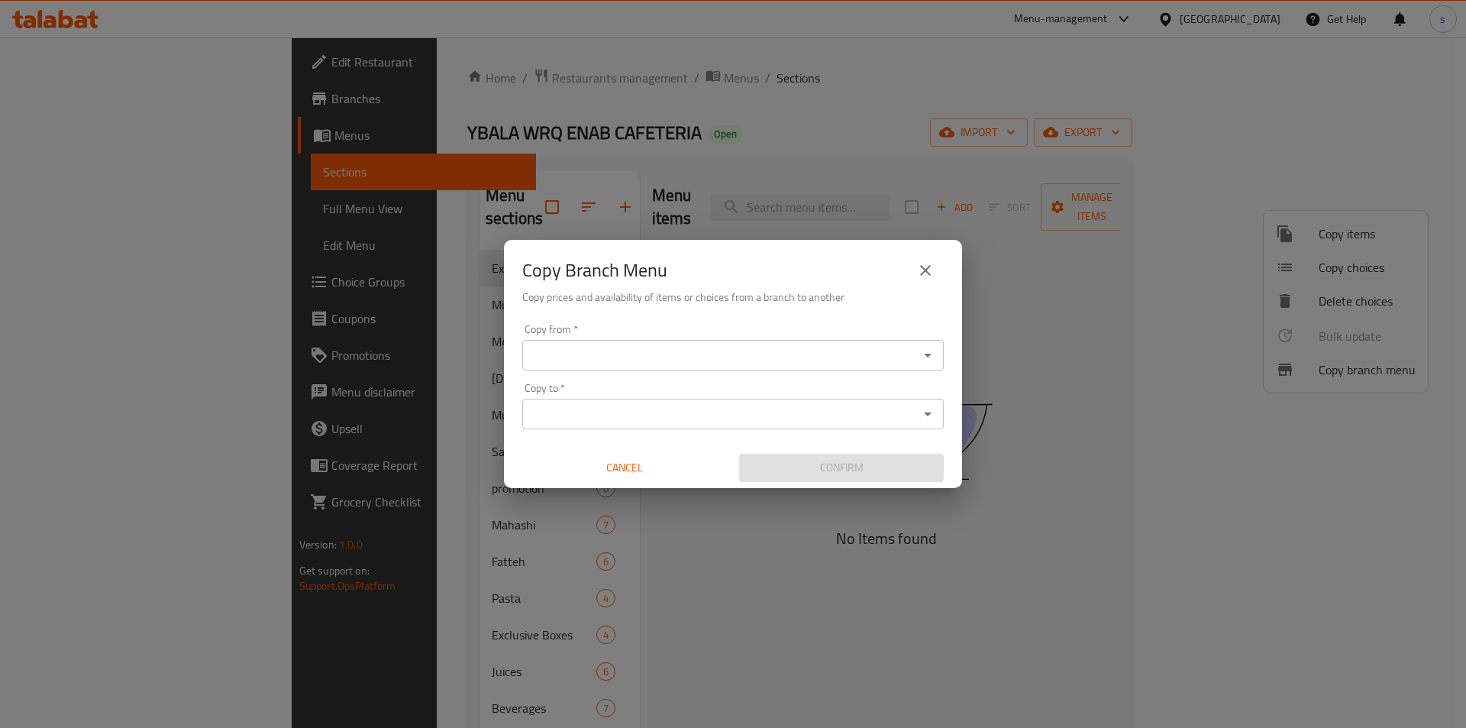
click at [736, 354] on input "Copy from   *" at bounding box center [720, 354] width 387 height 21
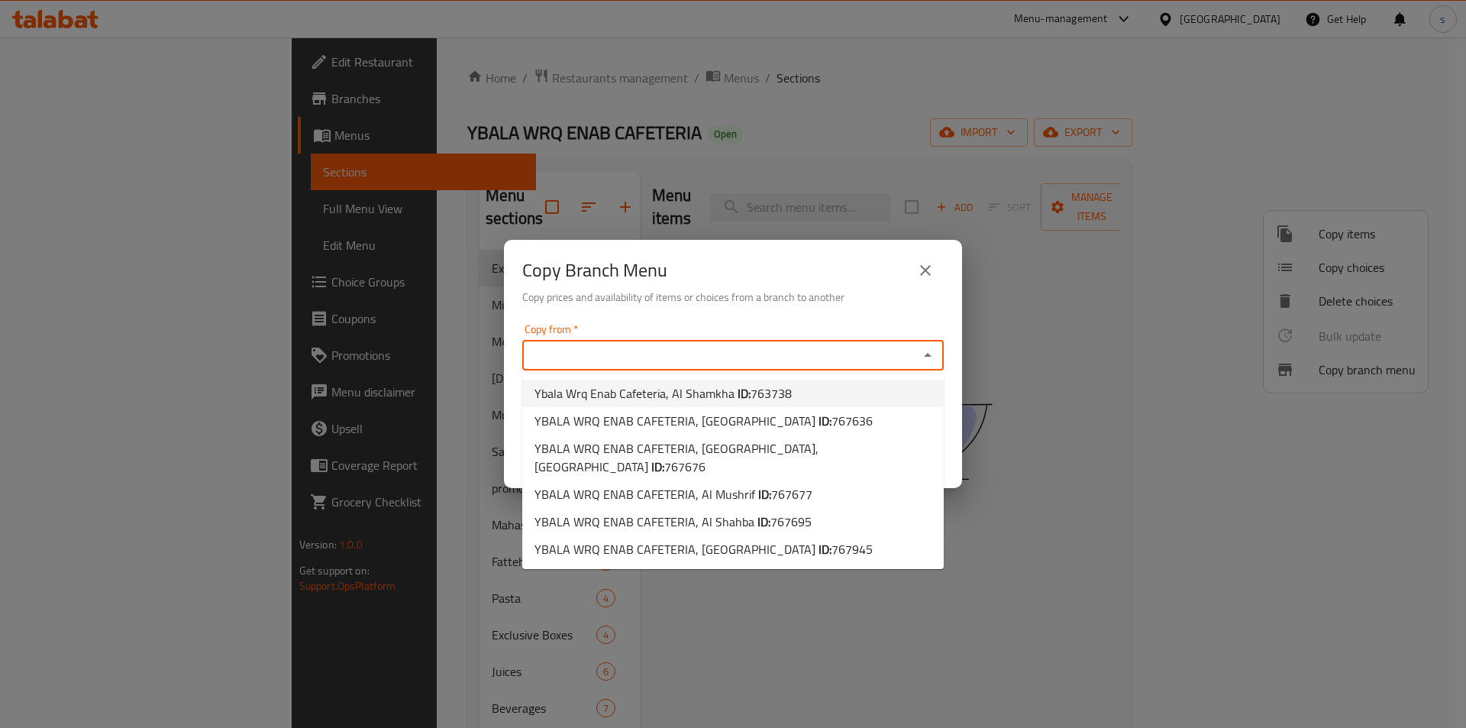
click at [709, 388] on span "Ybala Wrq Enab Cafeteria, Al Shamkha ID: 763738" at bounding box center [663, 393] width 257 height 18
type input "Ybala Wrq Enab Cafeteria, Al Shamkha"
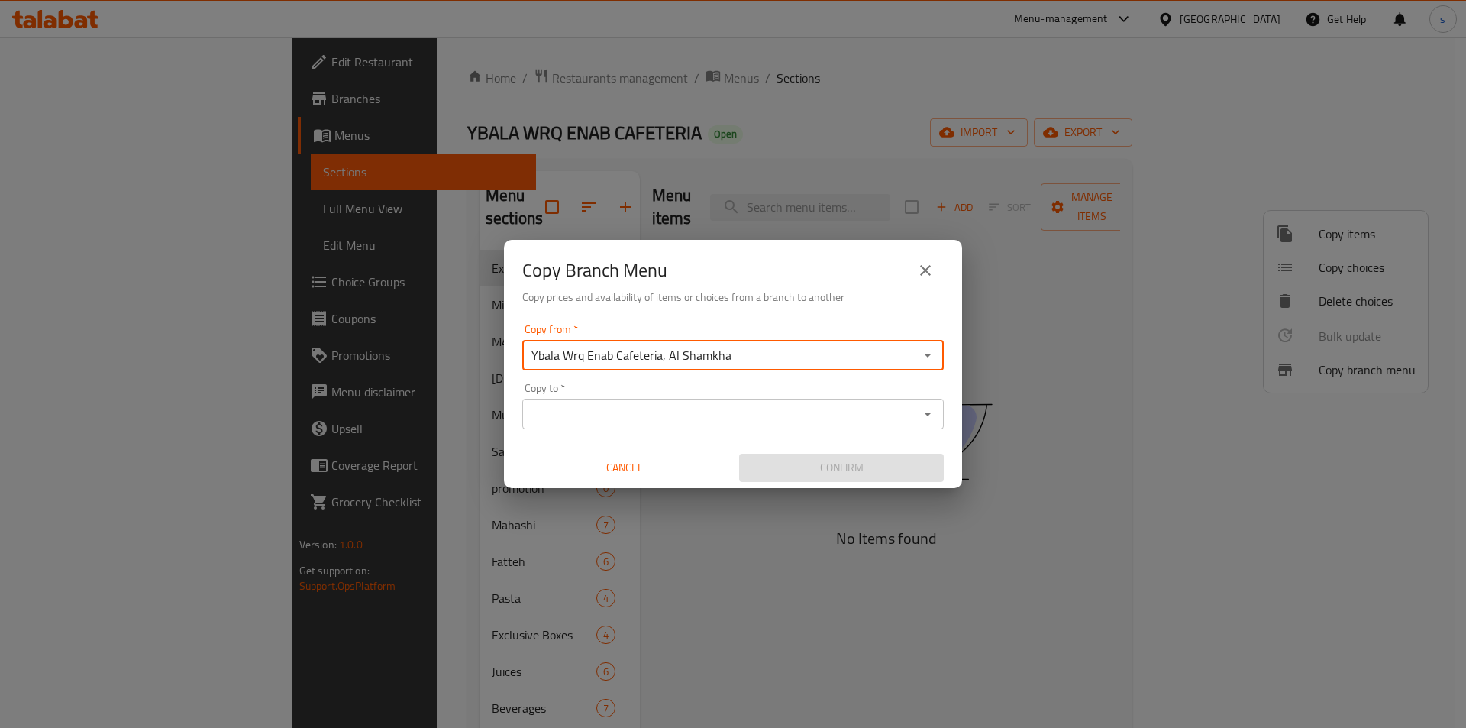
click at [661, 415] on input "Copy to   *" at bounding box center [720, 413] width 387 height 21
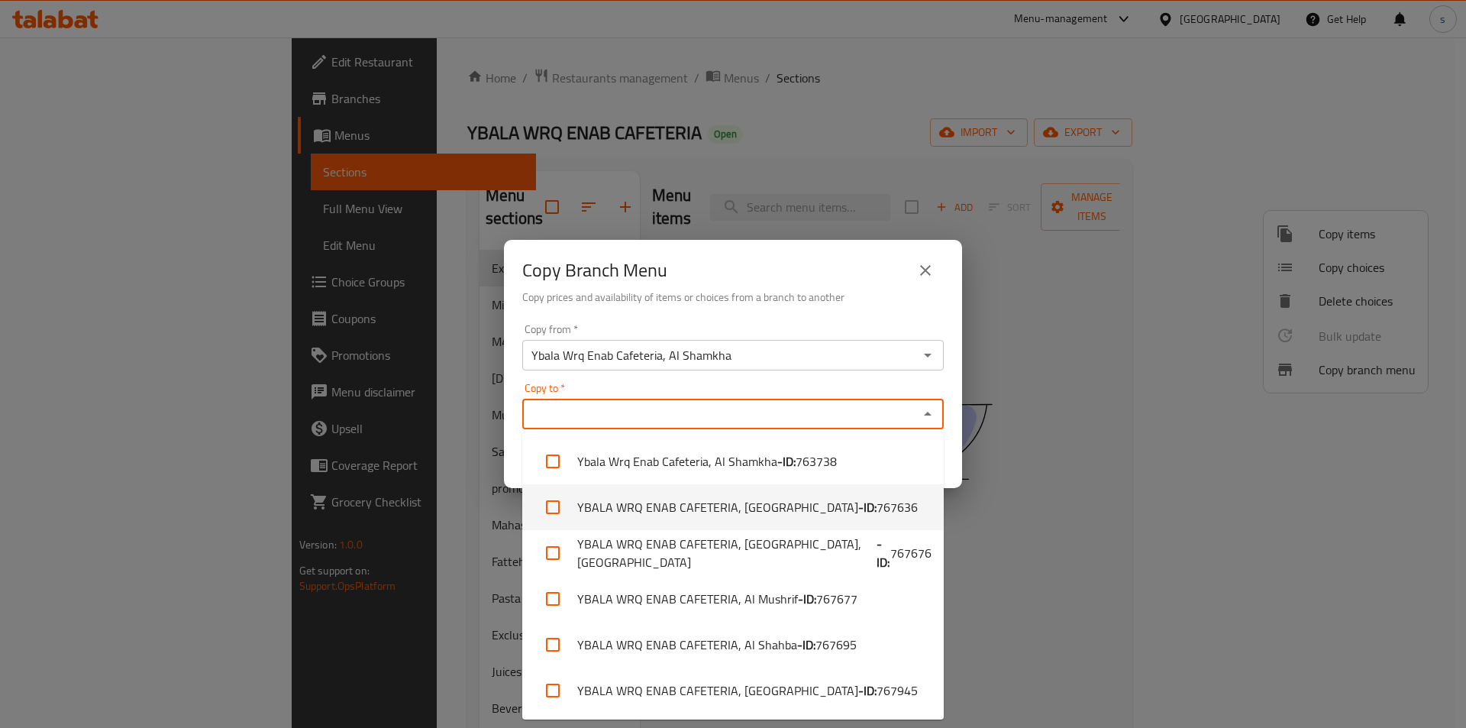
click at [754, 502] on li "YBALA WRQ ENAB CAFETERIA, Al Ameriya - ID: 767636" at bounding box center [733, 507] width 422 height 46
checkbox input "true"
click at [1084, 570] on div "Copy Branch Menu Copy prices and availability of items or choices from a branch…" at bounding box center [733, 364] width 1466 height 728
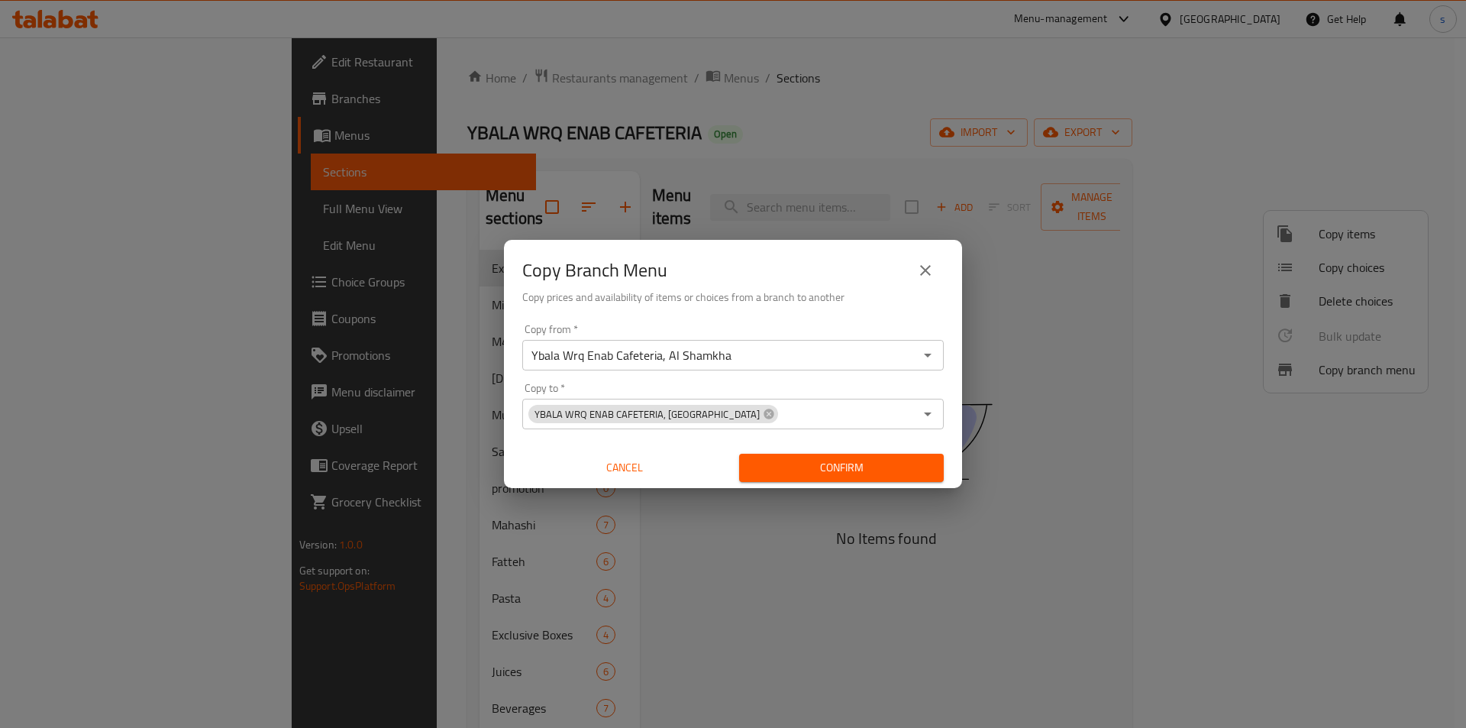
click at [840, 463] on span "Confirm" at bounding box center [841, 467] width 180 height 19
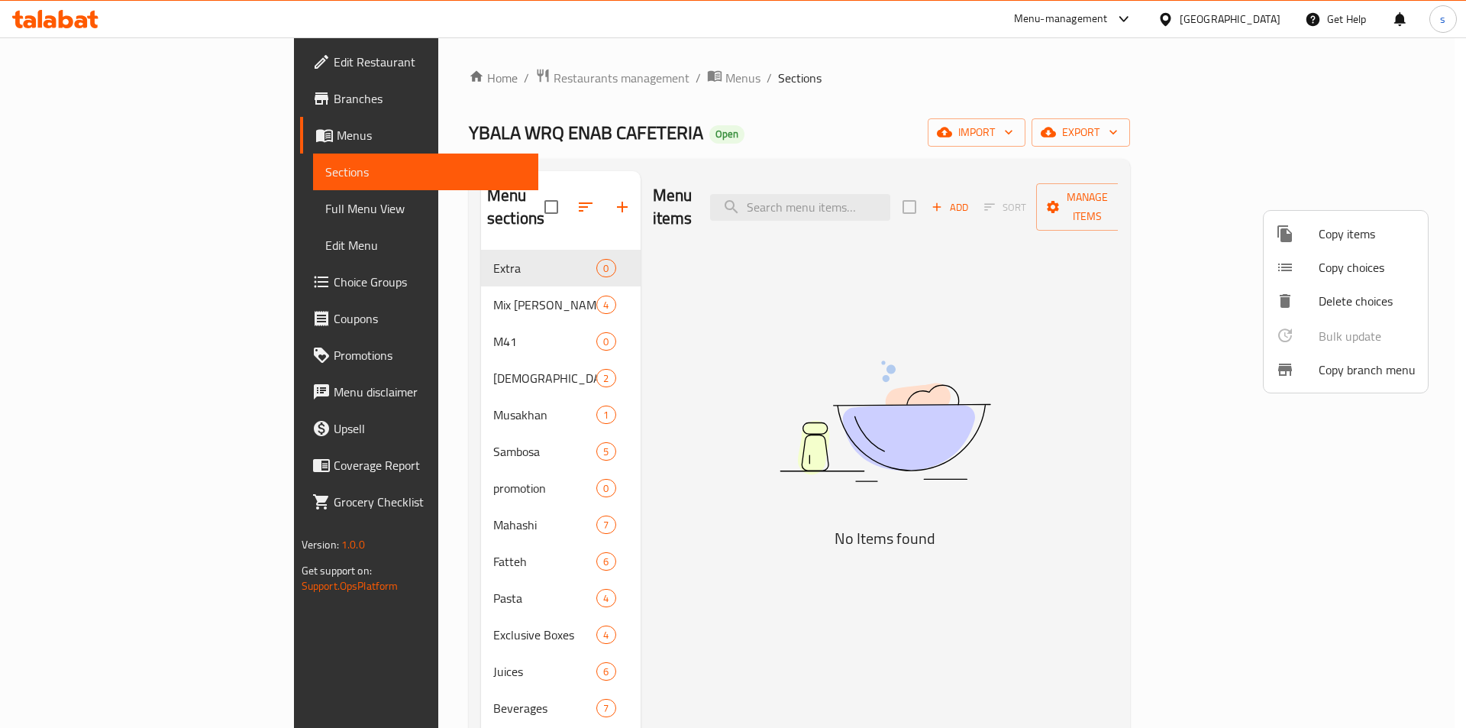
click at [393, 274] on div at bounding box center [733, 364] width 1466 height 728
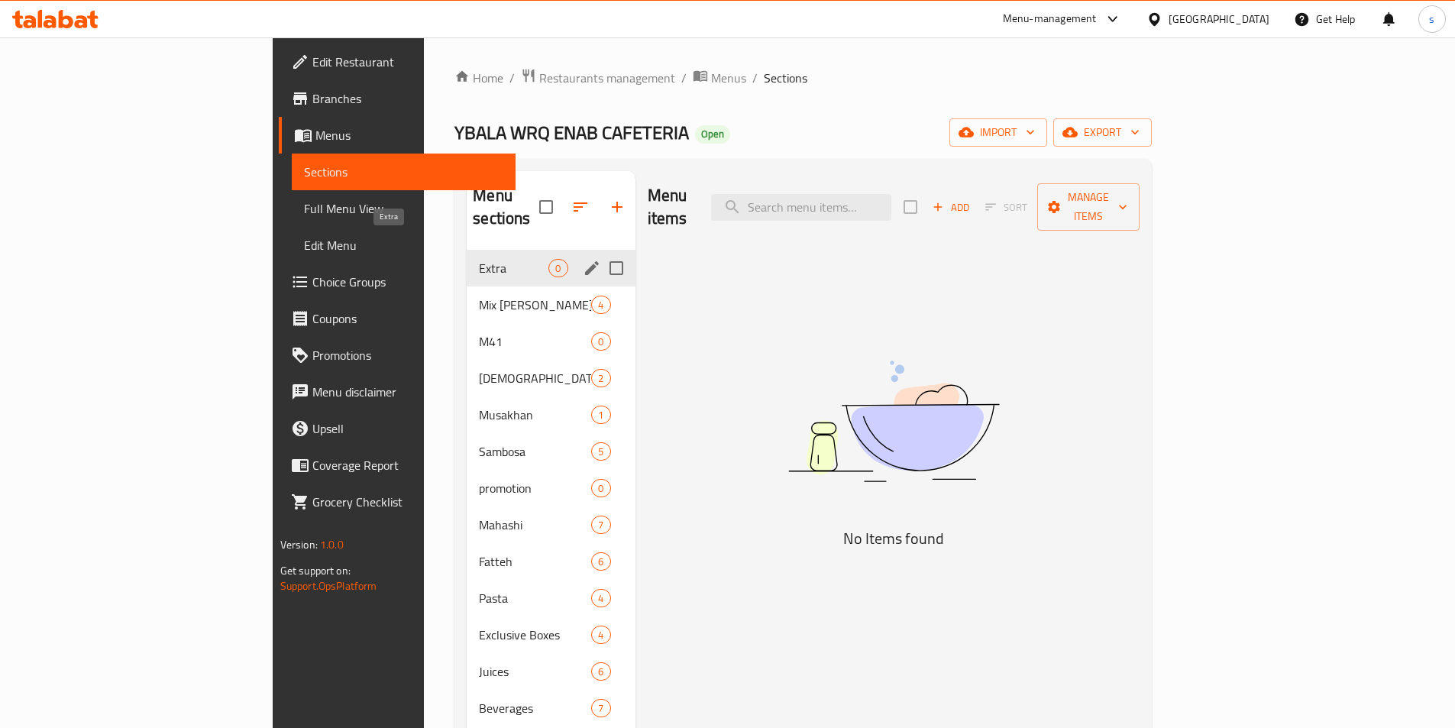
click at [479, 259] on span "Extra" at bounding box center [513, 268] width 69 height 18
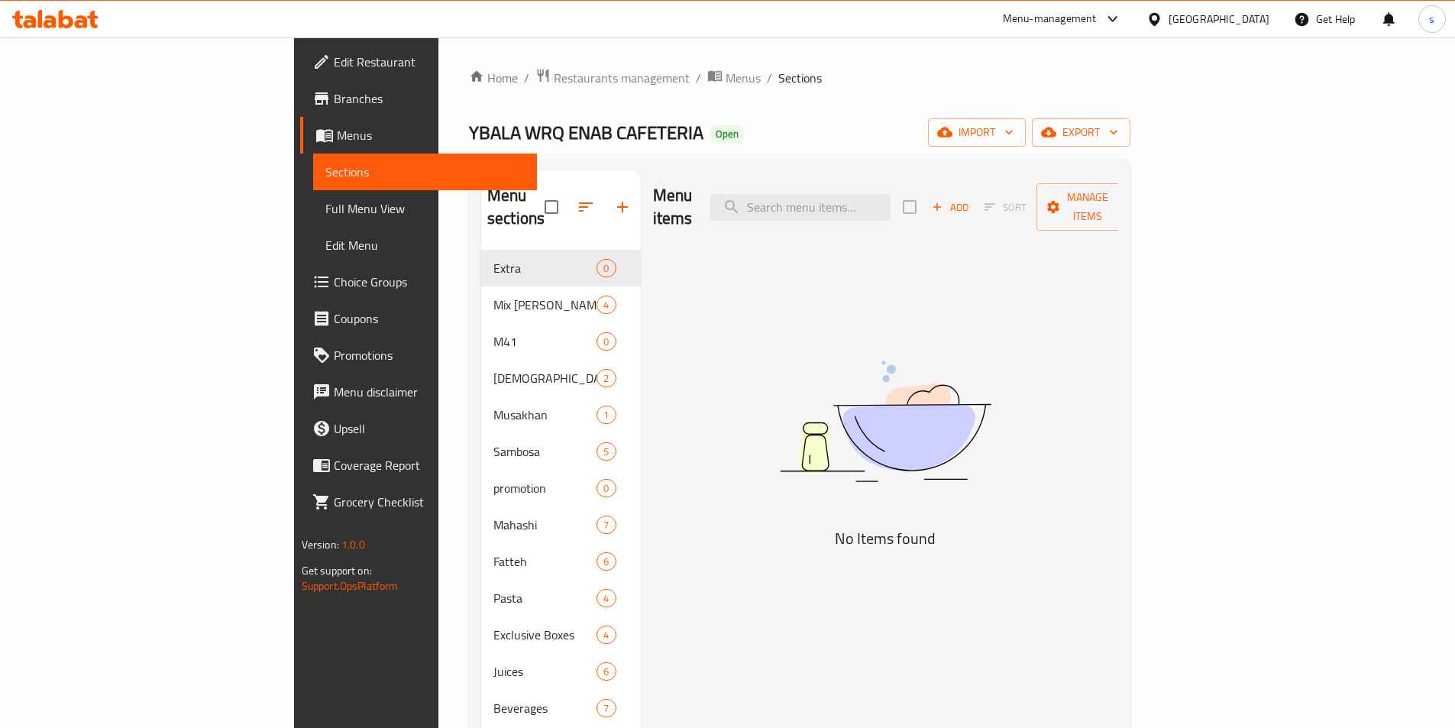
click at [325, 210] on span "Full Menu View" at bounding box center [424, 208] width 199 height 18
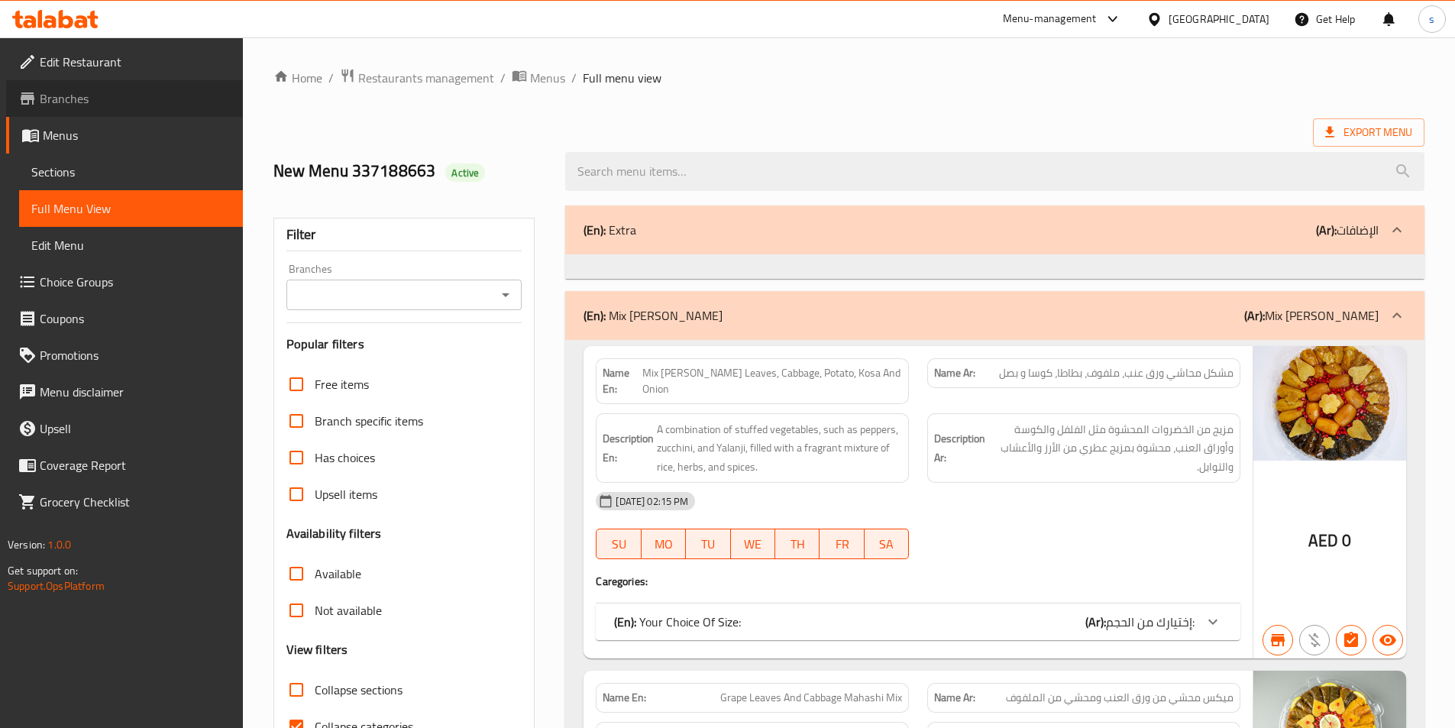
click at [44, 101] on span "Branches" at bounding box center [135, 98] width 191 height 18
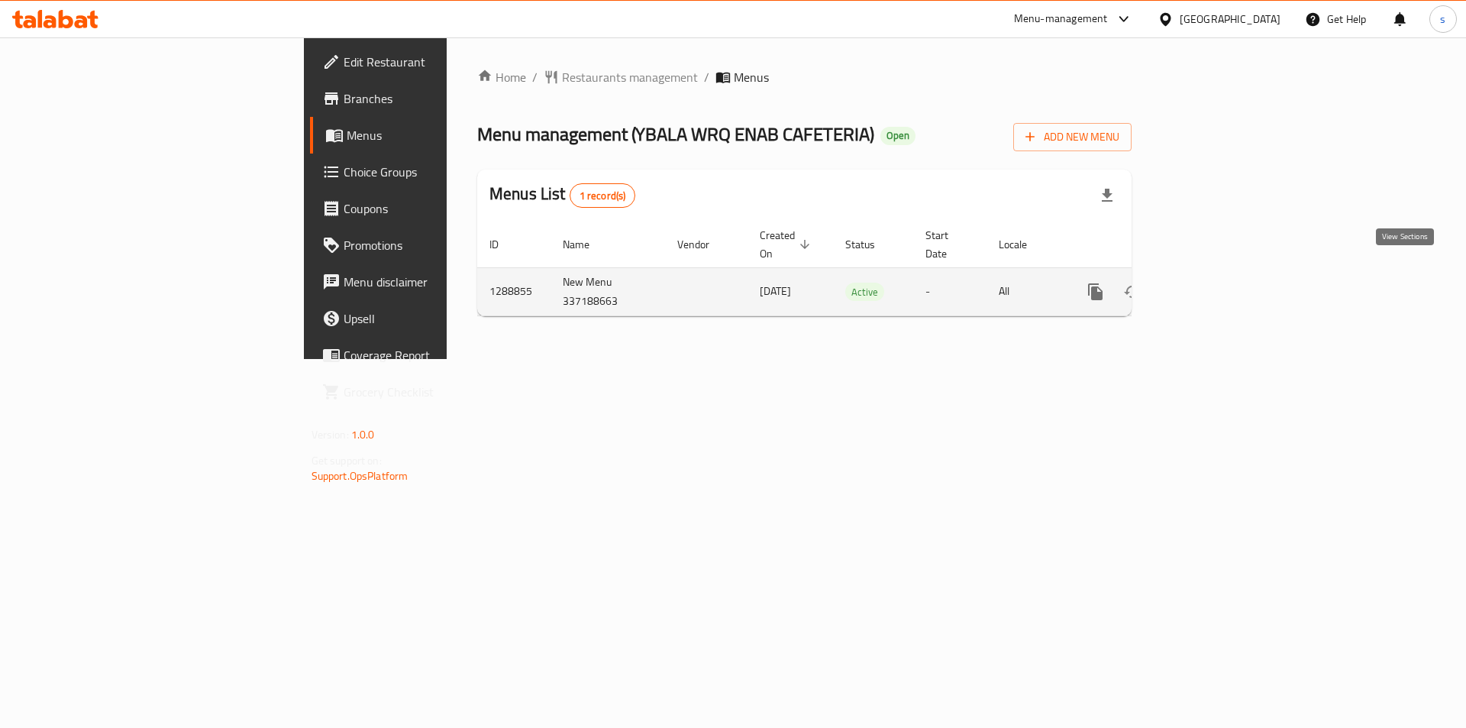
click at [1215, 283] on icon "enhanced table" at bounding box center [1206, 292] width 18 height 18
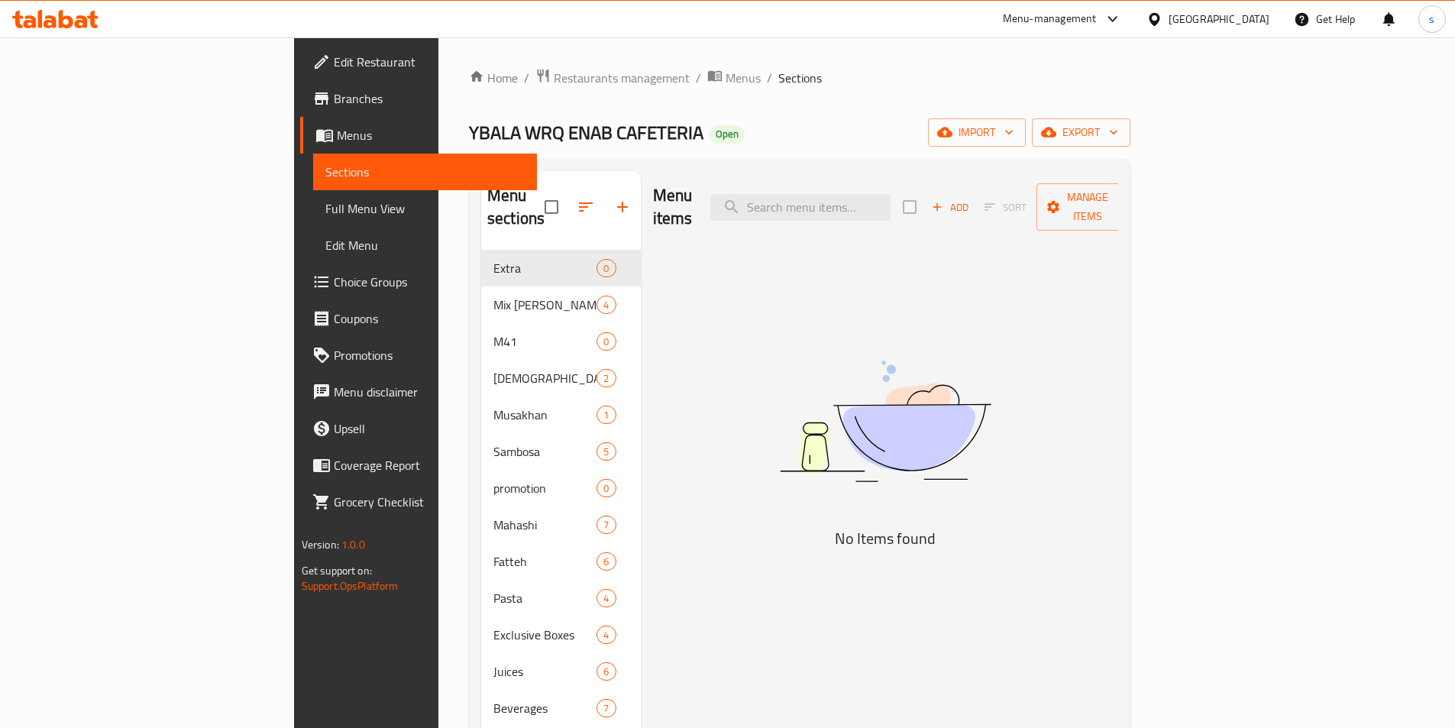
click at [325, 212] on span "Full Menu View" at bounding box center [424, 208] width 199 height 18
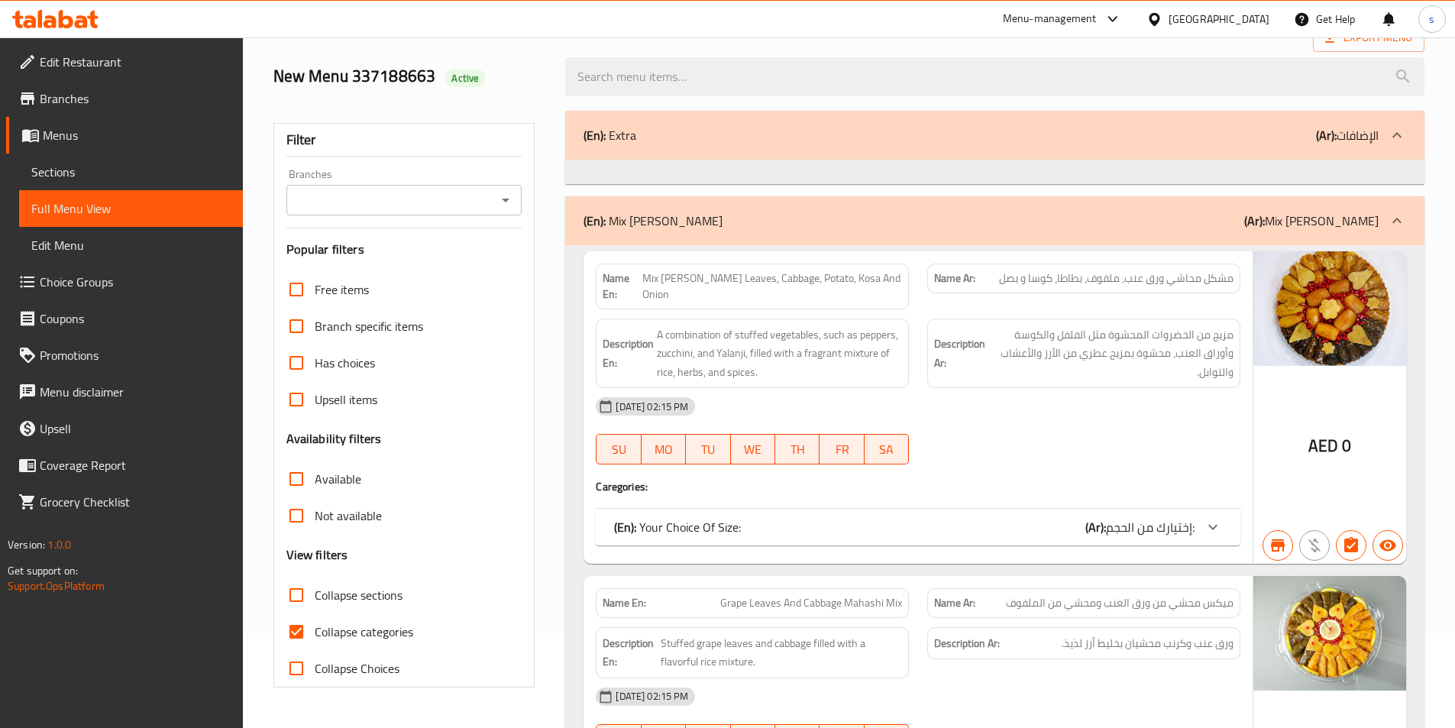
scroll to position [382, 0]
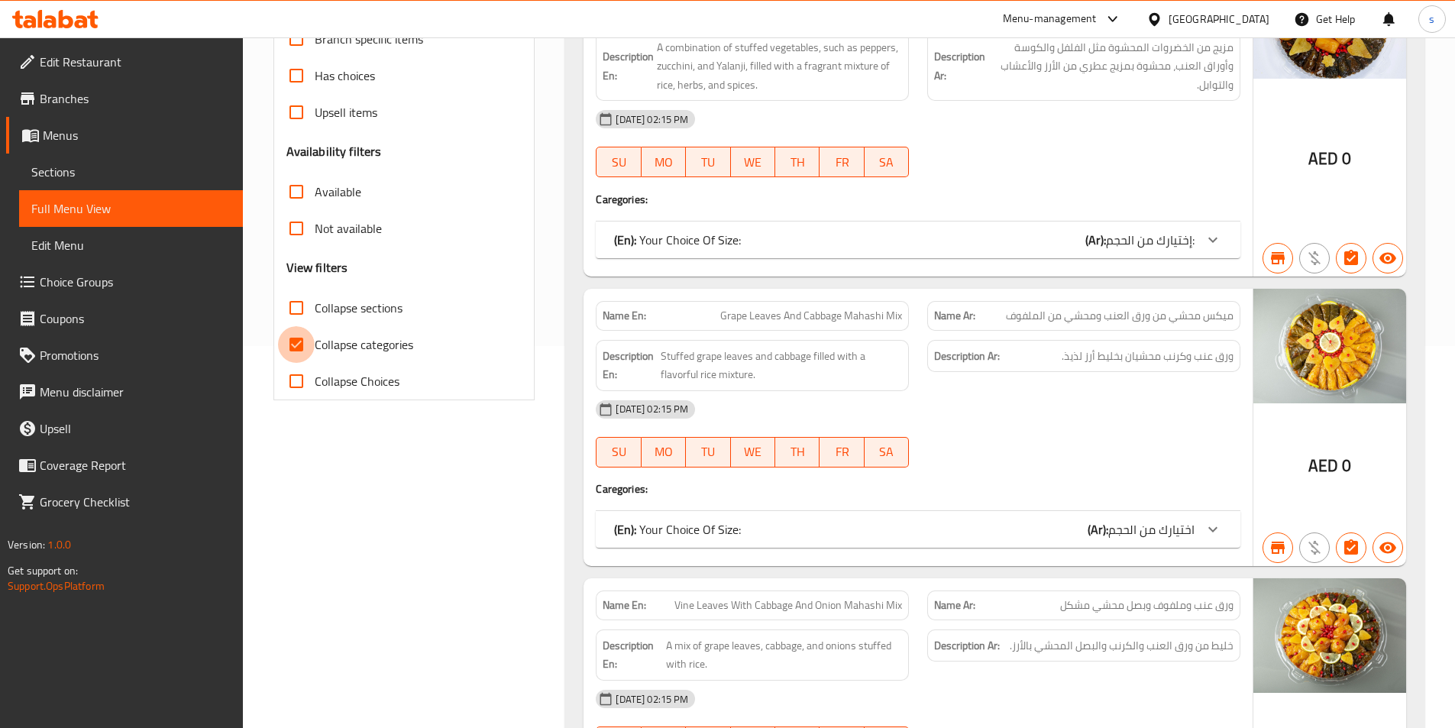
click at [305, 347] on input "Collapse categories" at bounding box center [296, 344] width 37 height 37
checkbox input "false"
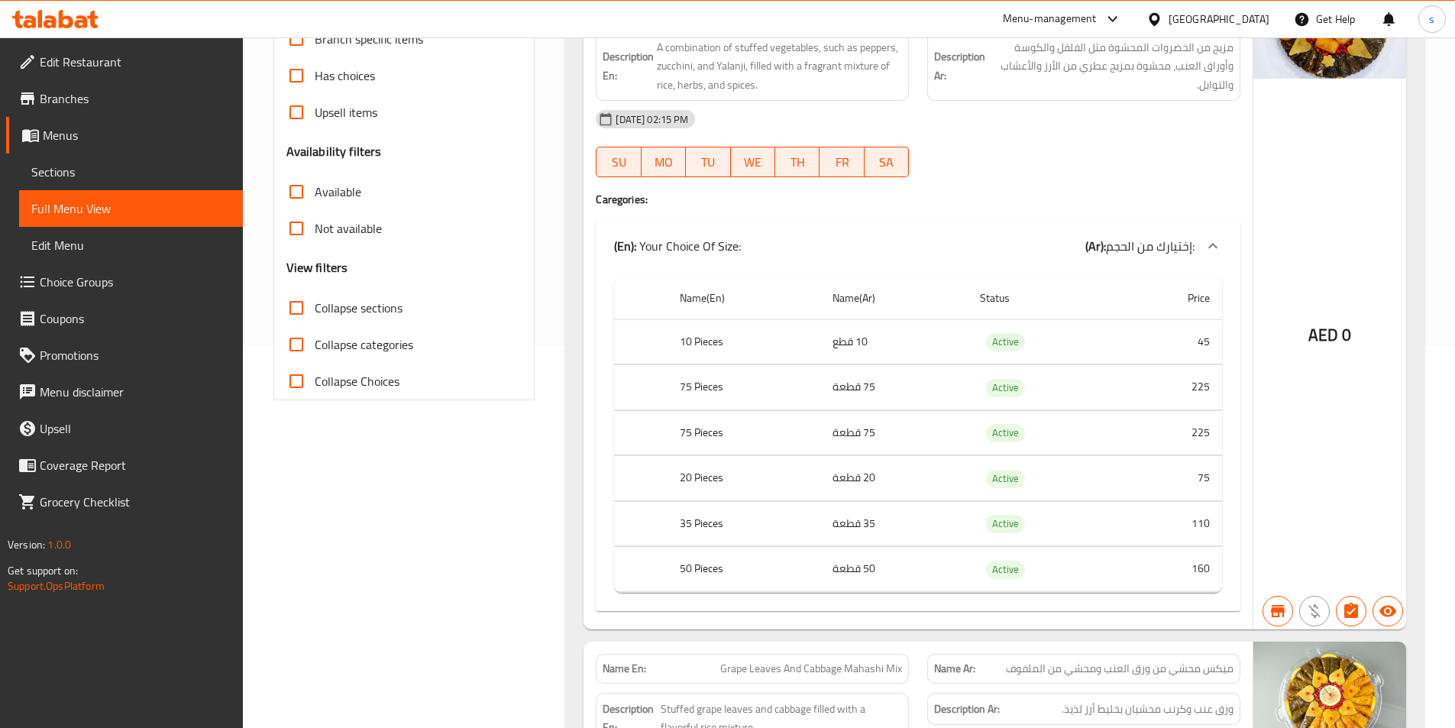
scroll to position [0, 0]
